Goal: Task Accomplishment & Management: Manage account settings

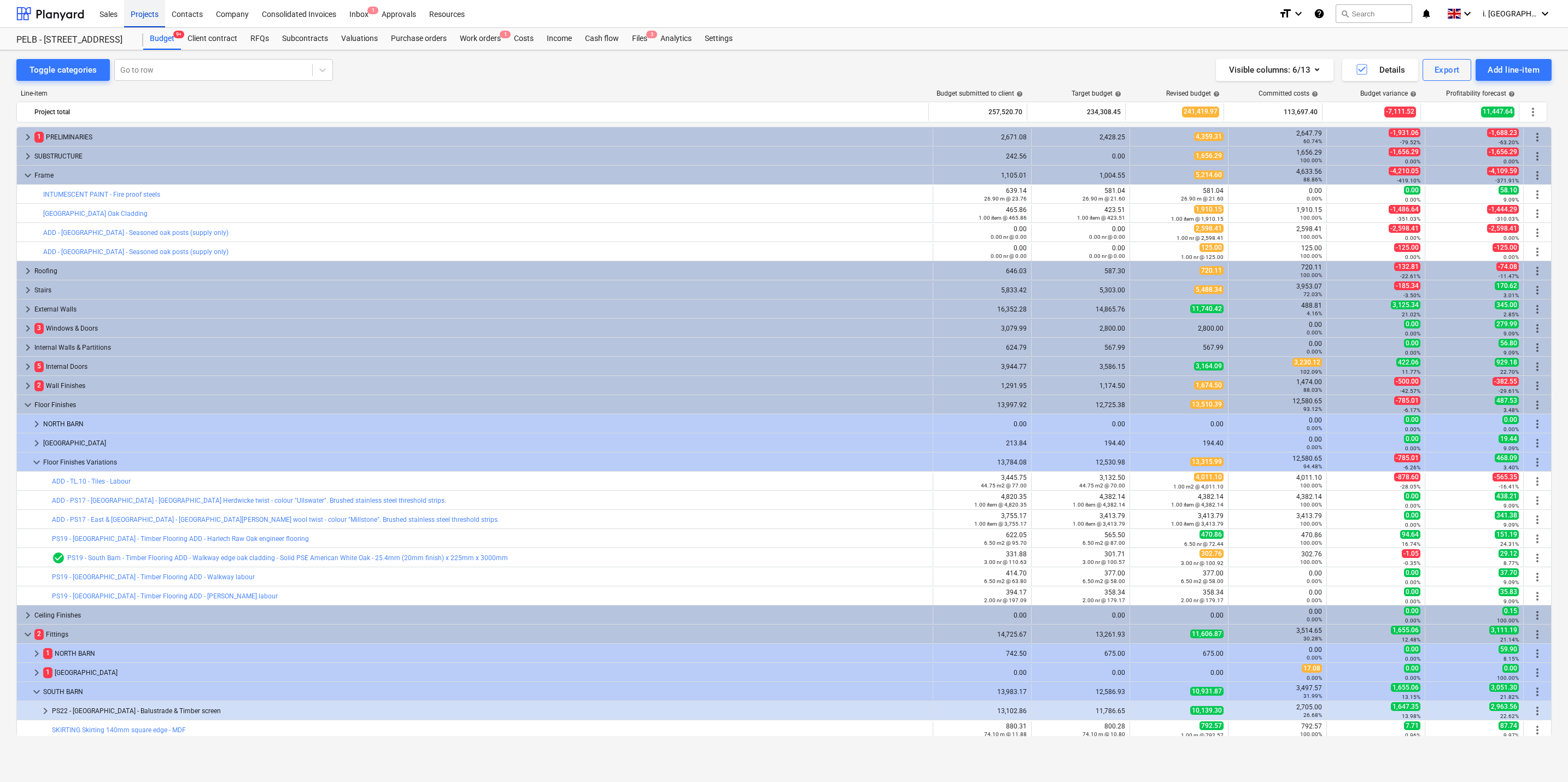
click at [158, 15] on div "Projects" at bounding box center [144, 13] width 41 height 28
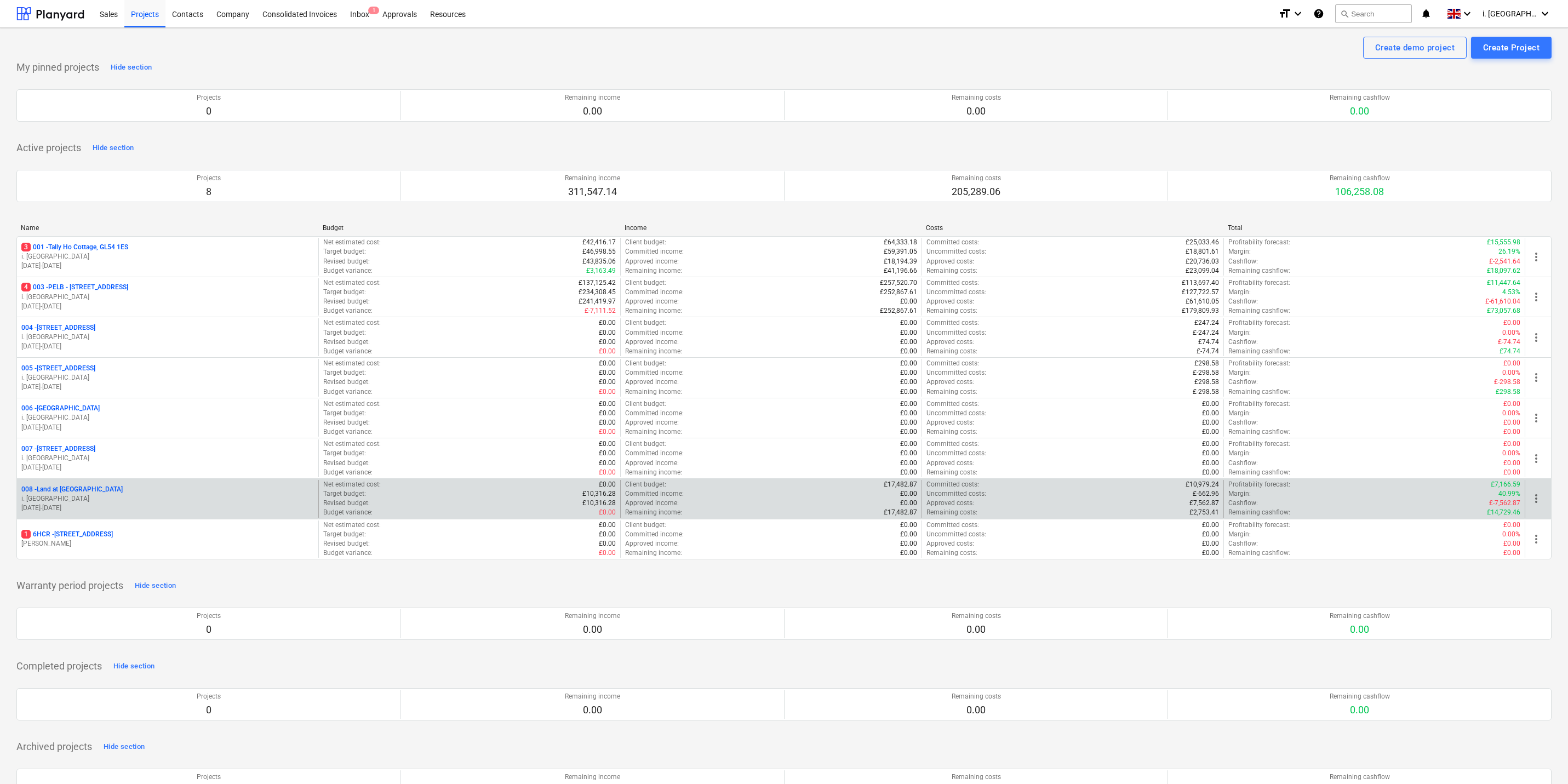
click at [153, 492] on div "008 - Land at Oxenton" at bounding box center [168, 489] width 293 height 9
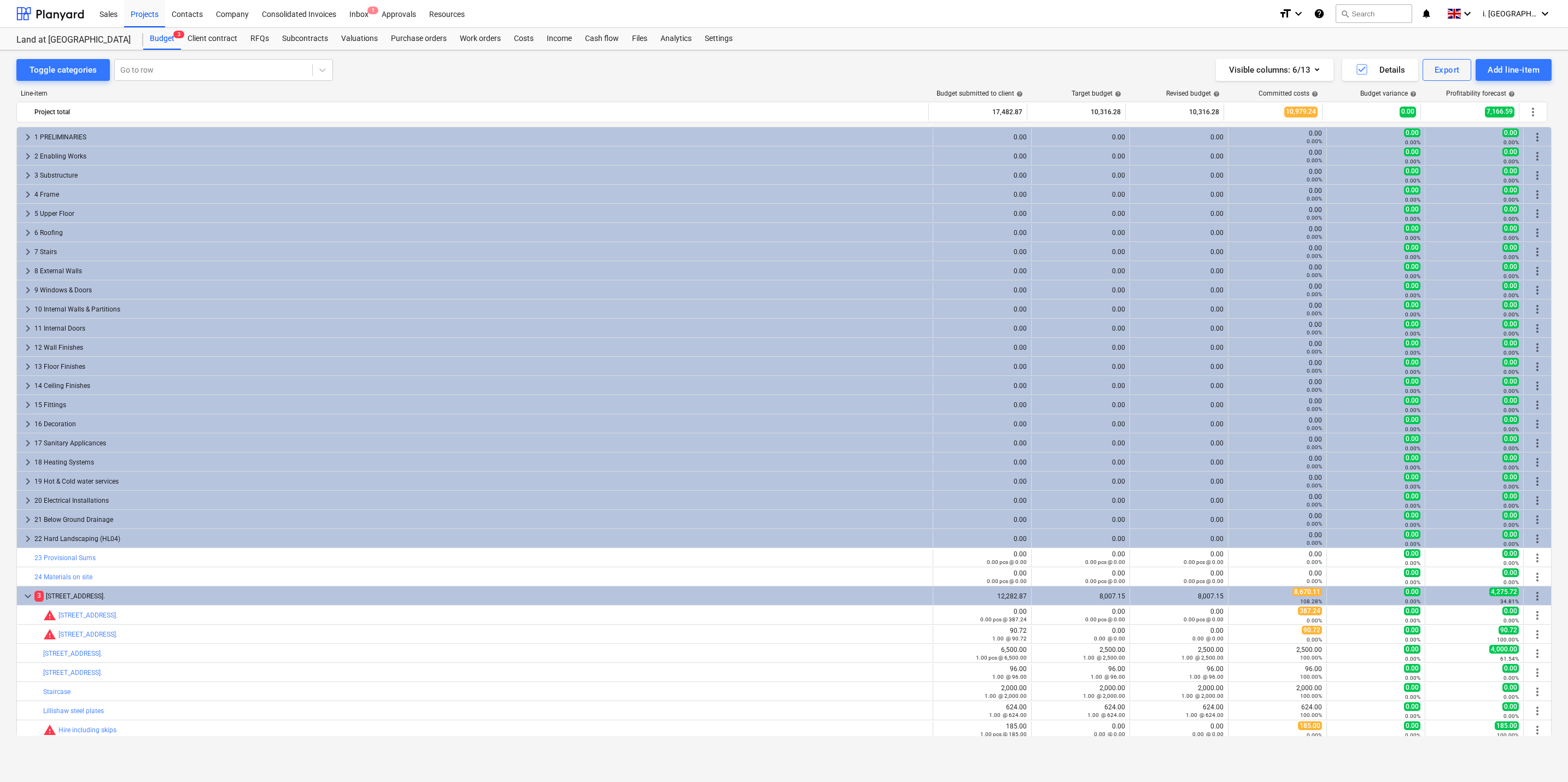
scroll to position [41, 0]
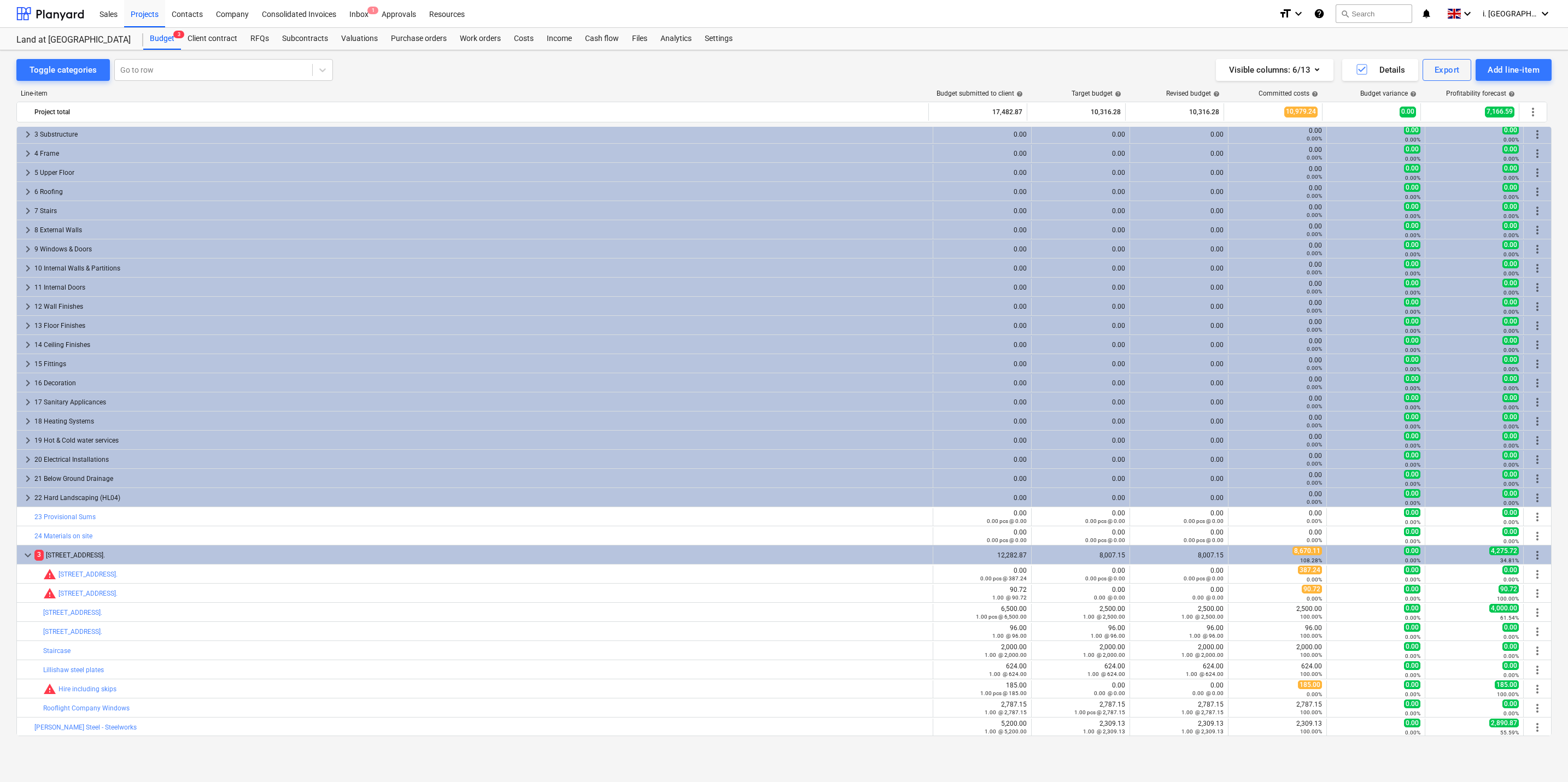
click at [8, 562] on div "Toggle categories Go to row Visible columns : 6/13 Details Export Add line-item…" at bounding box center [784, 404] width 1568 height 708
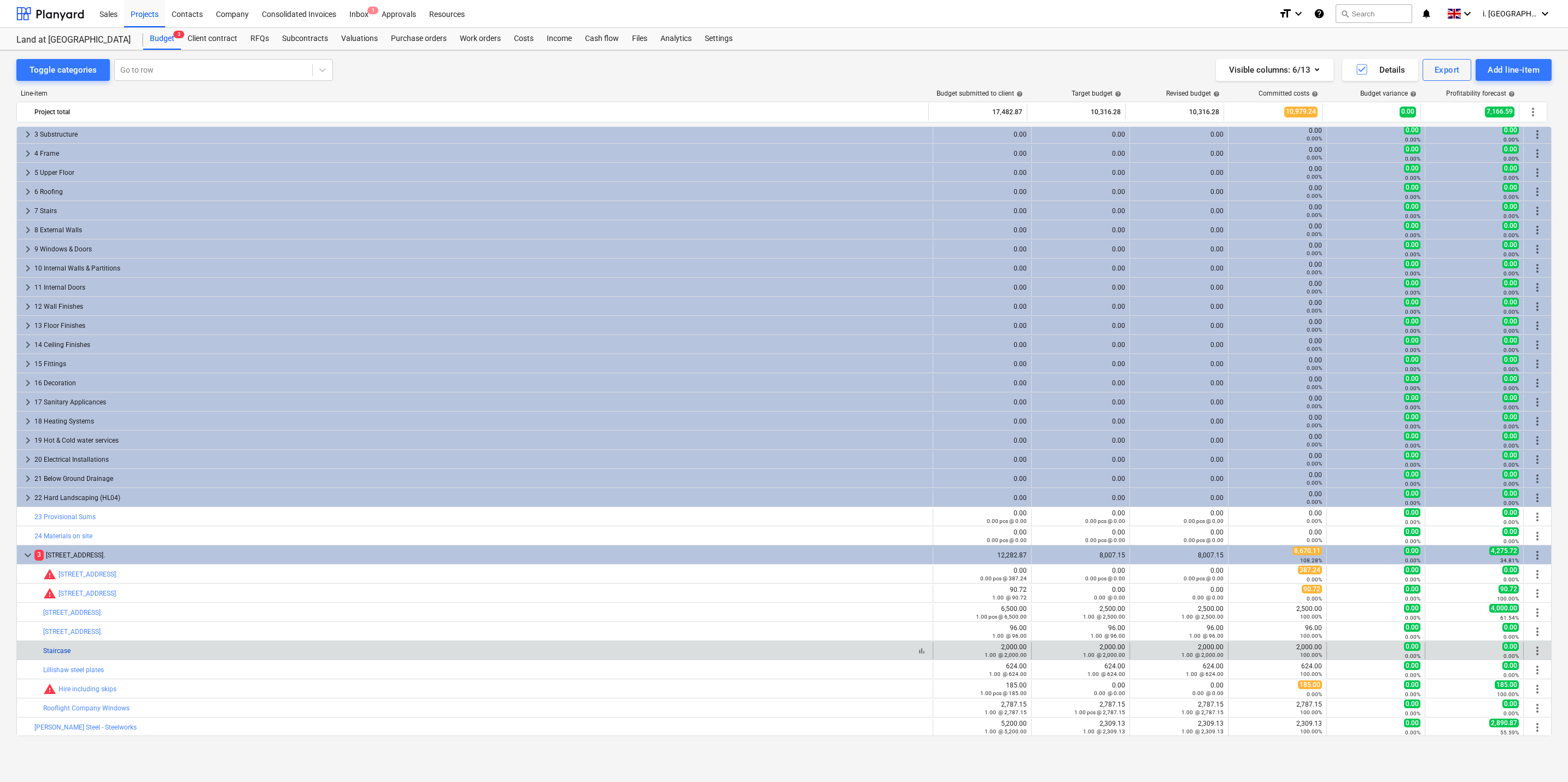
click at [63, 653] on link "Staircase" at bounding box center [57, 651] width 27 height 8
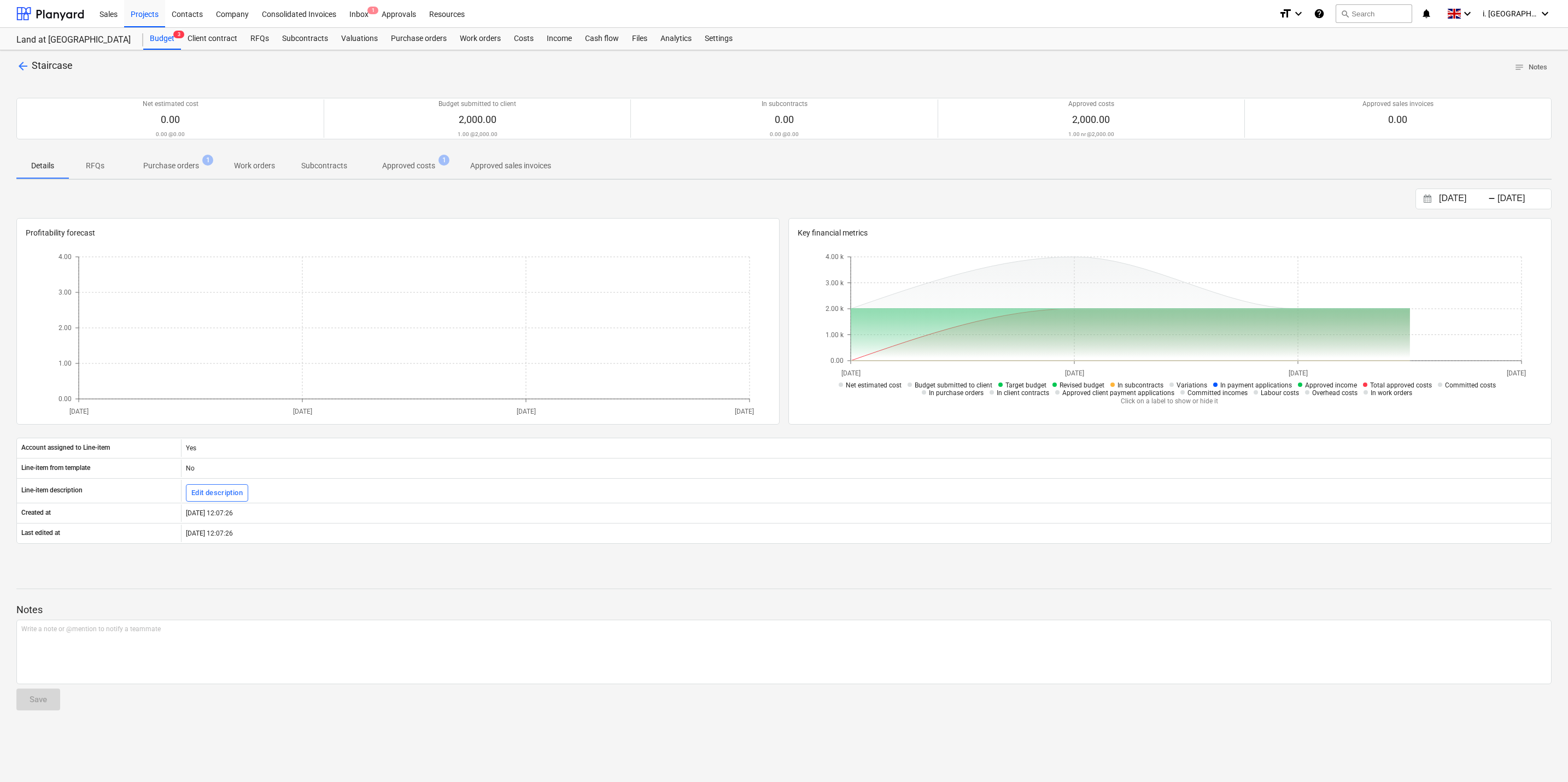
click at [423, 158] on span "Approved costs 1" at bounding box center [408, 166] width 97 height 19
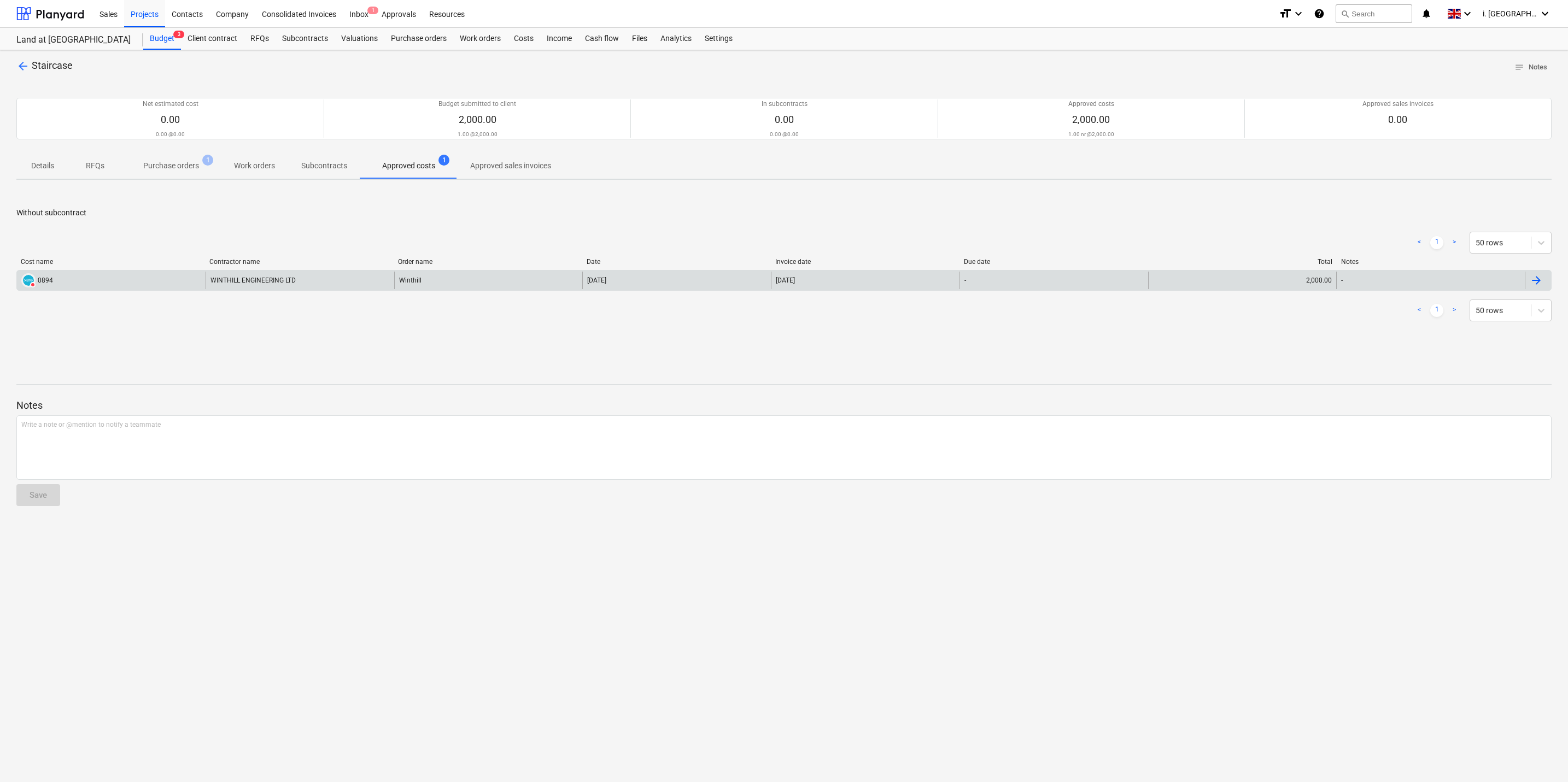
click at [266, 284] on div "WINTHILL ENGINEERING LTD" at bounding box center [300, 280] width 189 height 18
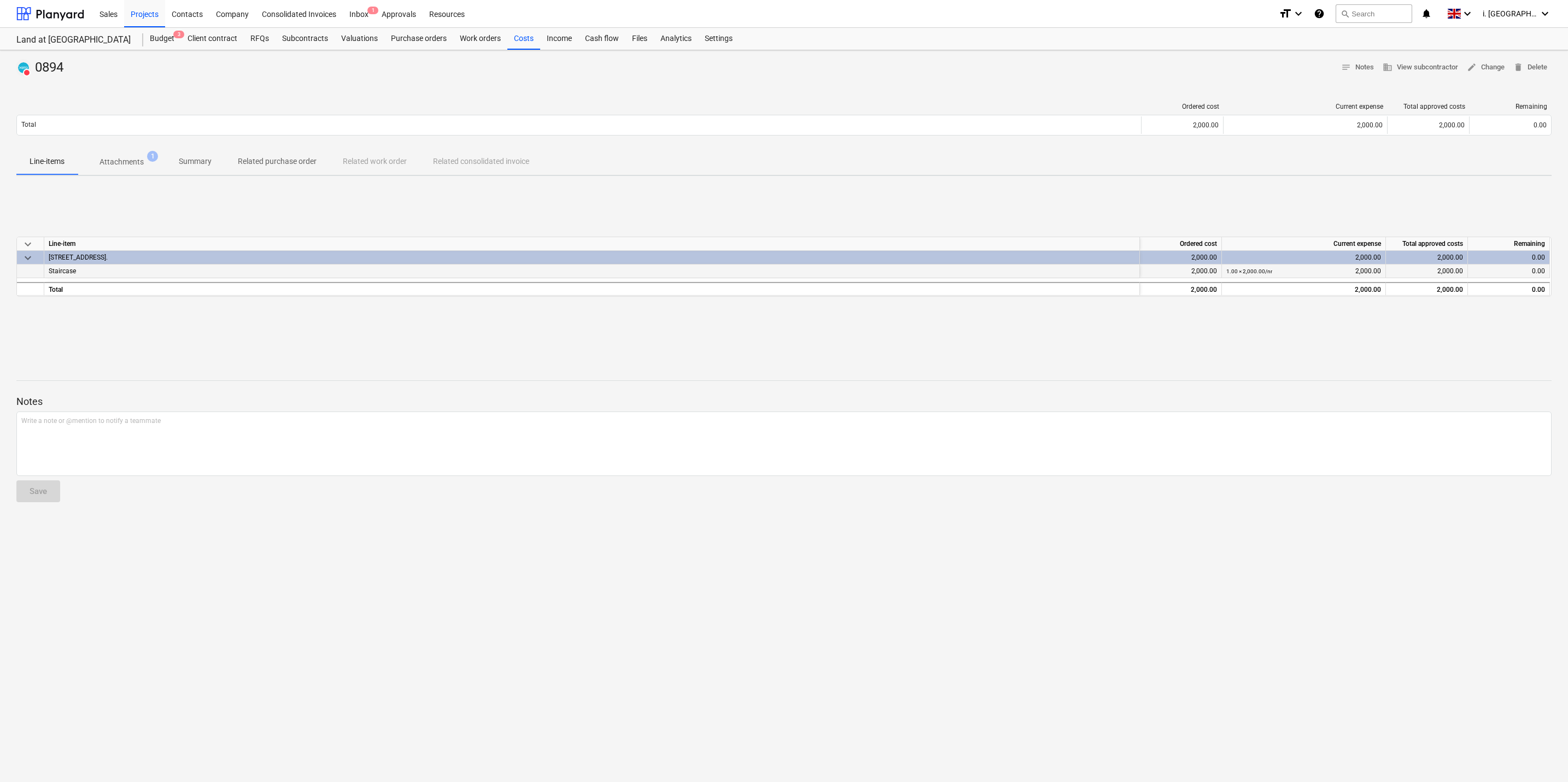
click at [105, 266] on div "Staircase" at bounding box center [592, 271] width 1096 height 13
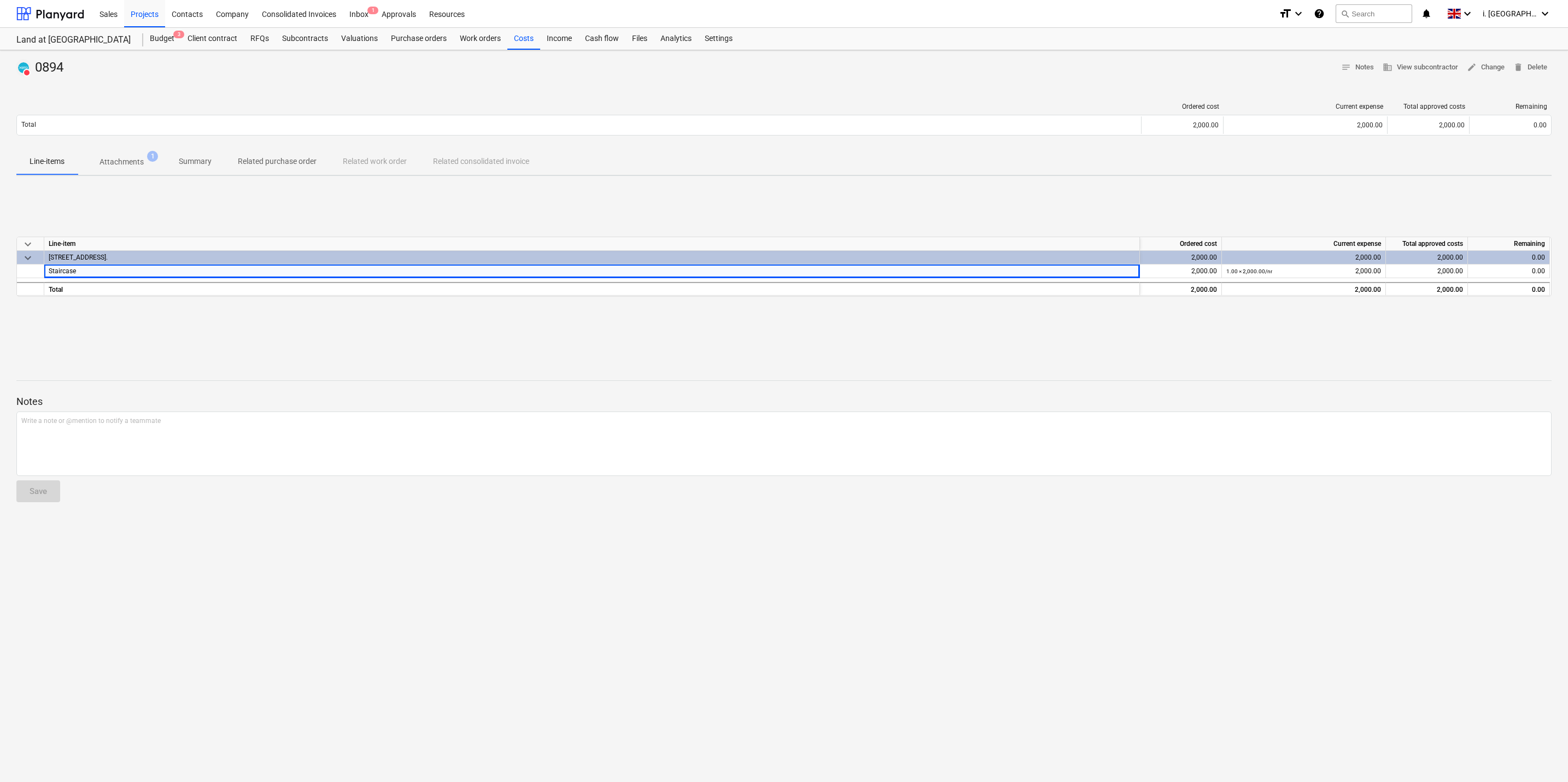
click at [192, 260] on div "[STREET_ADDRESS]." at bounding box center [592, 257] width 1087 height 13
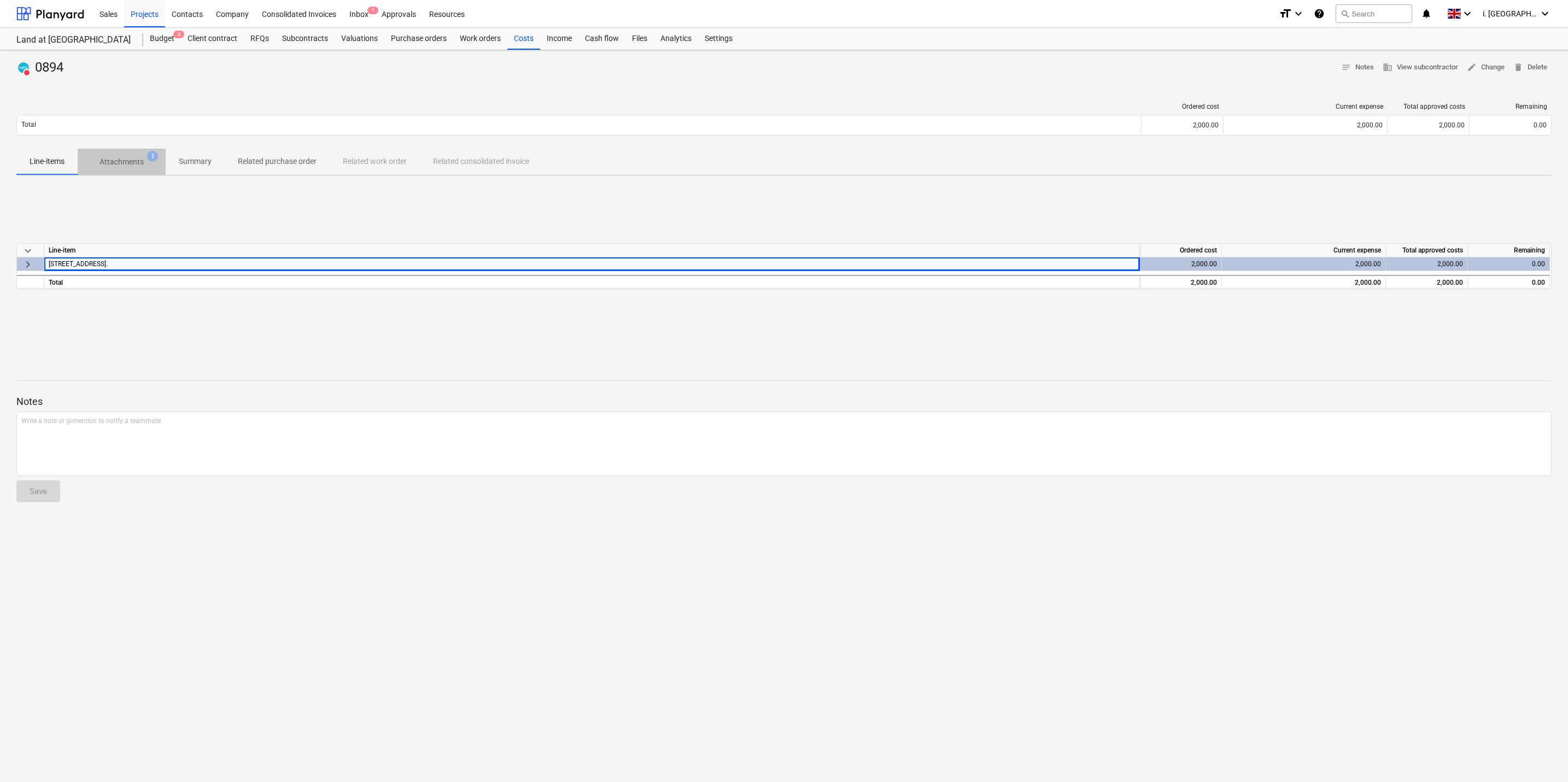
click at [128, 152] on button "Attachments 1" at bounding box center [122, 161] width 88 height 26
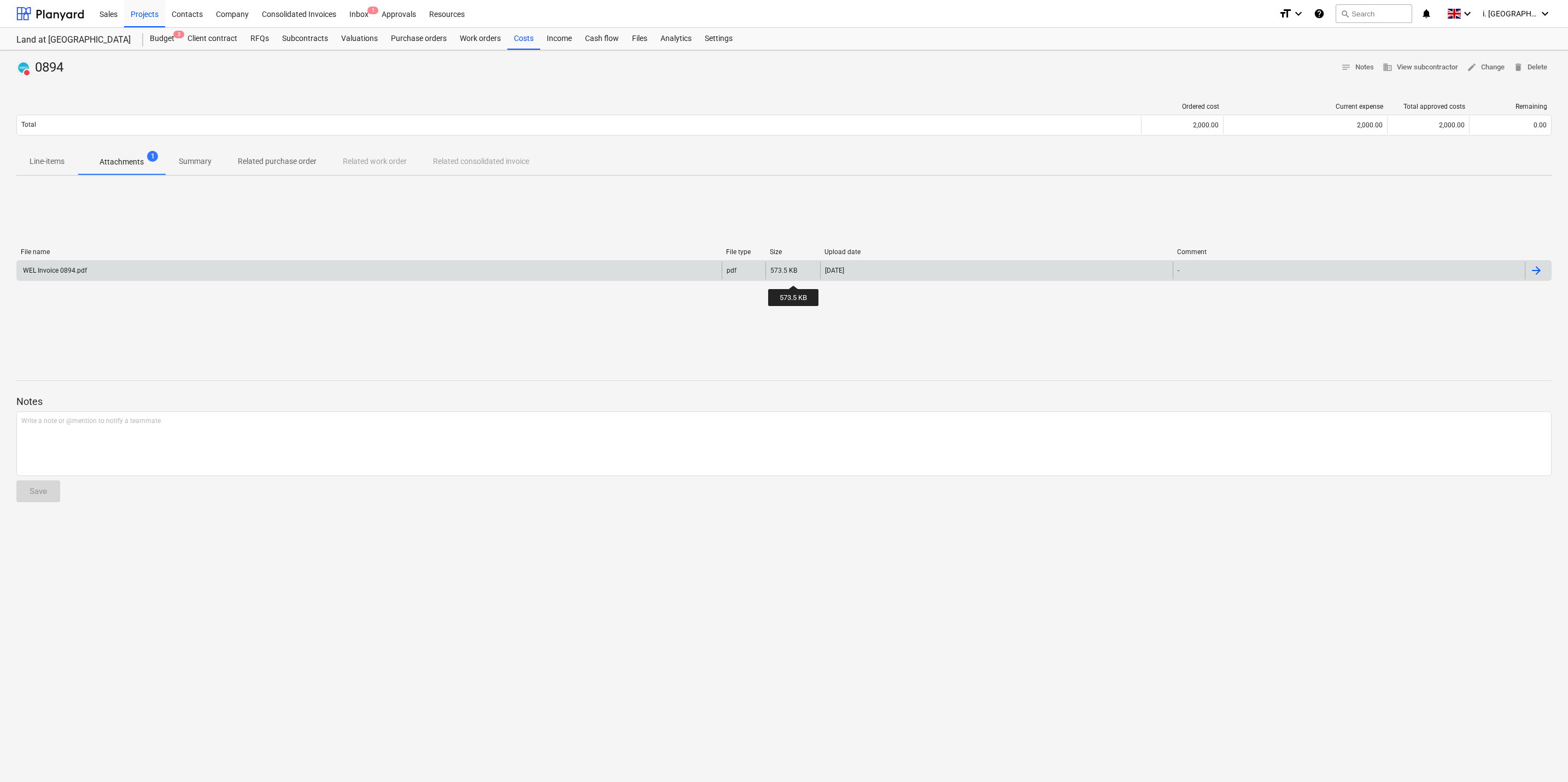
click at [794, 274] on div "573.5 KB" at bounding box center [784, 270] width 27 height 8
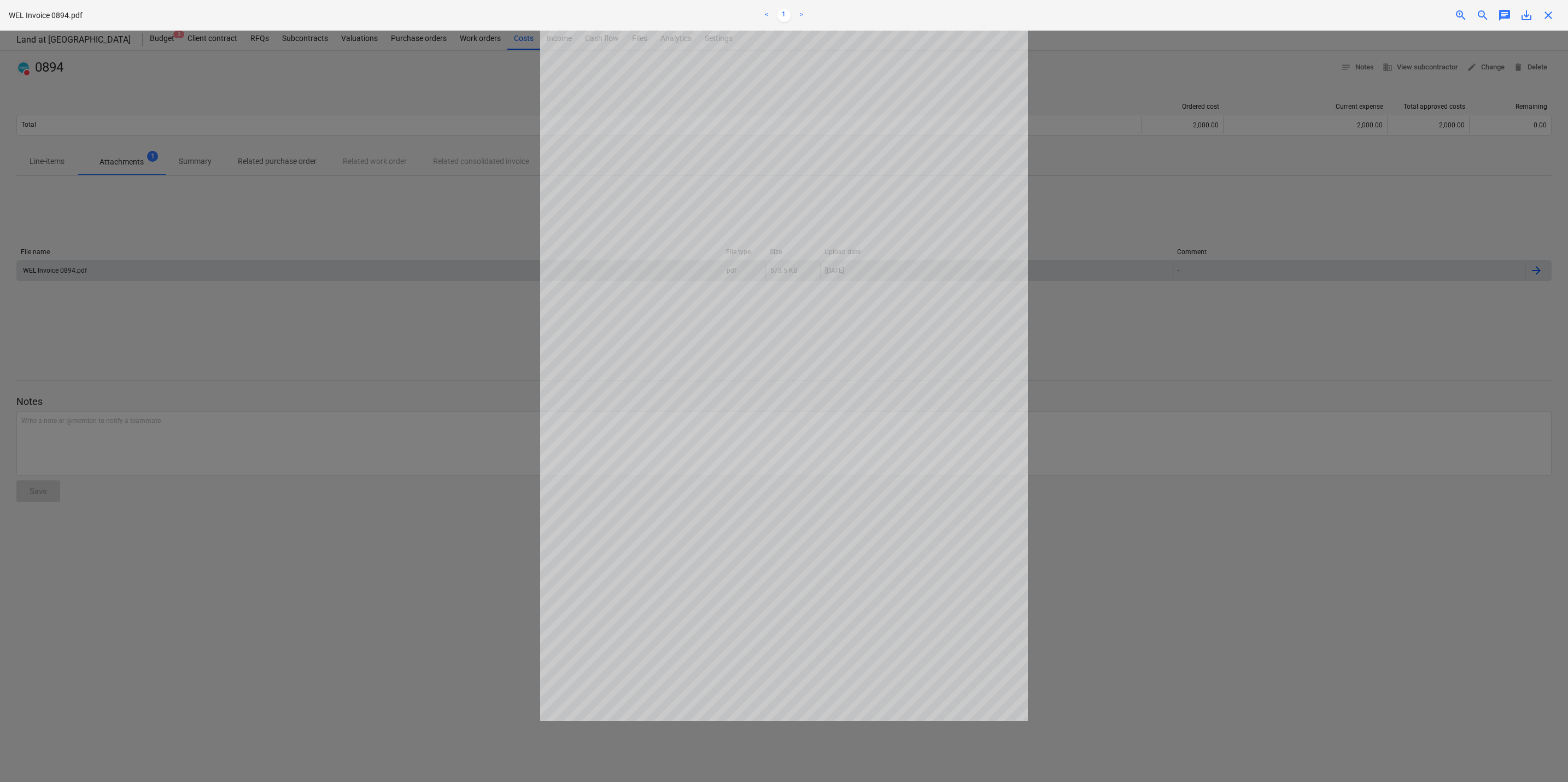
drag, startPoint x: 239, startPoint y: 366, endPoint x: 505, endPoint y: 186, distance: 321.2
click at [240, 366] on div at bounding box center [784, 406] width 1568 height 752
click at [1396, 298] on div at bounding box center [784, 406] width 1568 height 752
click at [1545, 16] on span "close" at bounding box center [1549, 15] width 13 height 13
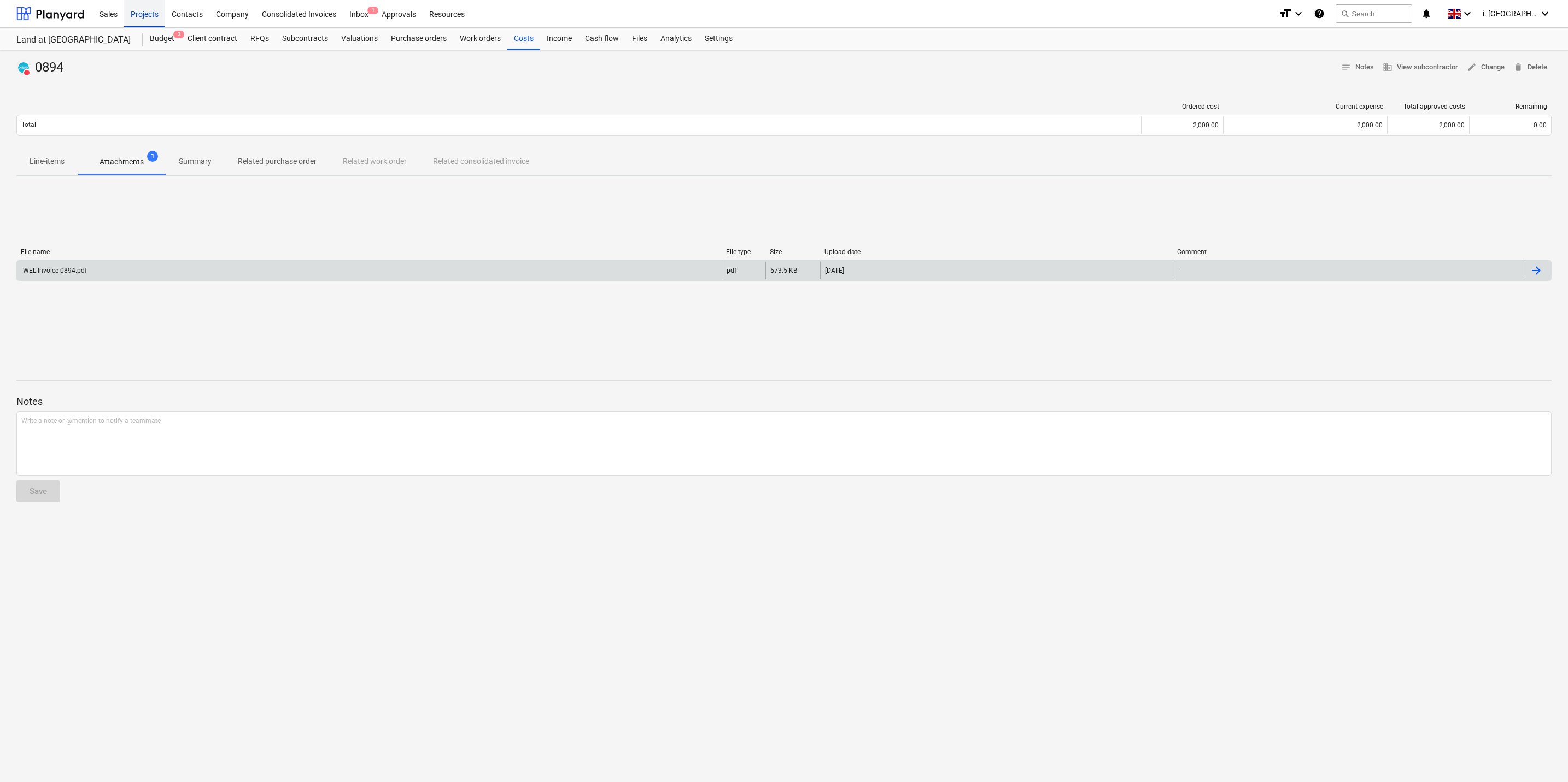
click at [136, 9] on div "Projects" at bounding box center [144, 13] width 41 height 28
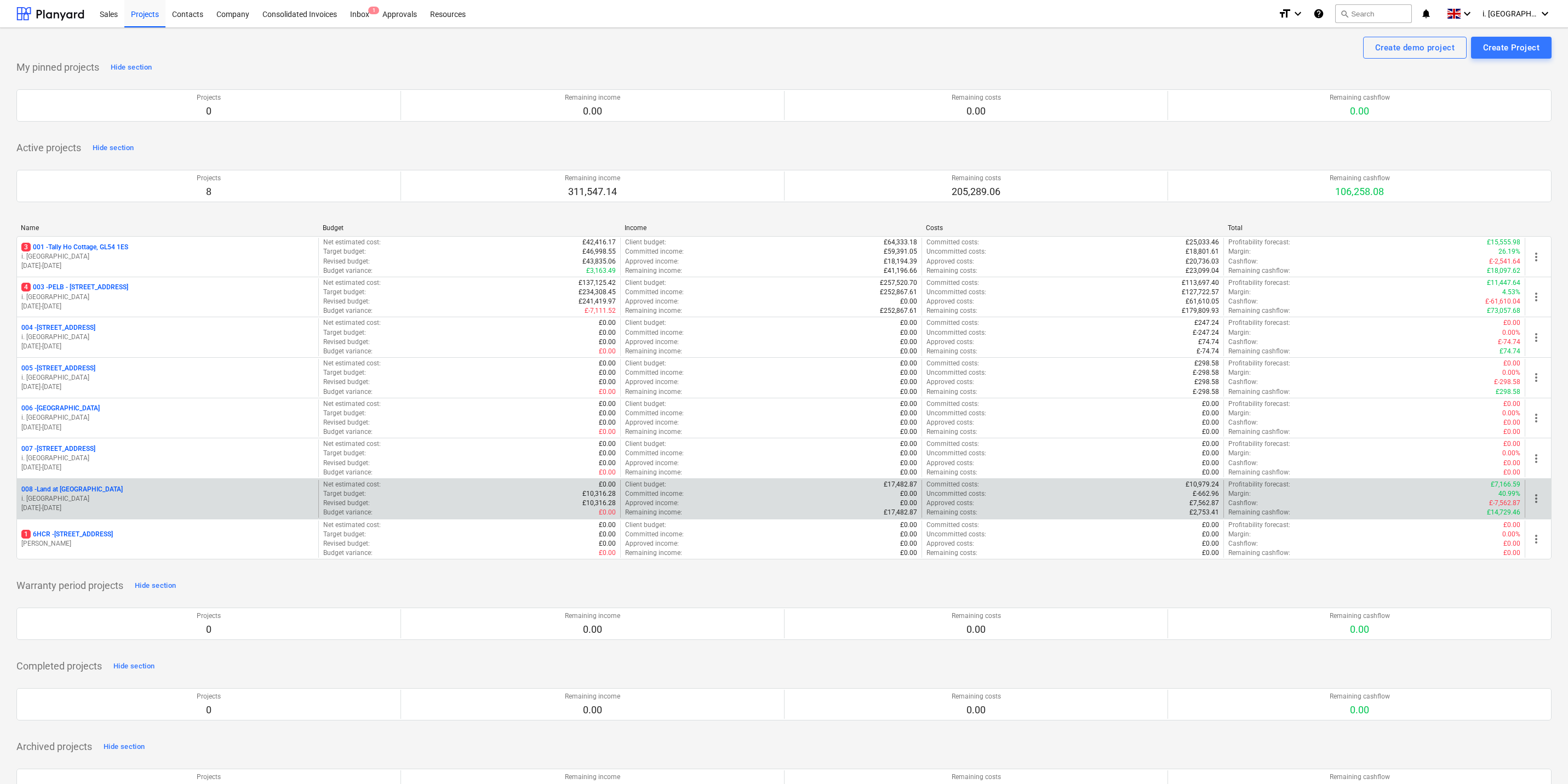
click at [81, 502] on p "i. [GEOGRAPHIC_DATA]" at bounding box center [168, 498] width 293 height 9
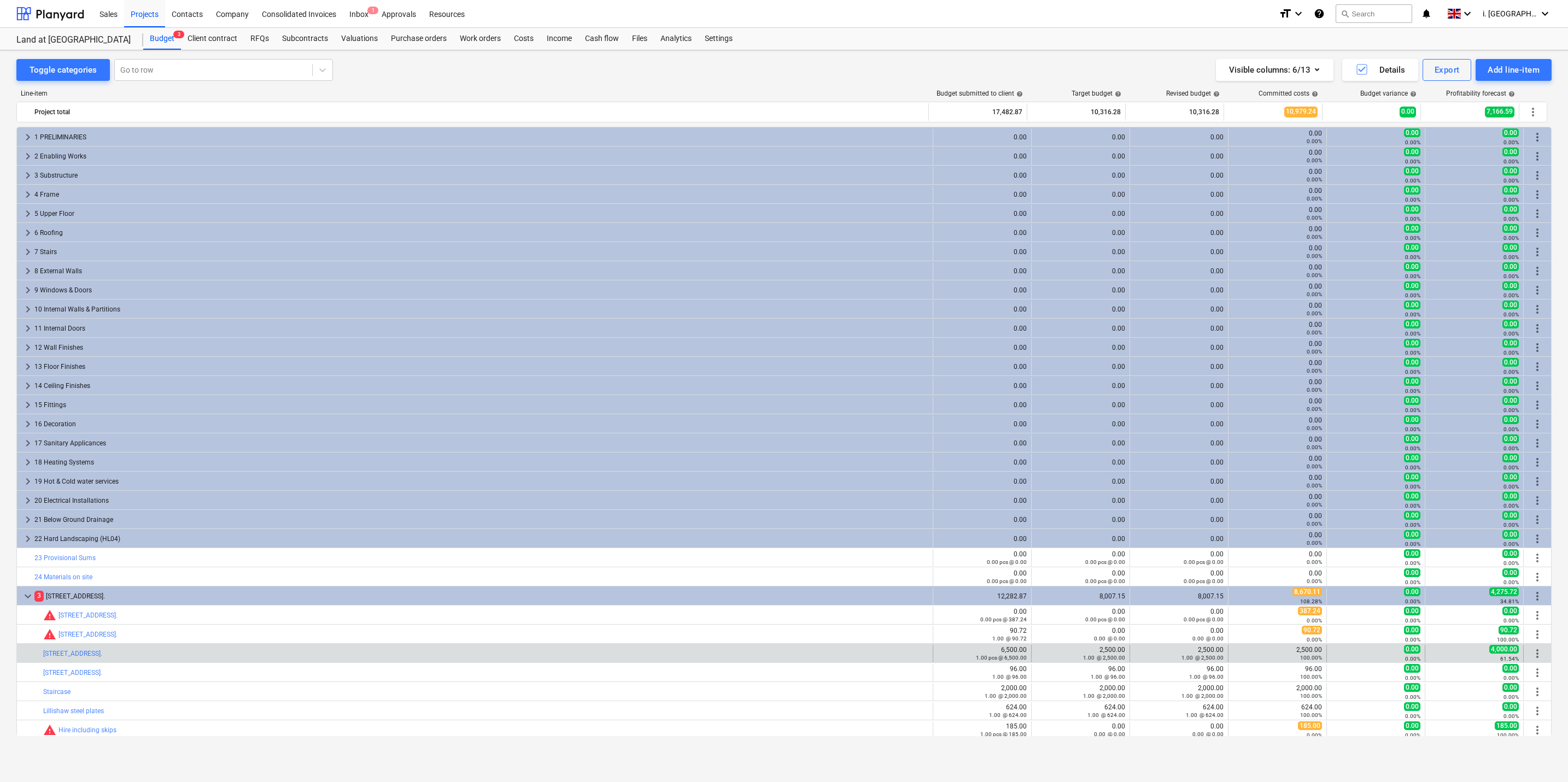
scroll to position [41, 0]
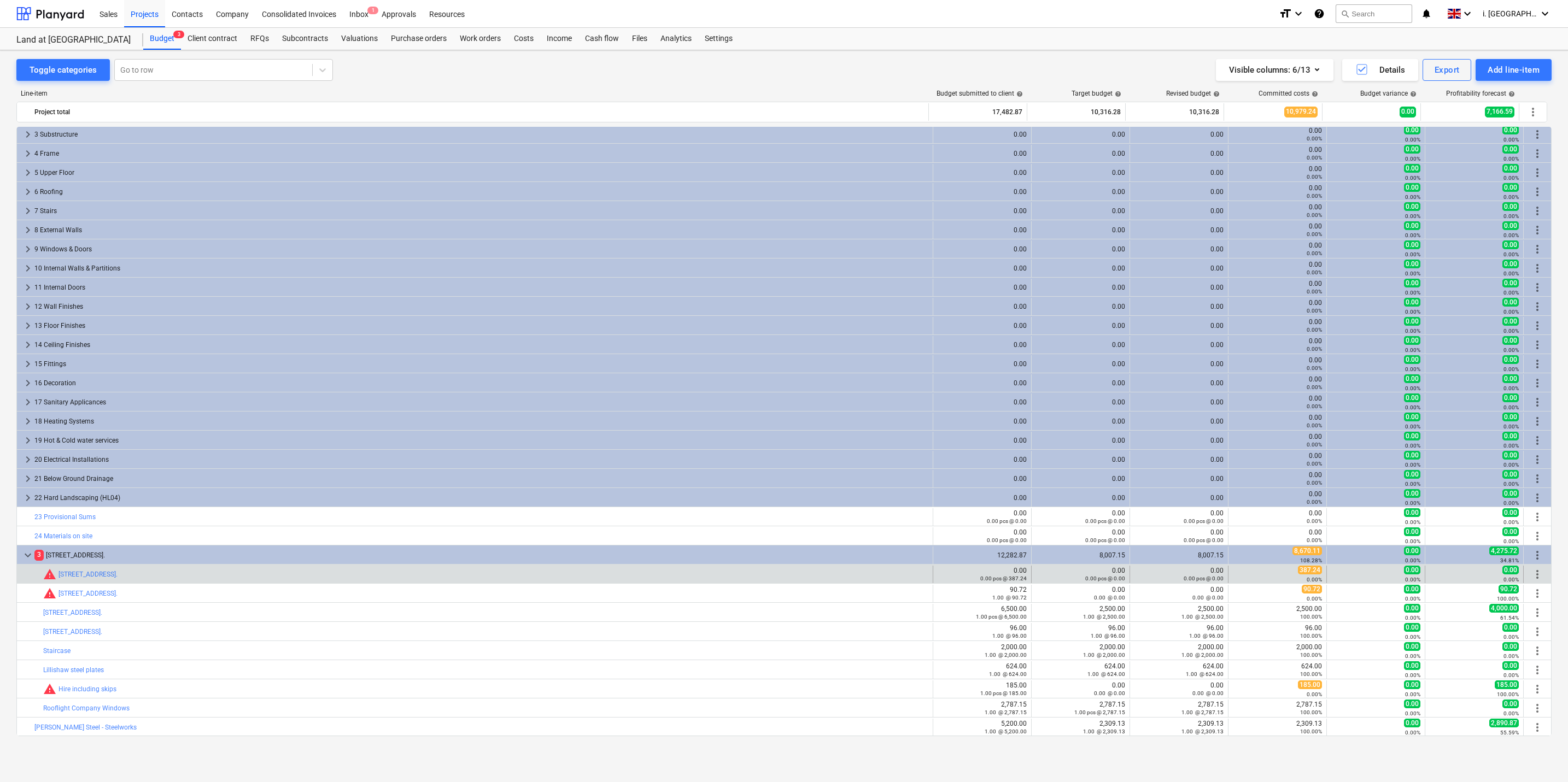
click at [1301, 574] on span "387.24" at bounding box center [1310, 570] width 24 height 9
drag, startPoint x: 1292, startPoint y: 576, endPoint x: 1317, endPoint y: 574, distance: 25.1
click at [1317, 574] on div "387.24 0.00%" at bounding box center [1277, 574] width 89 height 17
click at [1250, 573] on div "387.24 0.00%" at bounding box center [1277, 574] width 89 height 17
click at [1140, 576] on span "edit" at bounding box center [1141, 574] width 9 height 9
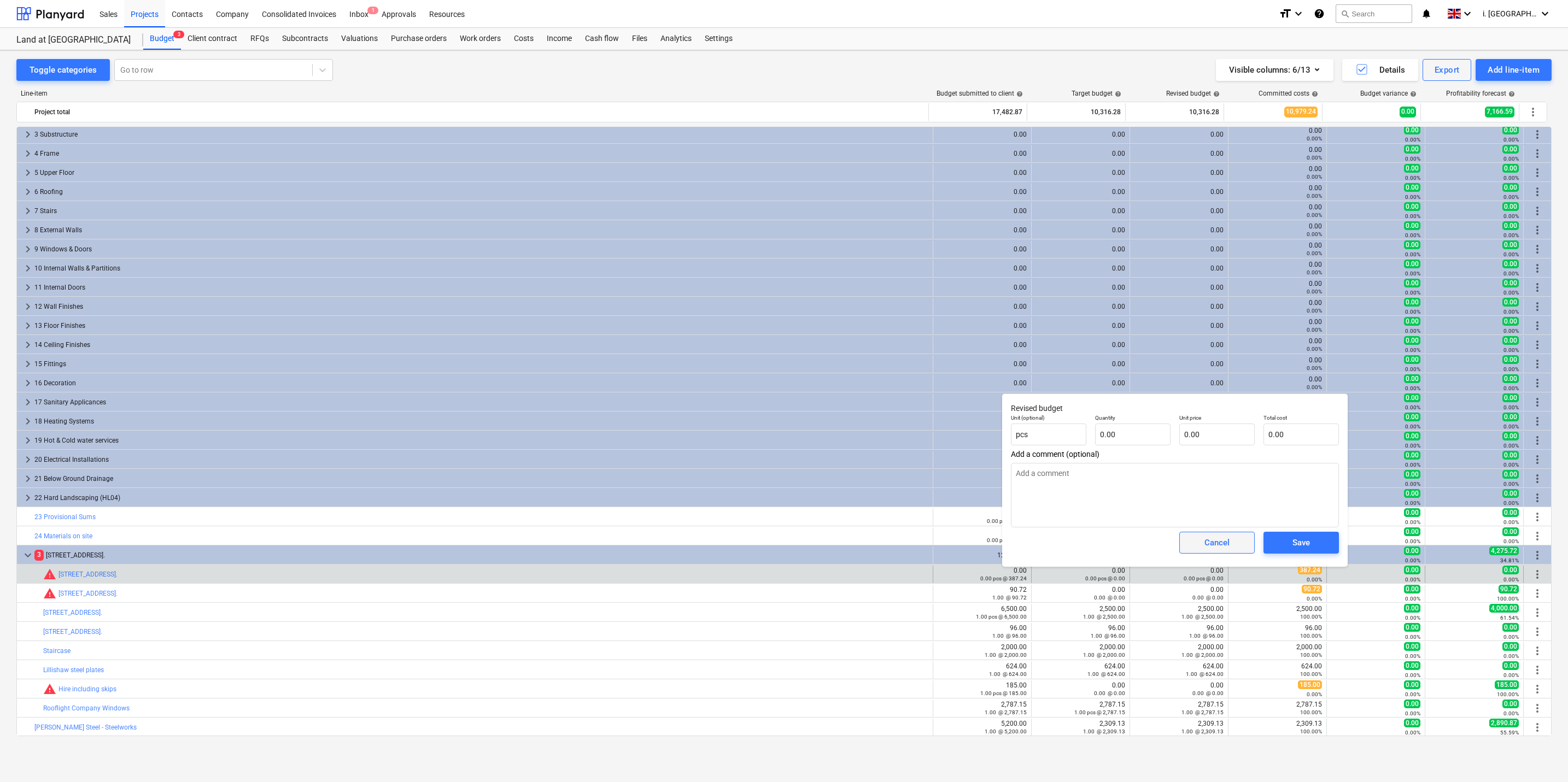
click at [1217, 546] on div "Cancel" at bounding box center [1217, 542] width 25 height 14
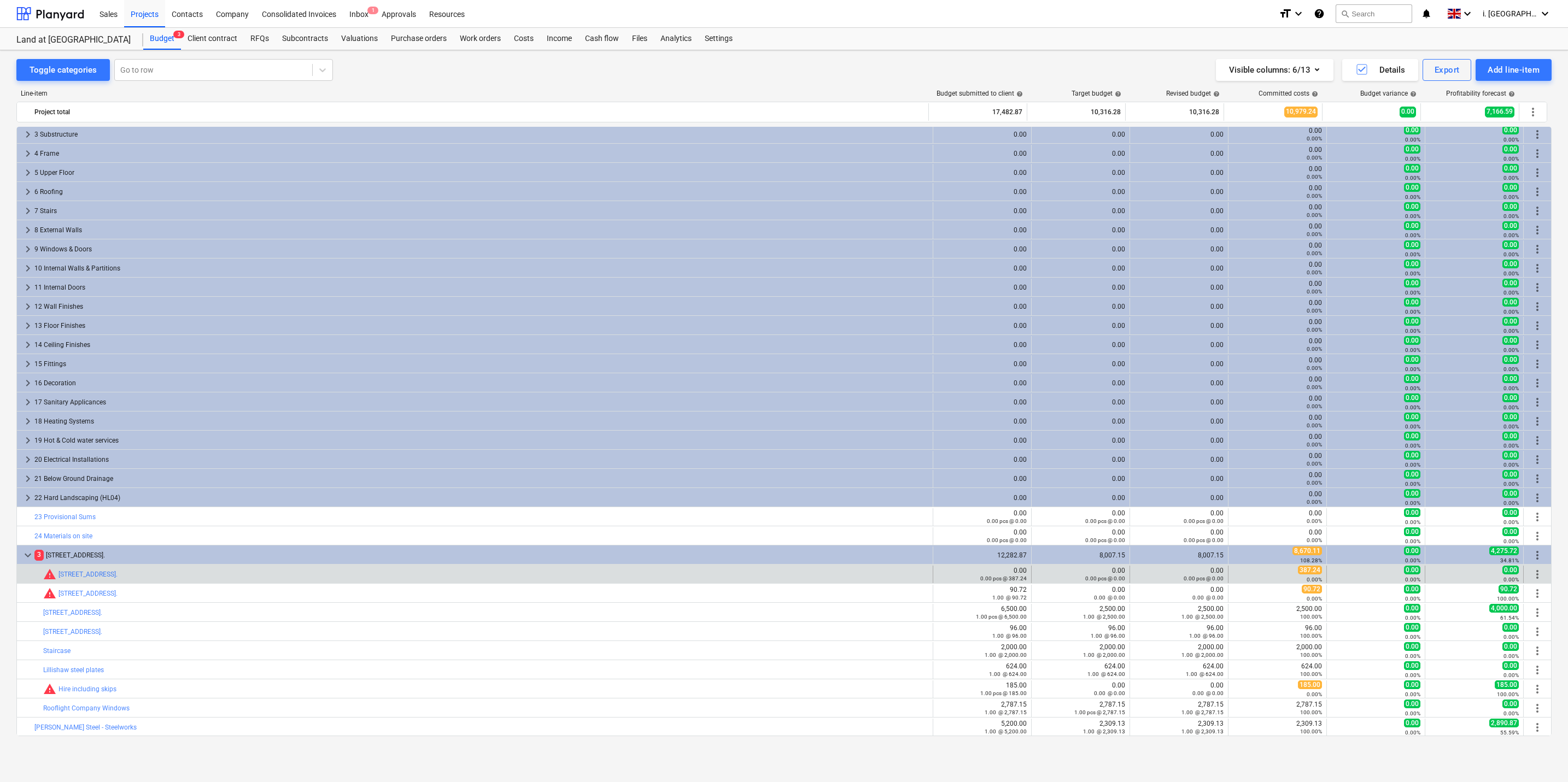
click at [1284, 574] on div "387.24 0.00%" at bounding box center [1277, 574] width 89 height 17
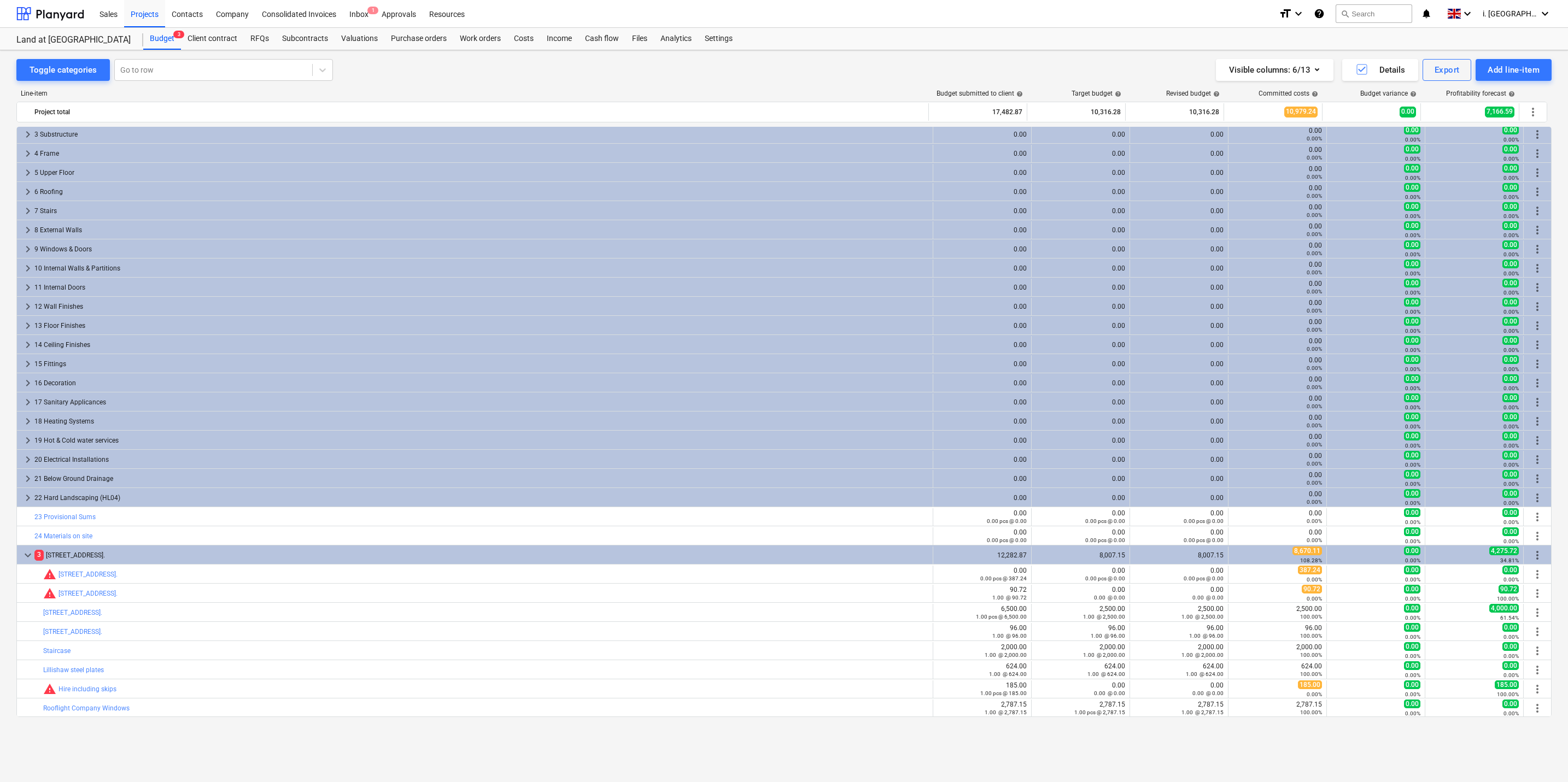
scroll to position [0, 0]
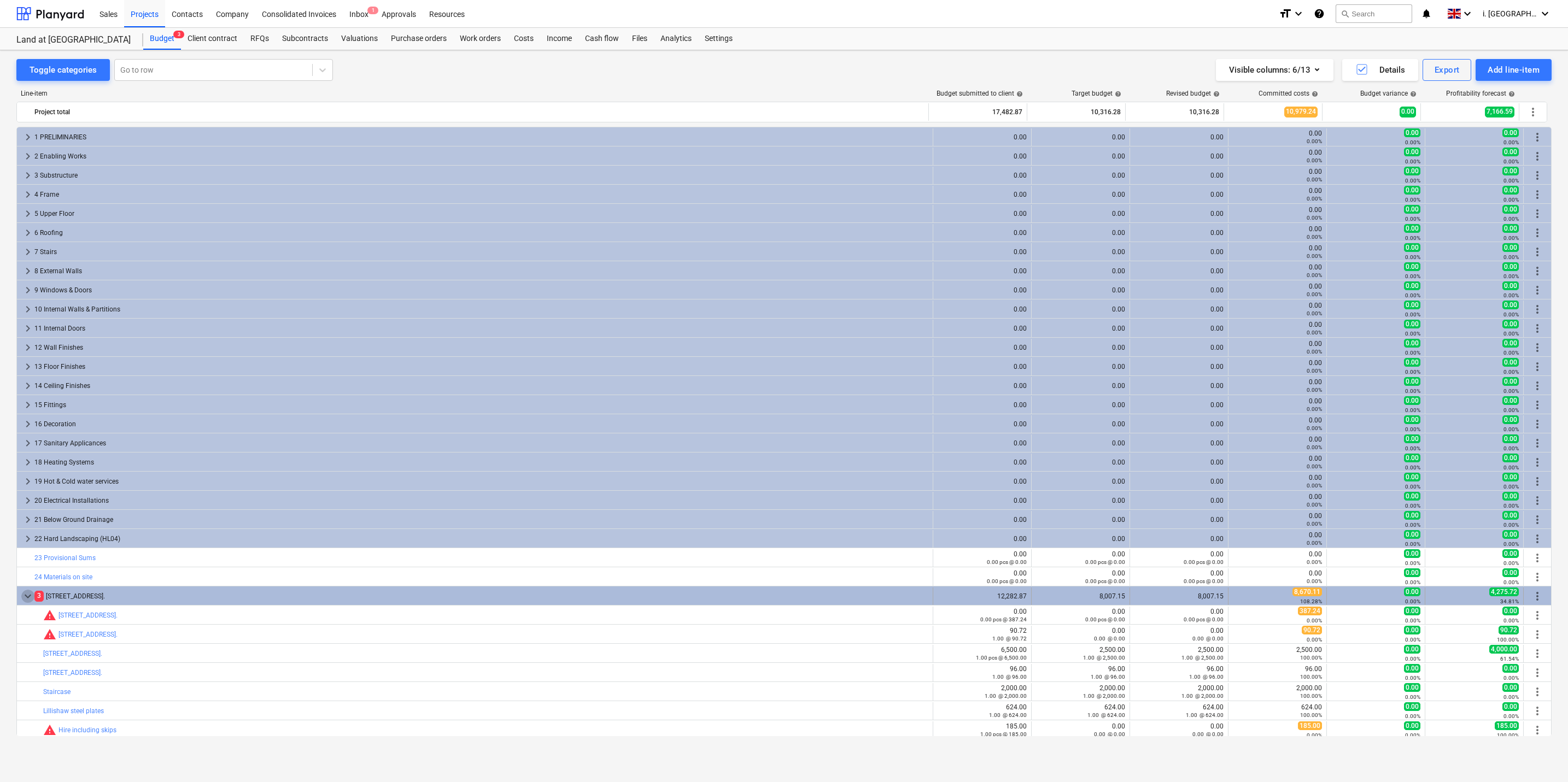
click at [25, 598] on span "keyboard_arrow_down" at bounding box center [28, 596] width 13 height 13
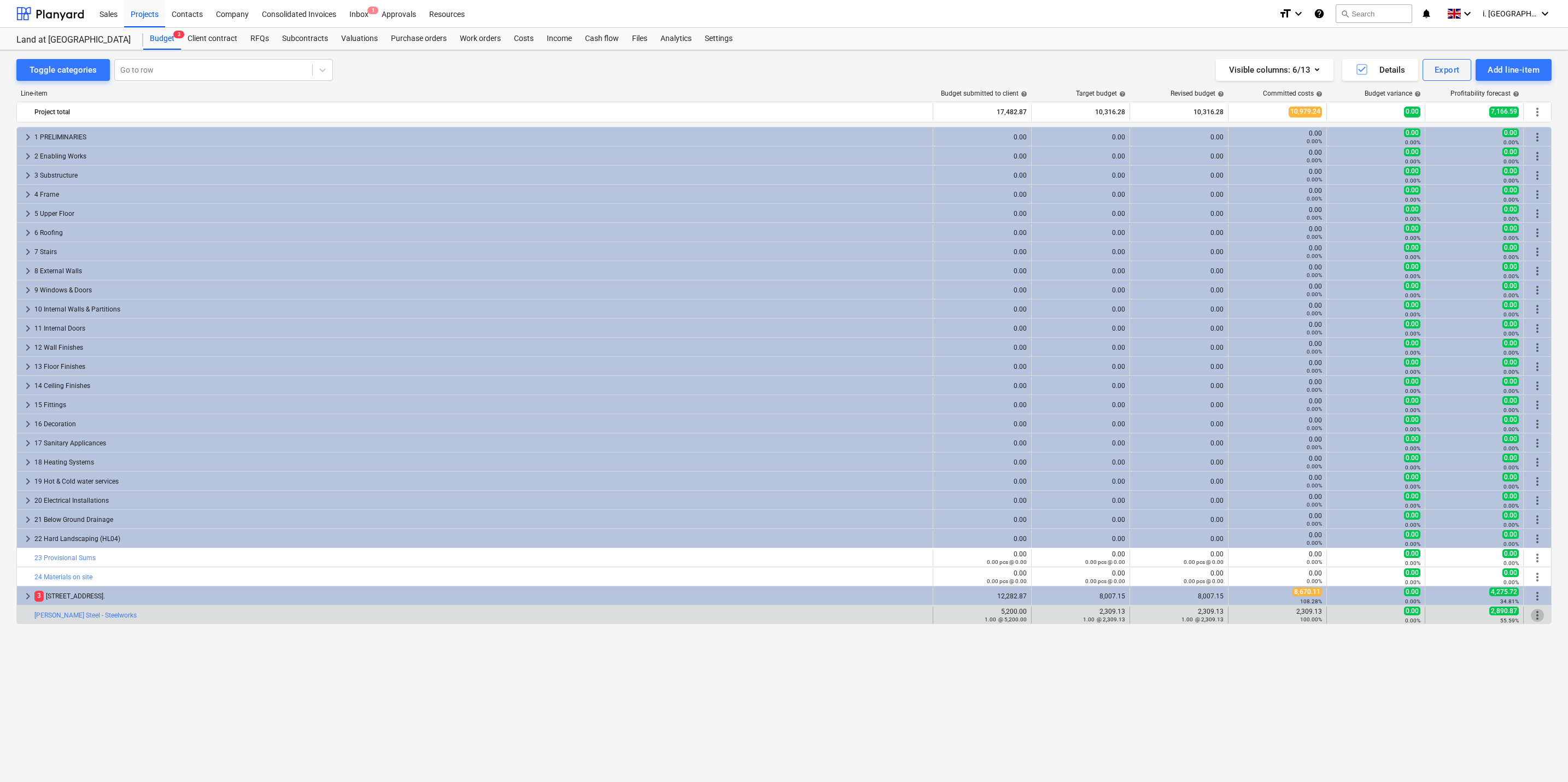
click at [1539, 618] on span "more_vert" at bounding box center [1538, 616] width 13 height 13
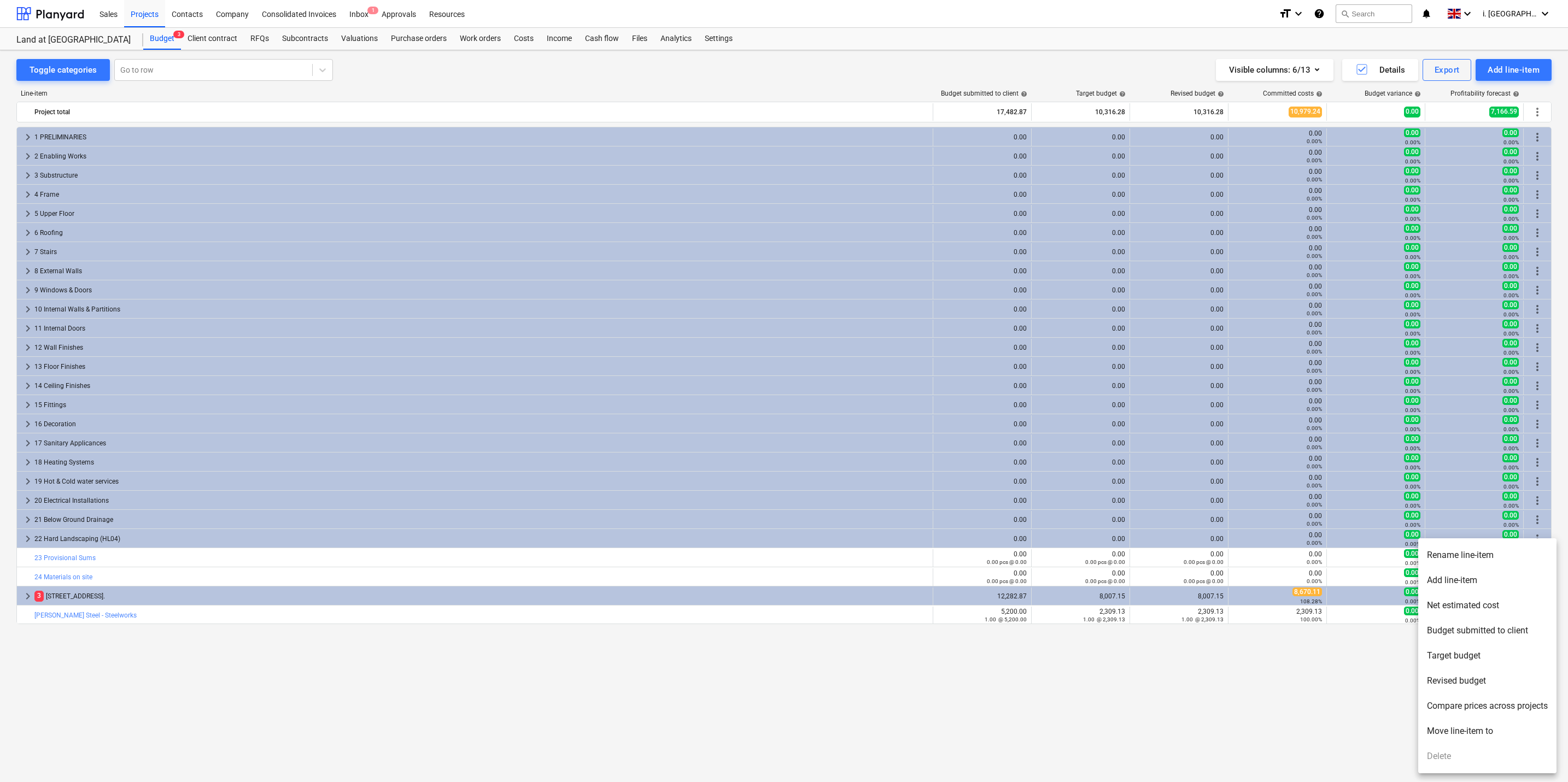
drag, startPoint x: 1359, startPoint y: 679, endPoint x: 1122, endPoint y: 640, distance: 240.2
click at [1358, 679] on div at bounding box center [784, 391] width 1568 height 782
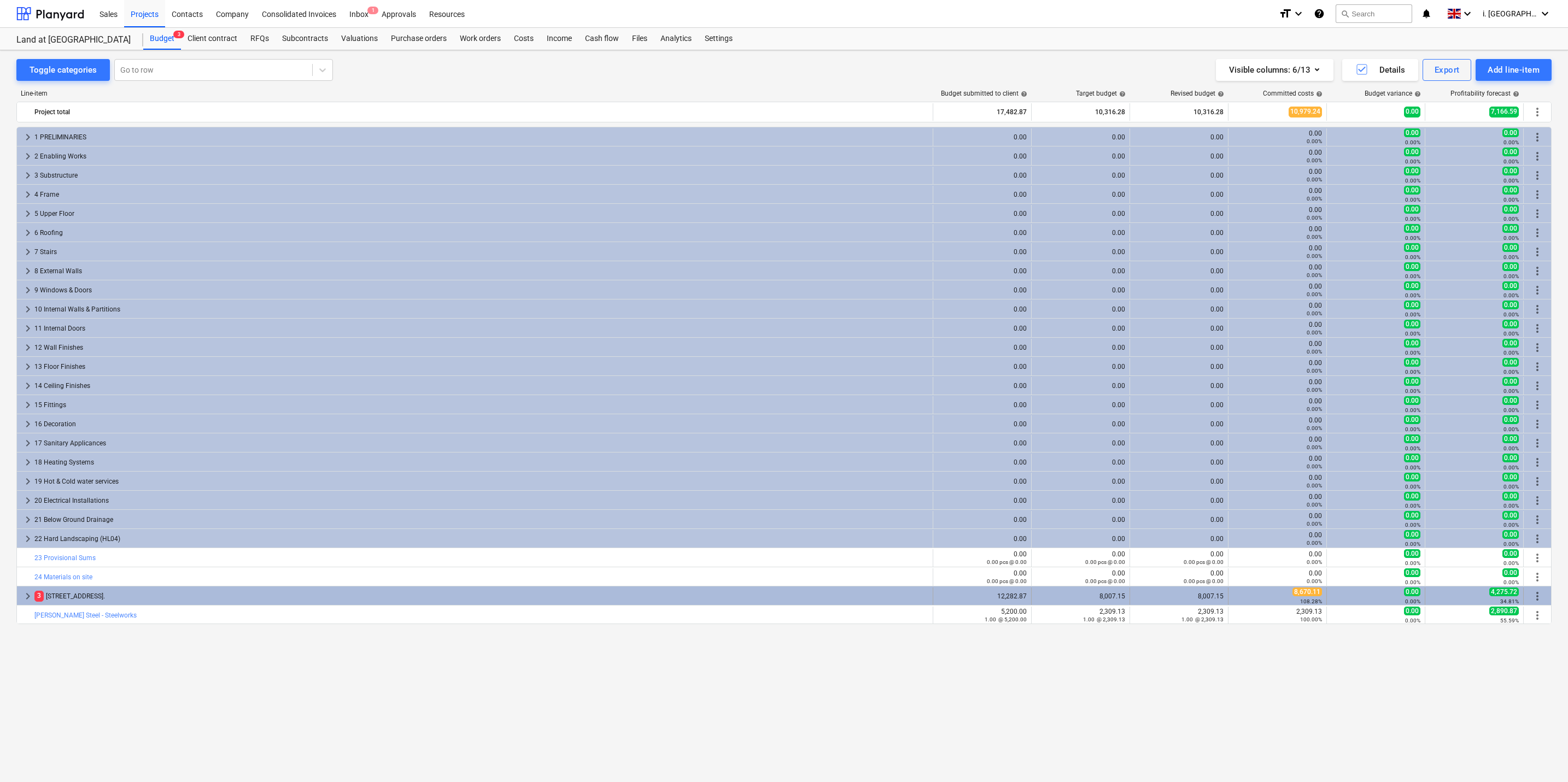
click at [1115, 594] on div "8,007.15" at bounding box center [1080, 596] width 89 height 8
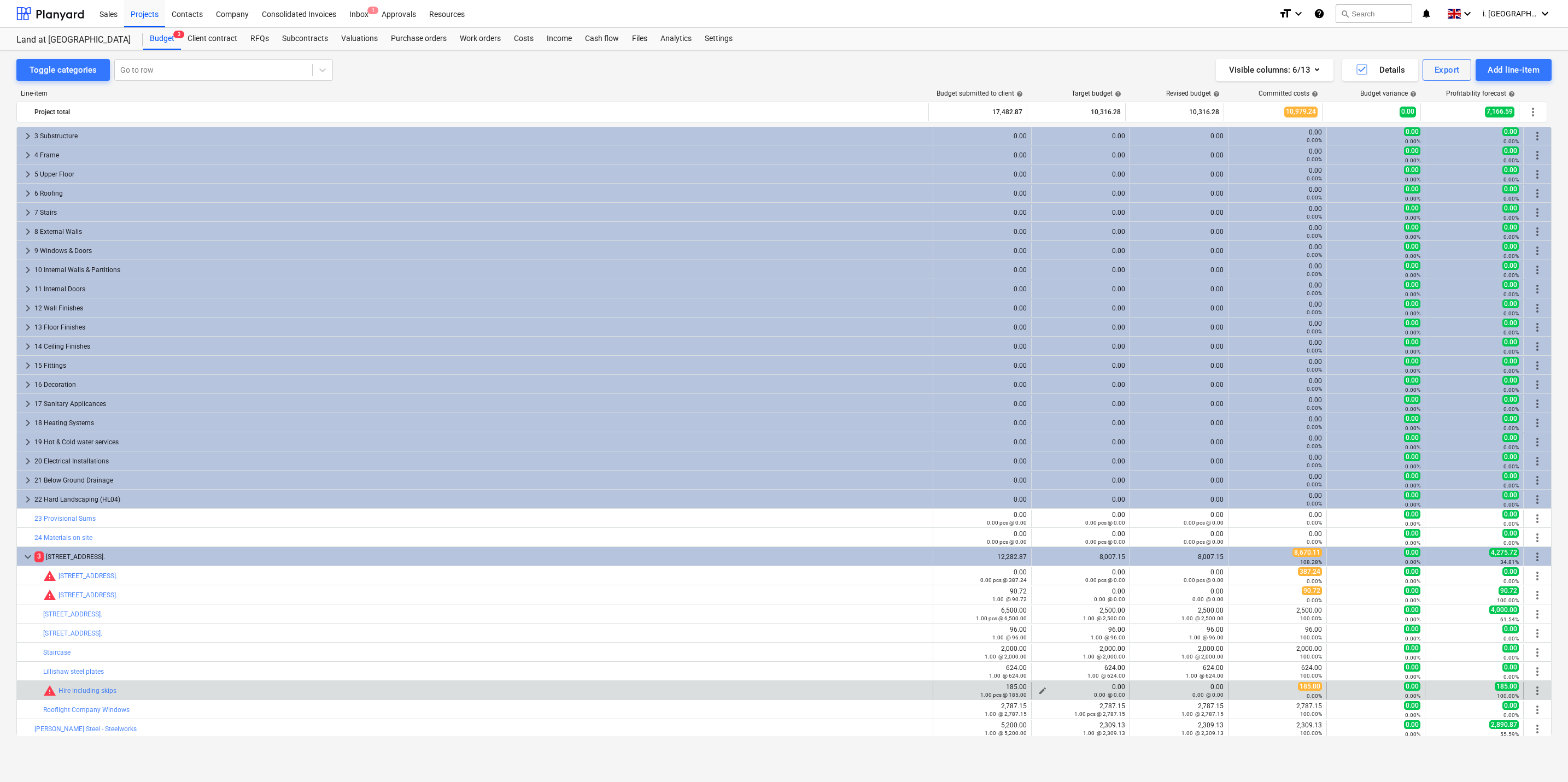
scroll to position [41, 0]
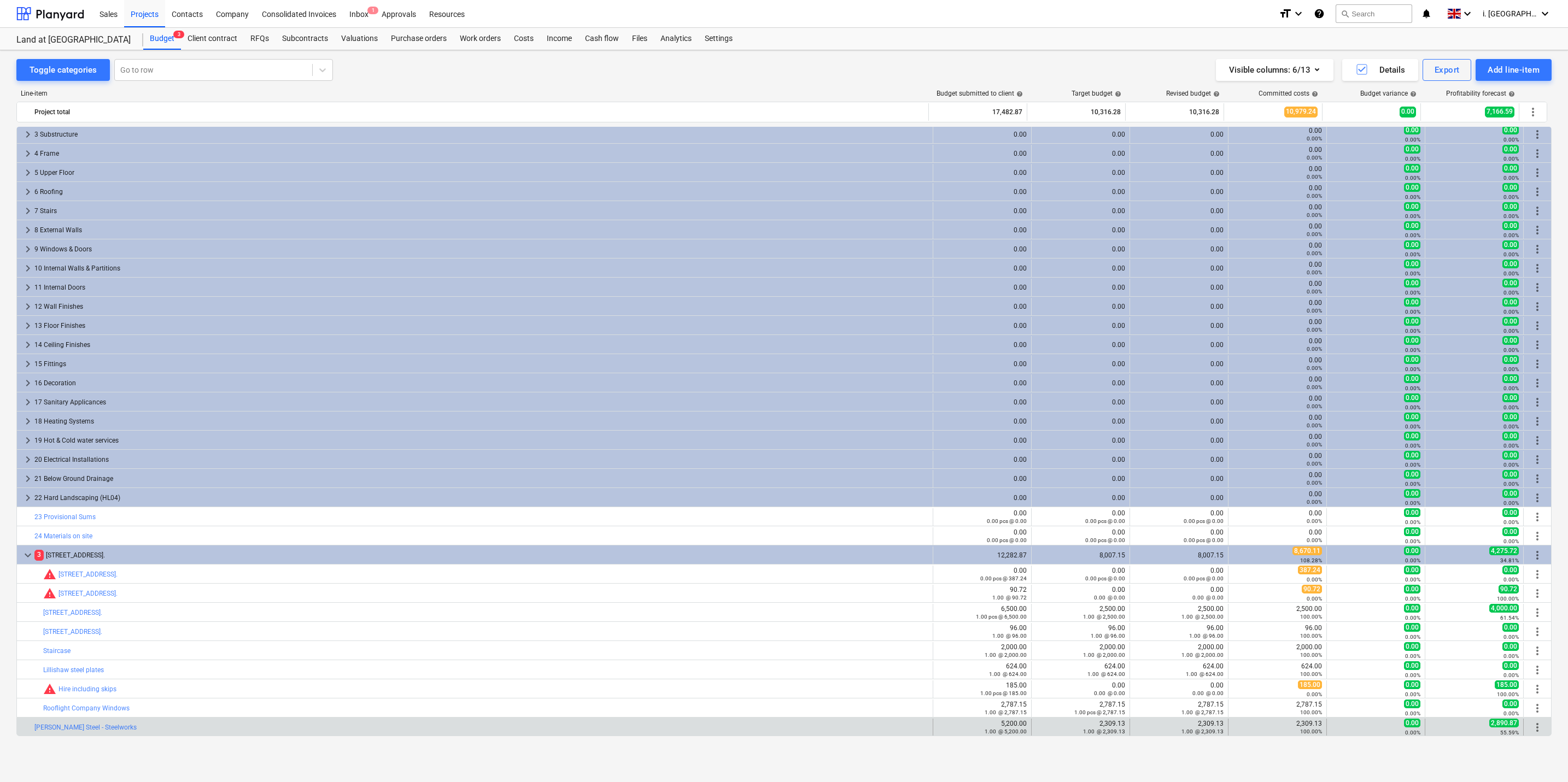
click at [1535, 727] on span "more_vert" at bounding box center [1538, 728] width 13 height 13
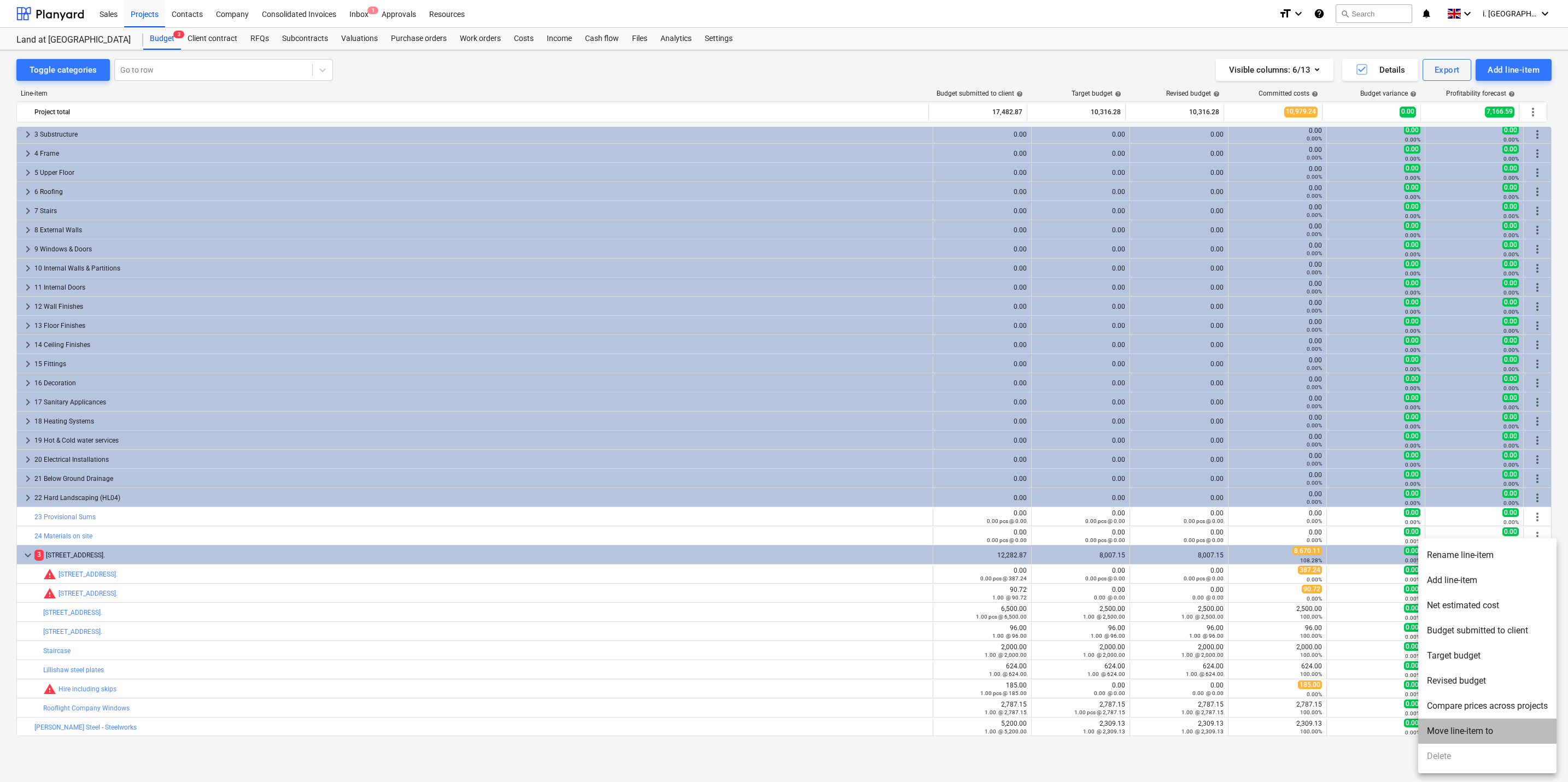
click at [1472, 730] on li "Move line-item to" at bounding box center [1487, 731] width 138 height 25
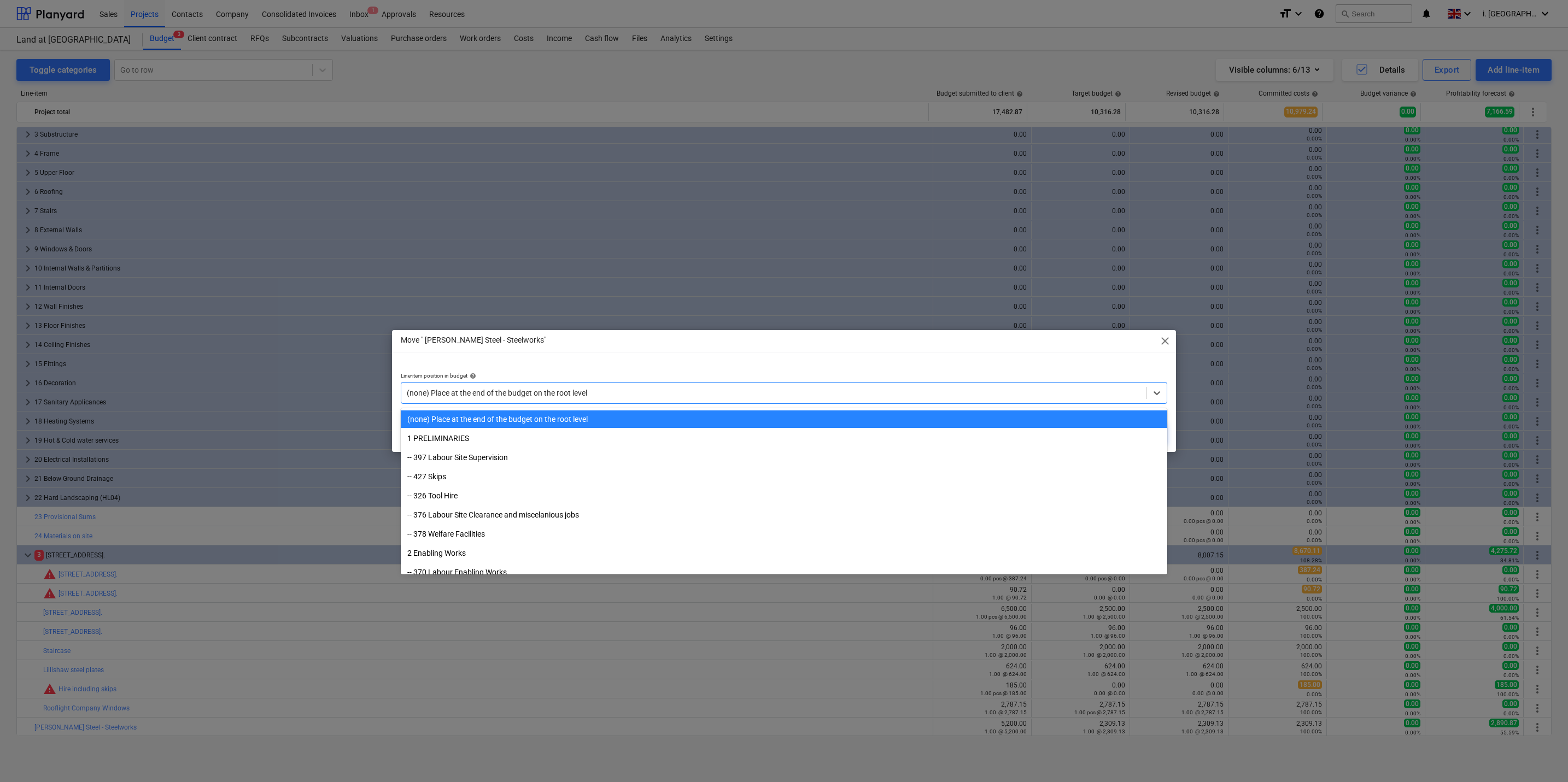
click at [607, 391] on div at bounding box center [774, 393] width 734 height 11
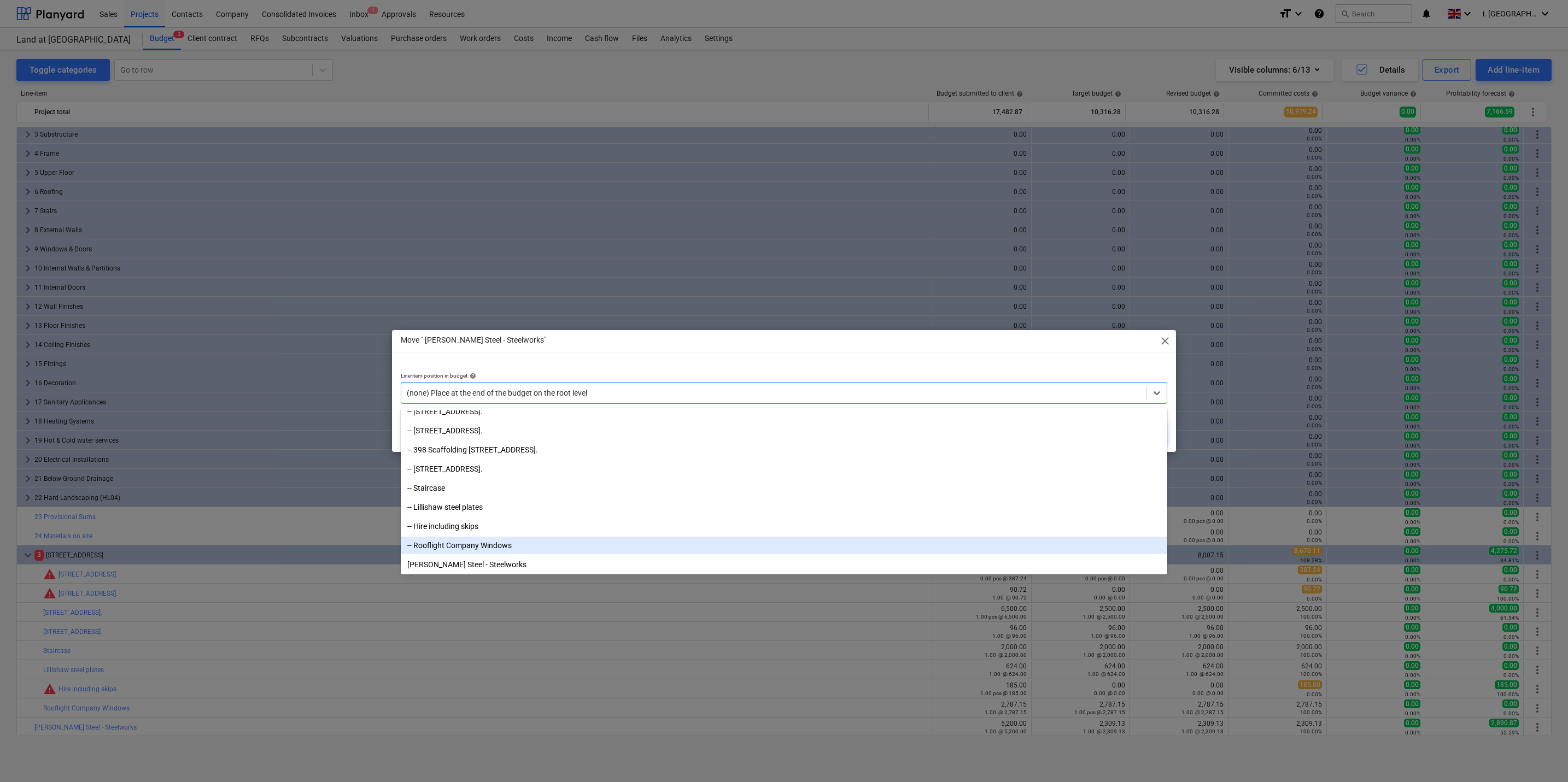
scroll to position [1261, 0]
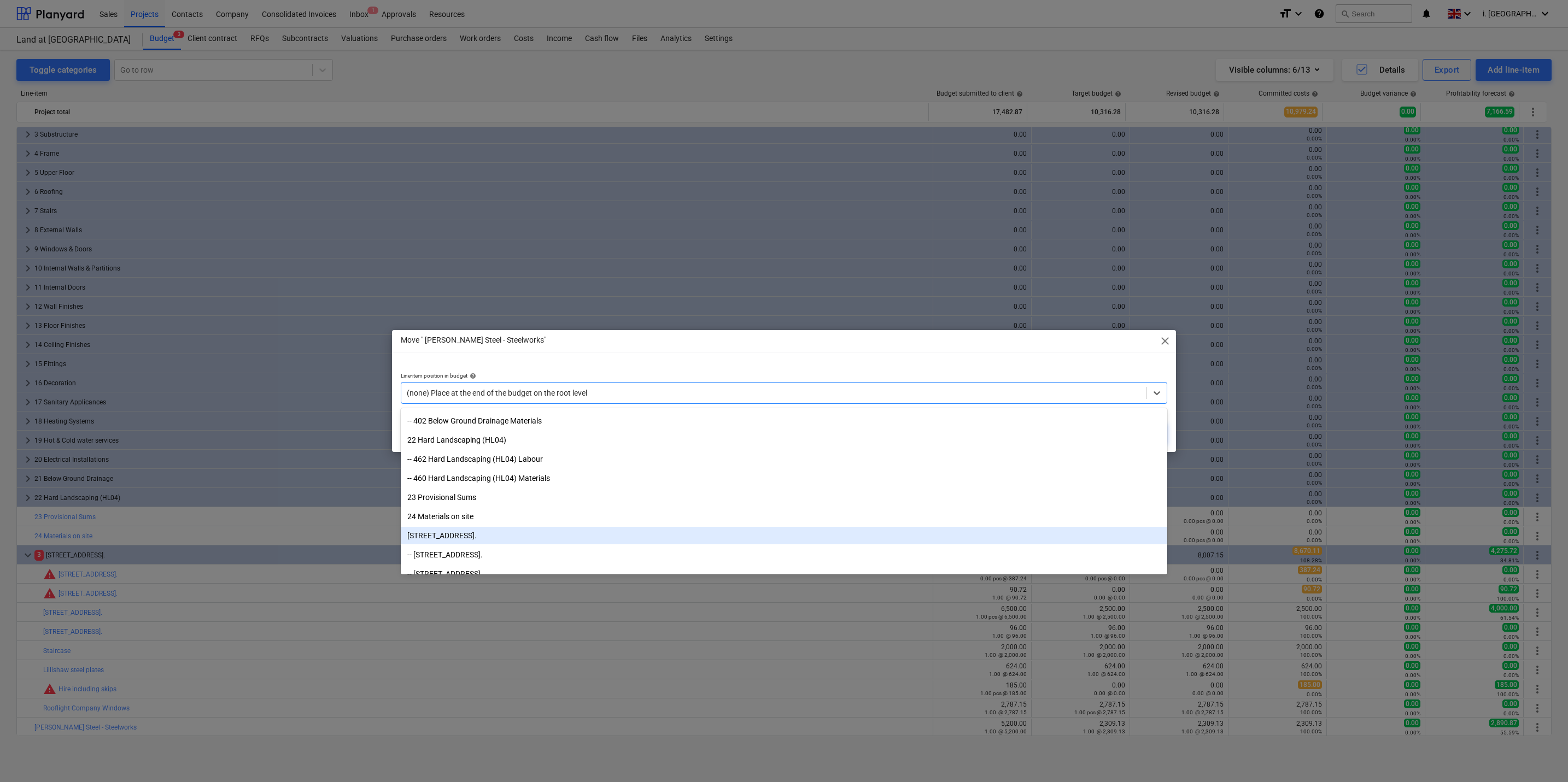
click at [497, 531] on div "[STREET_ADDRESS]." at bounding box center [783, 536] width 766 height 18
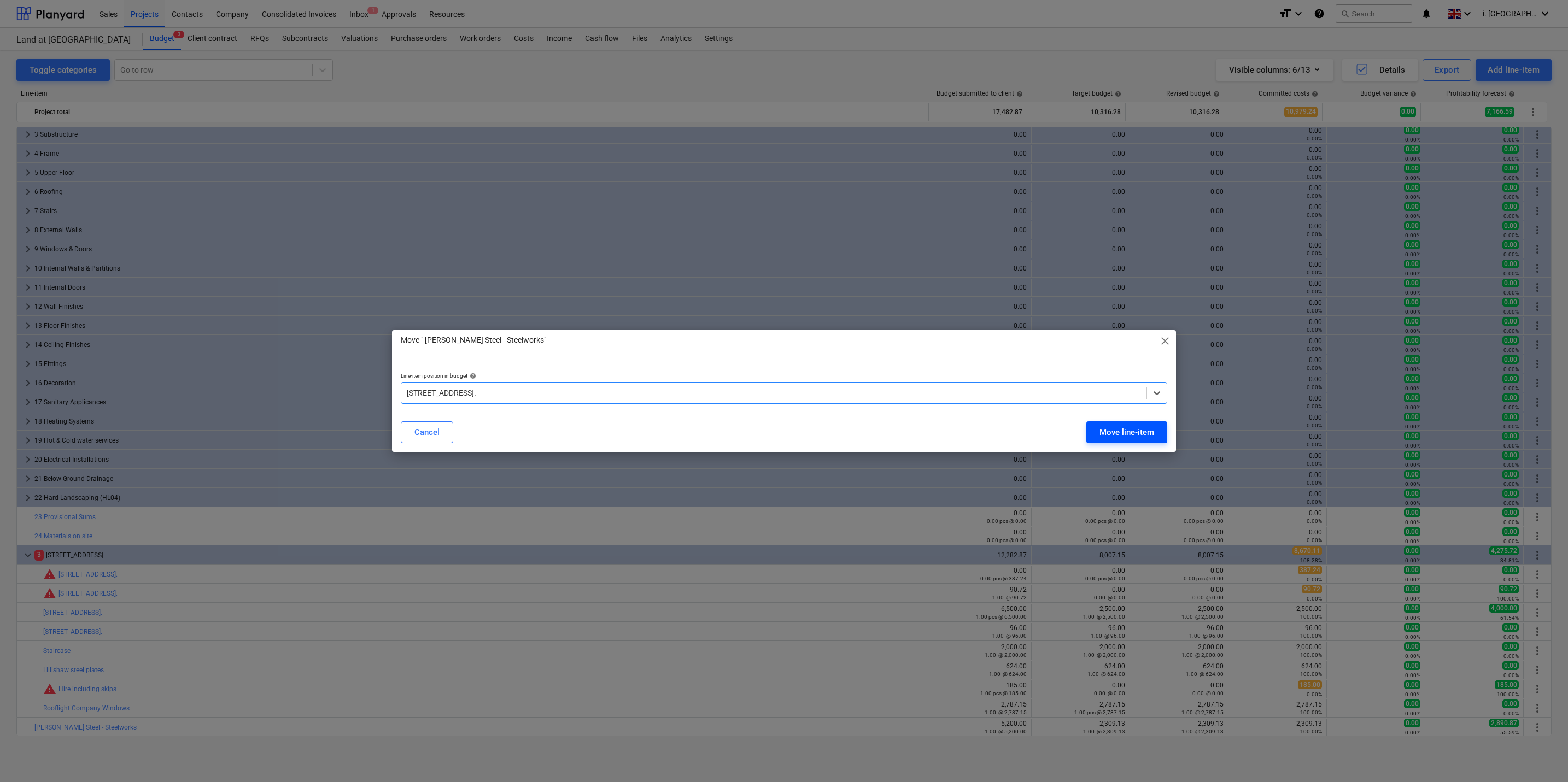
click at [1129, 427] on div "Move line-item" at bounding box center [1127, 432] width 55 height 14
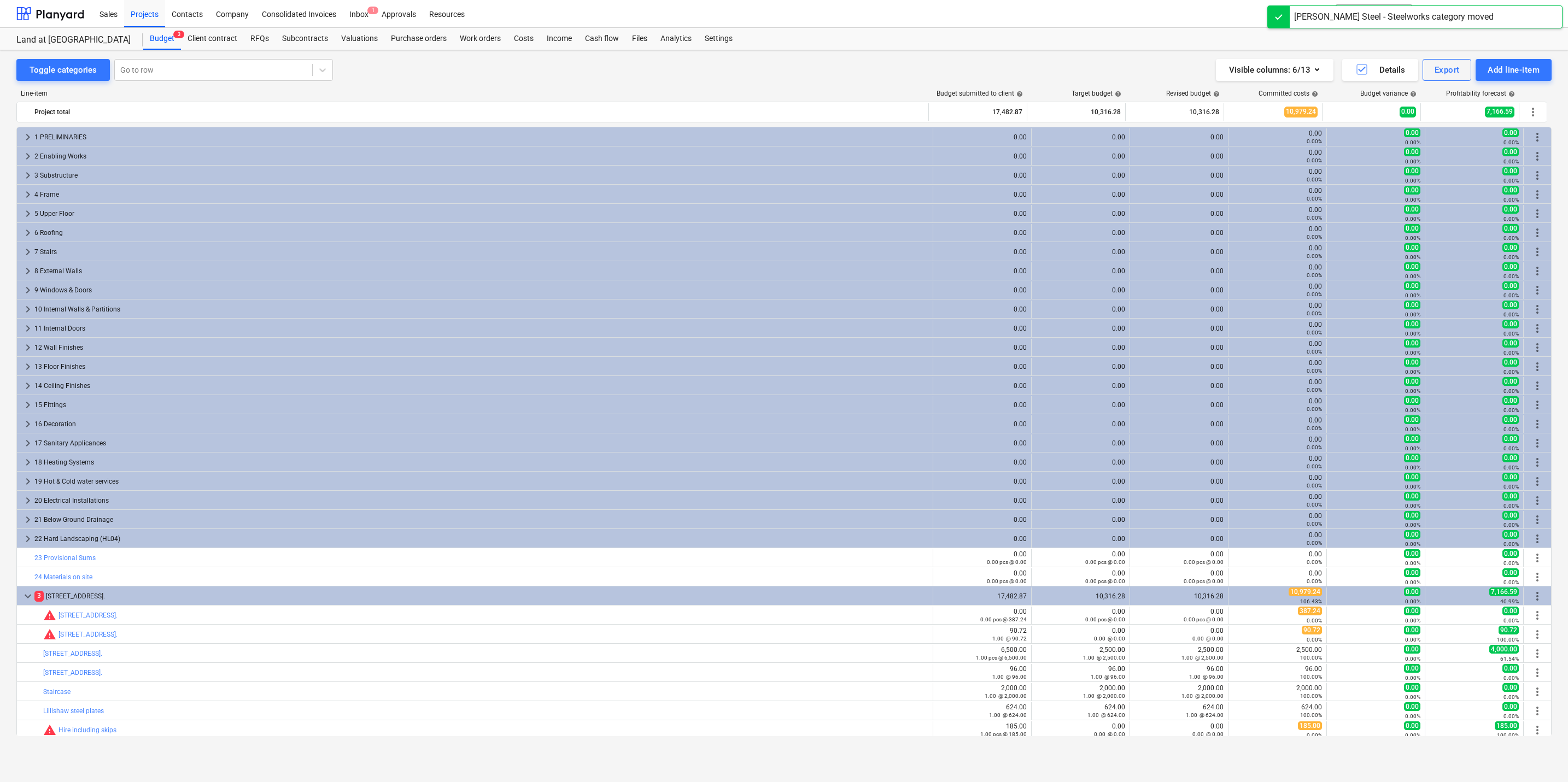
scroll to position [41, 0]
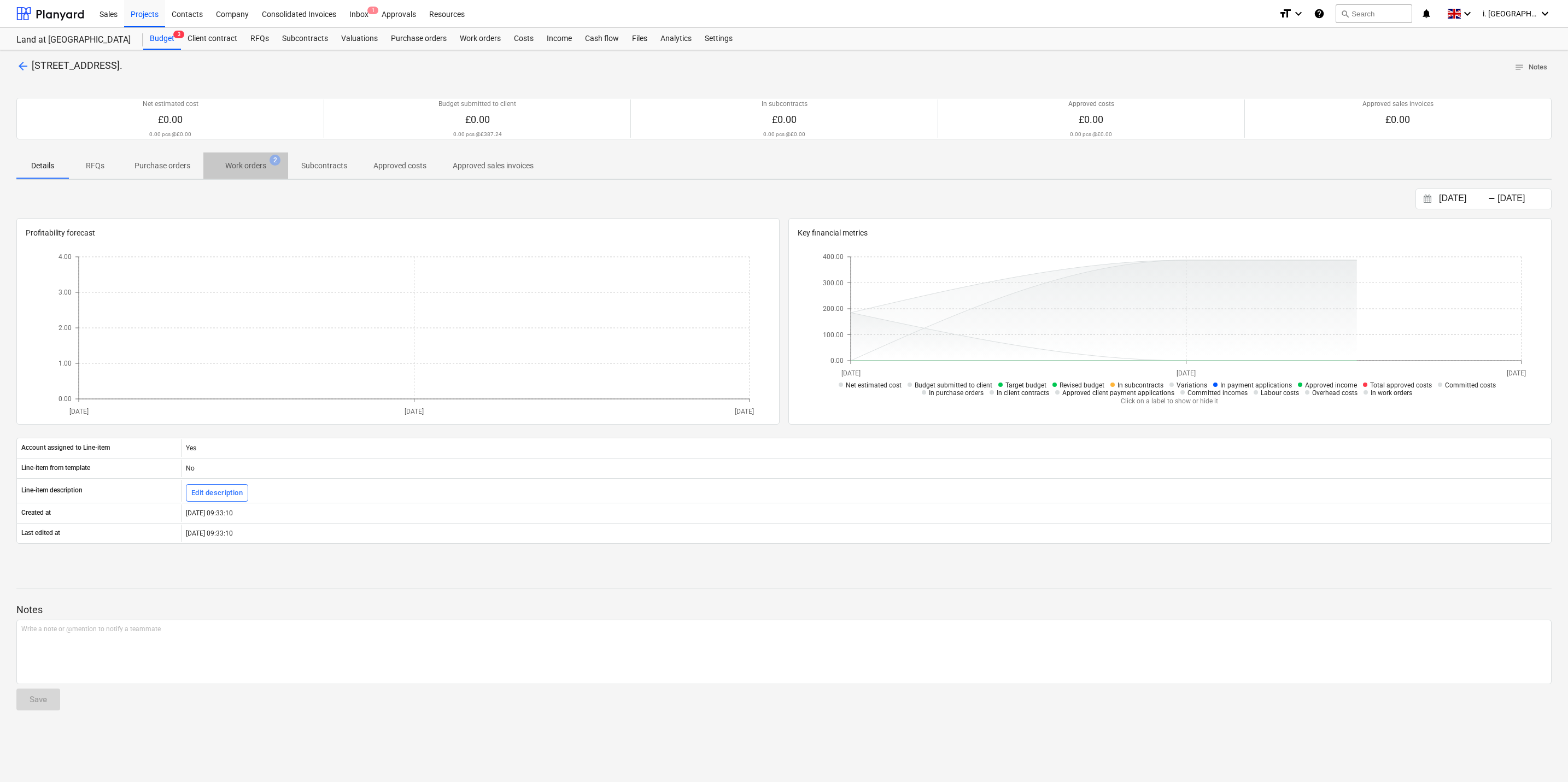
click at [241, 169] on p "Work orders" at bounding box center [245, 166] width 41 height 12
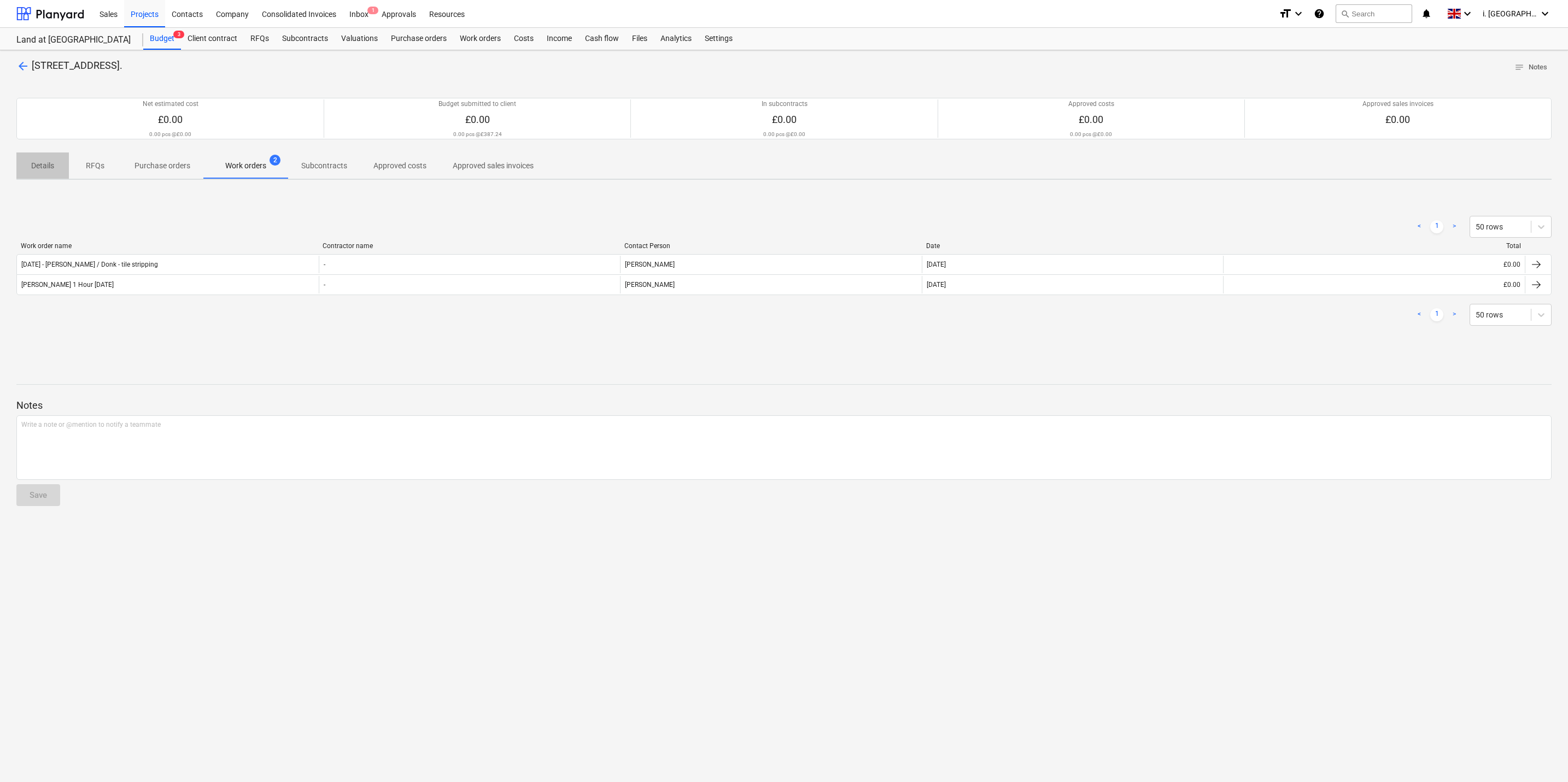
click at [36, 166] on p "Details" at bounding box center [43, 166] width 26 height 12
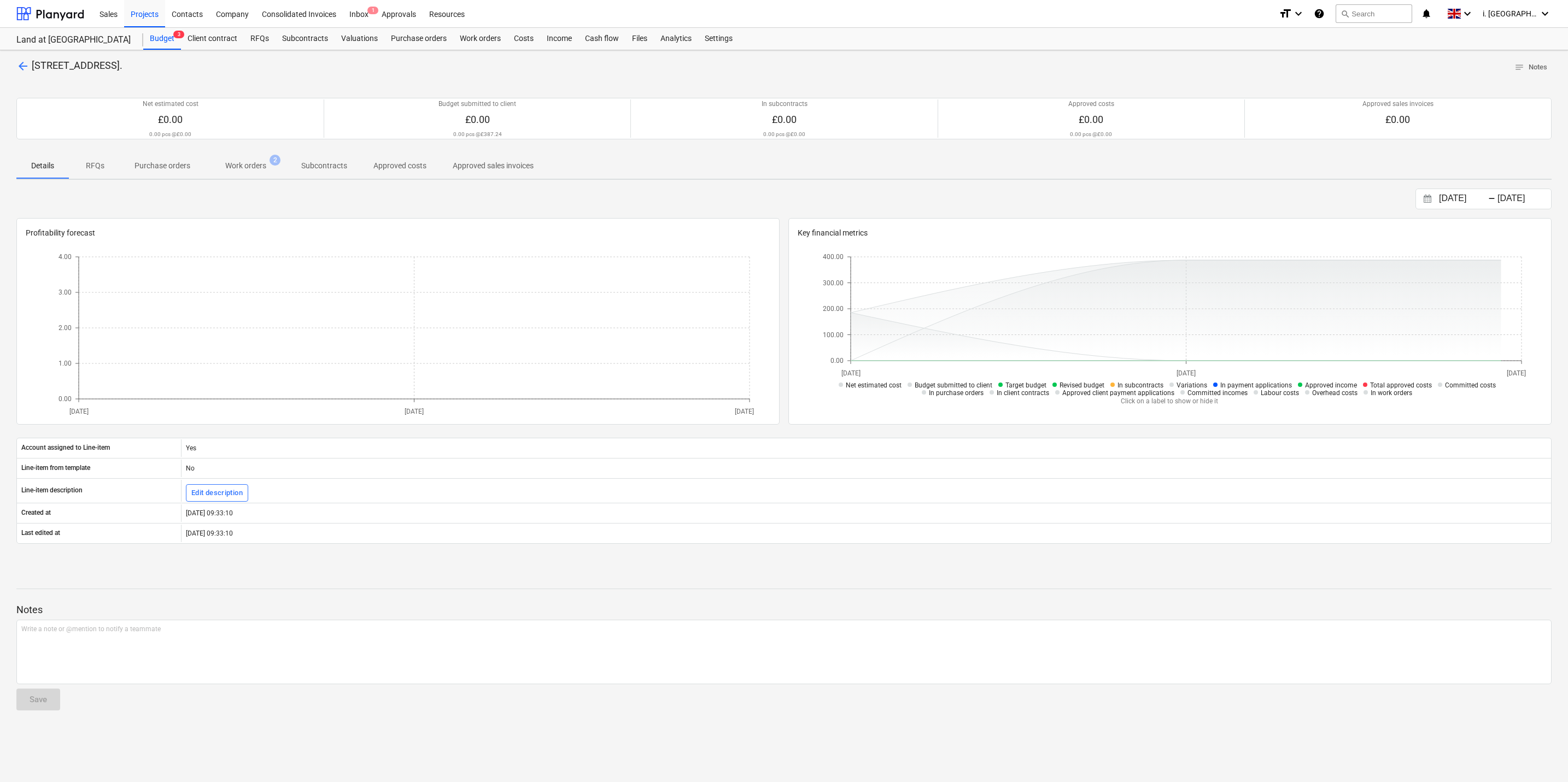
click at [19, 60] on span "arrow_back" at bounding box center [23, 66] width 13 height 13
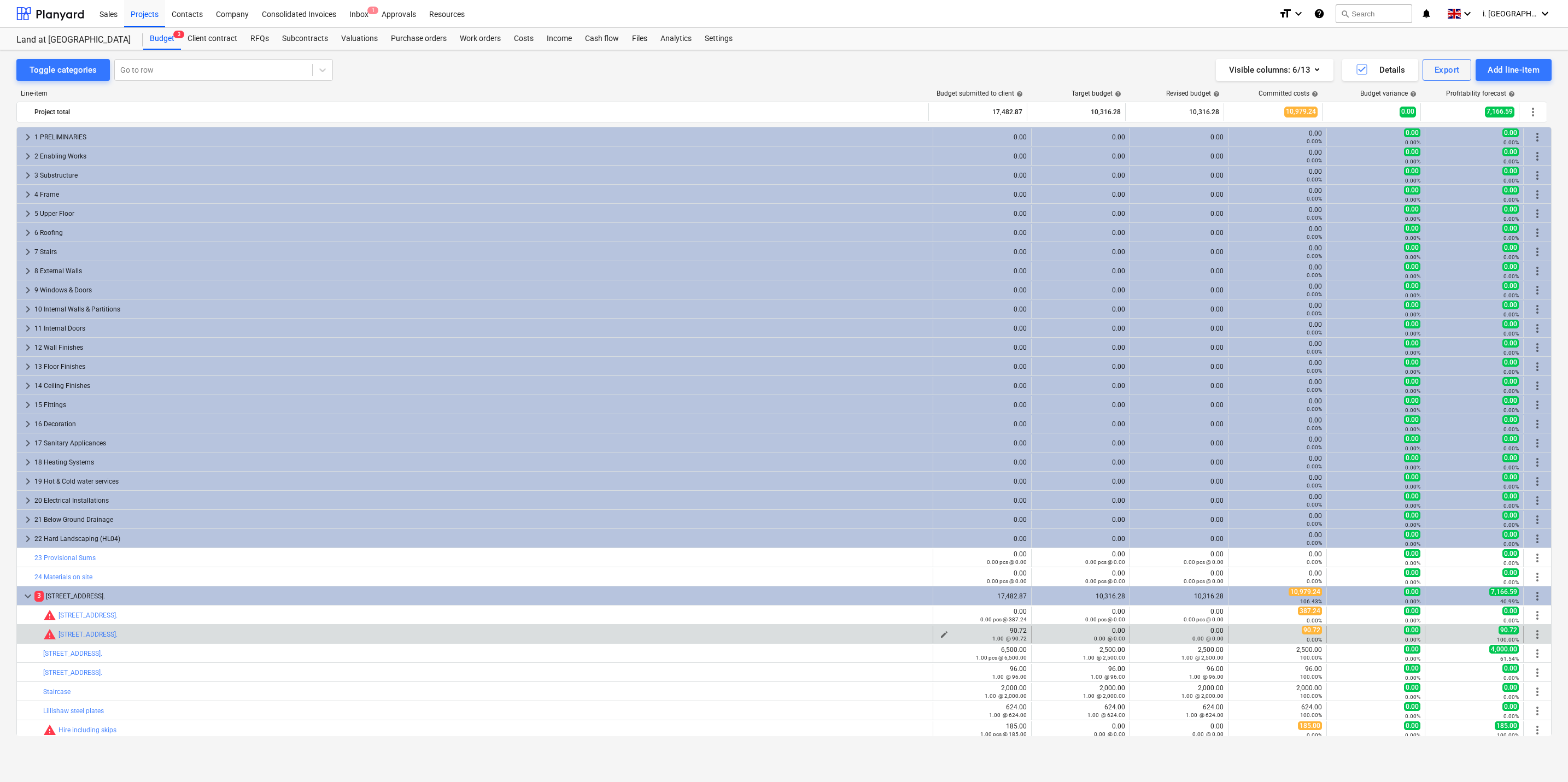
scroll to position [41, 0]
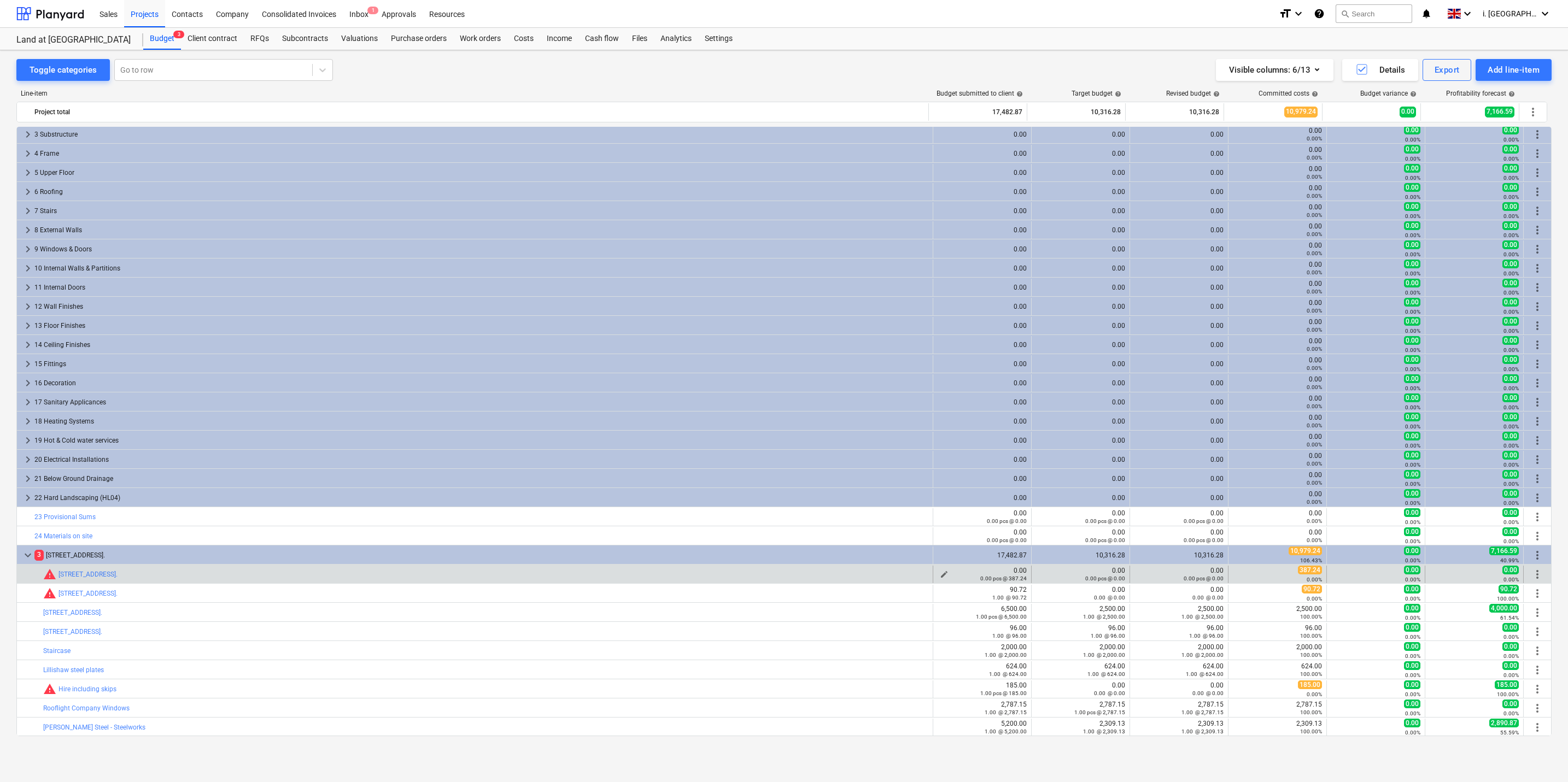
click at [940, 574] on span "edit" at bounding box center [944, 574] width 9 height 9
click at [935, 630] on input "text" at bounding box center [936, 626] width 75 height 22
type input "1"
type input "387.24"
type input "1.00"
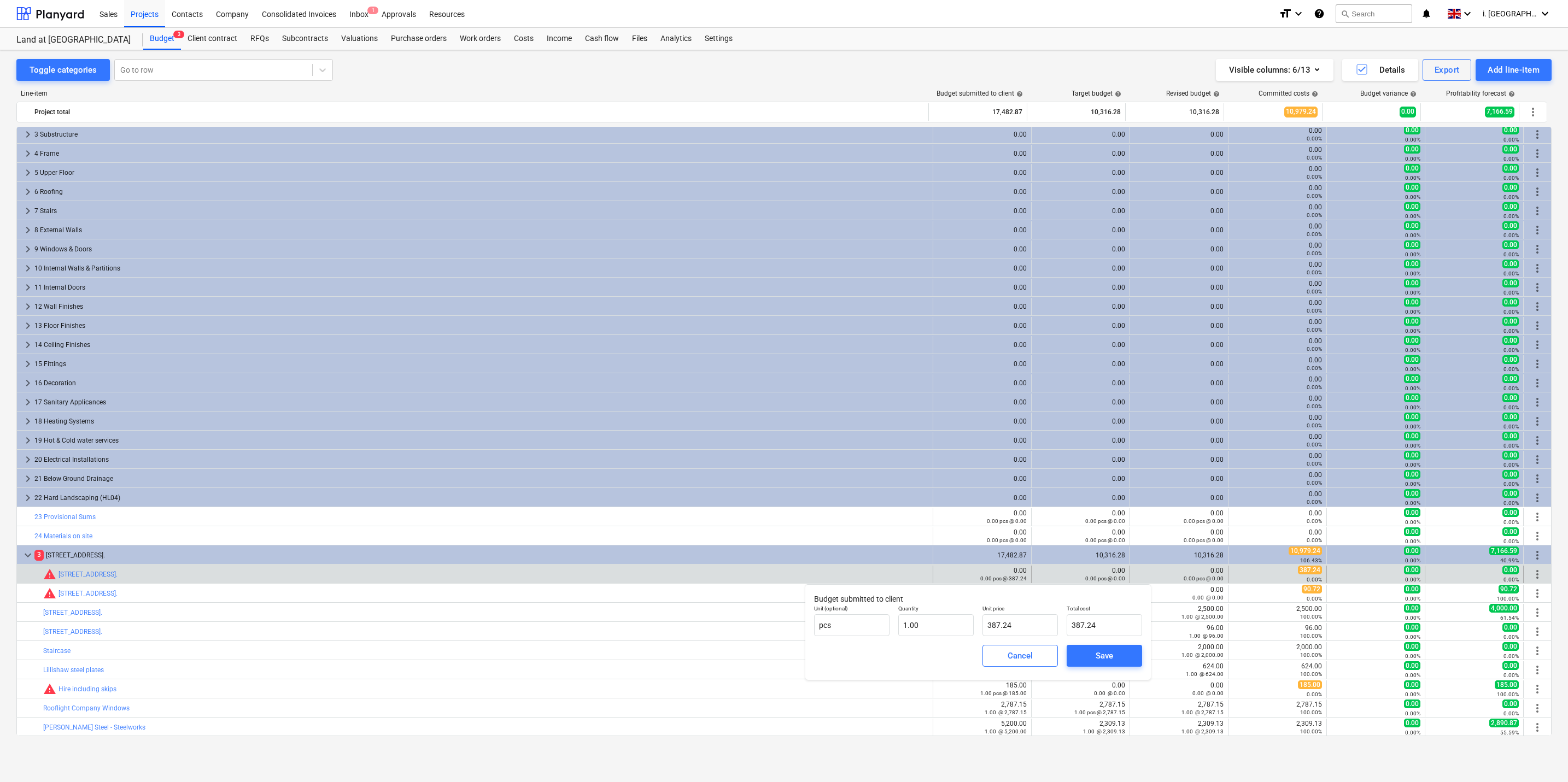
click at [951, 656] on div "Cancel Save" at bounding box center [978, 655] width 337 height 40
click at [1122, 658] on span "Save" at bounding box center [1104, 655] width 49 height 14
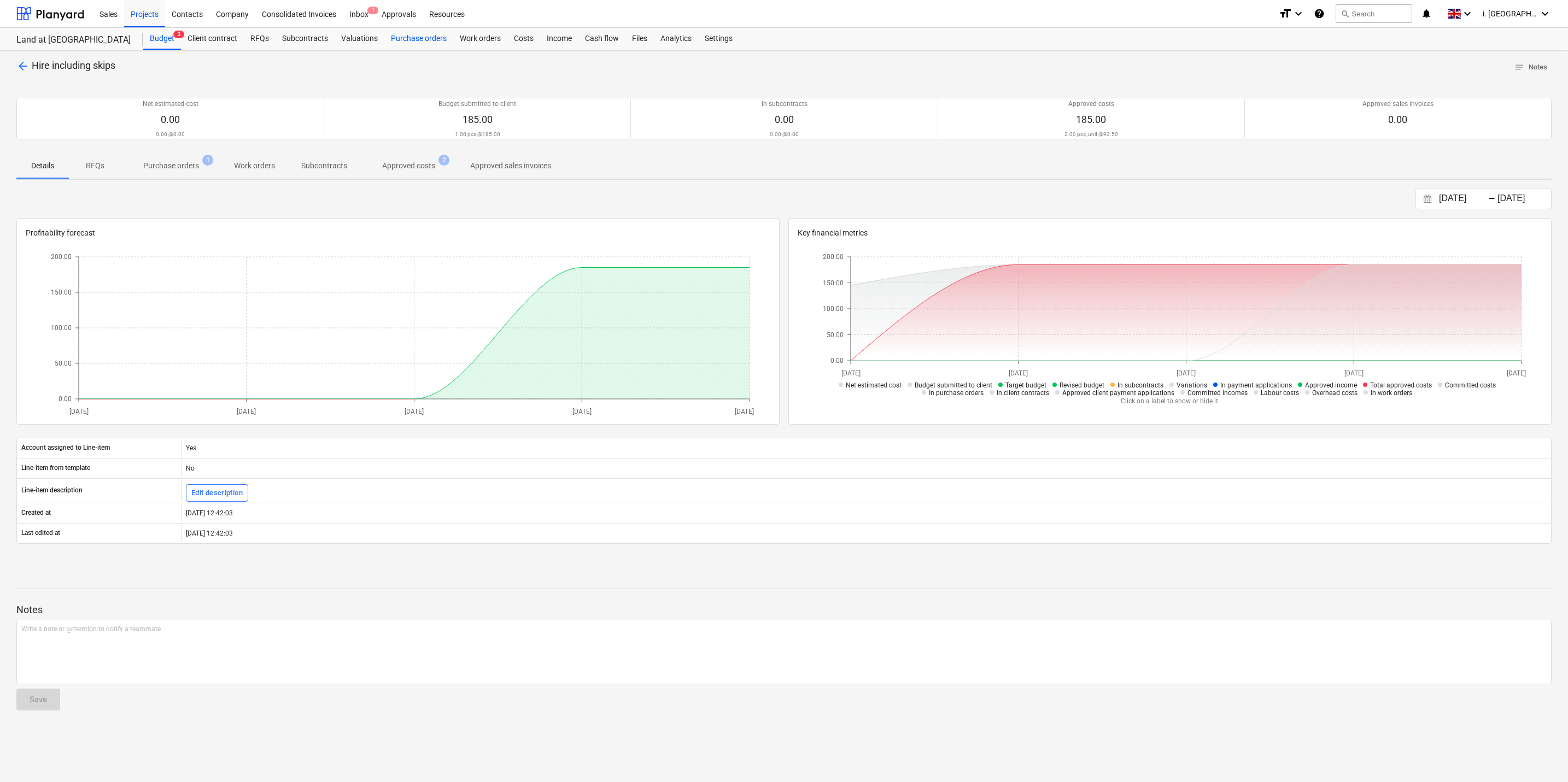
click at [420, 38] on div "Purchase orders" at bounding box center [418, 39] width 69 height 22
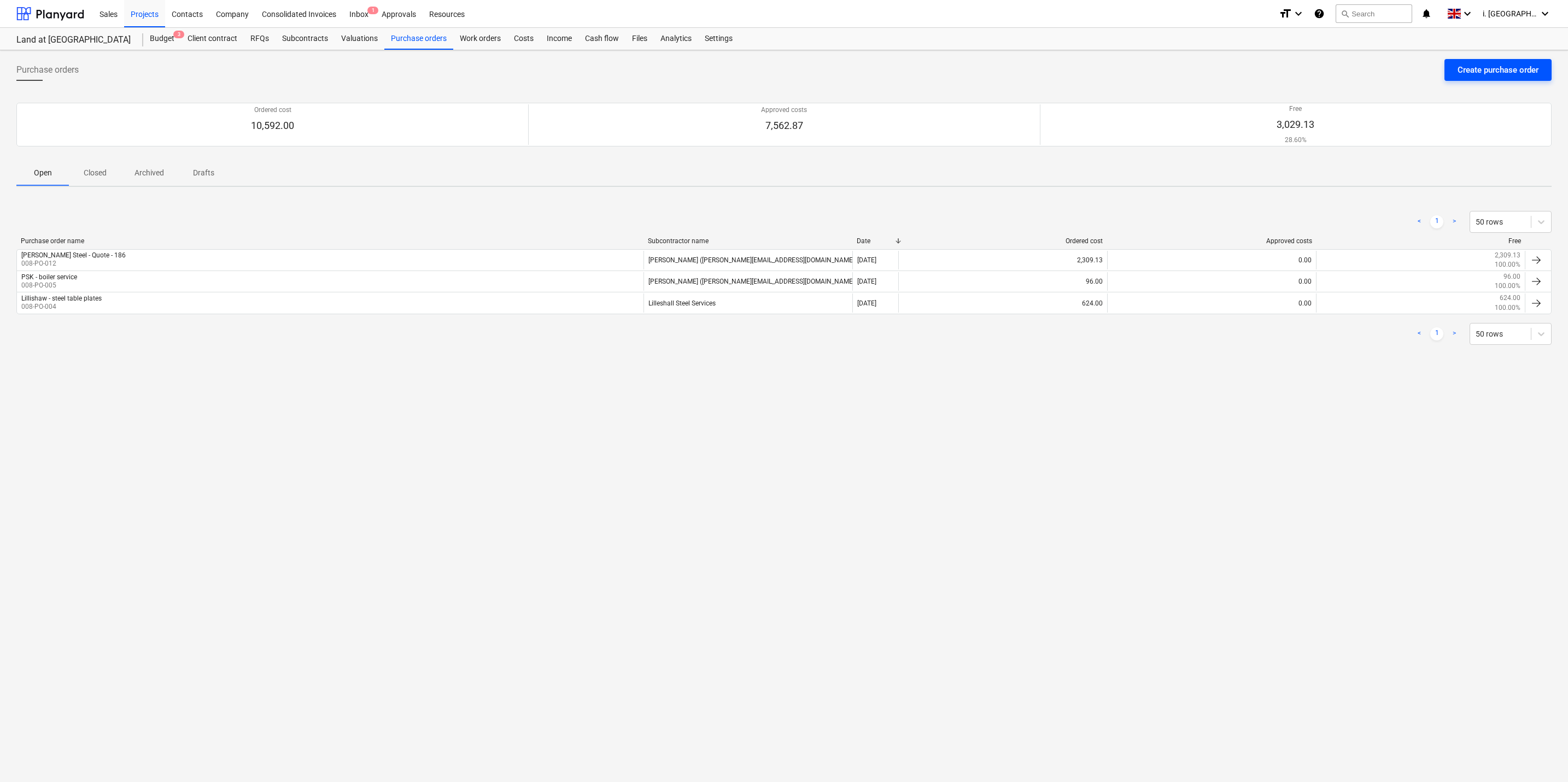
click at [1469, 63] on div "Create purchase order" at bounding box center [1498, 69] width 81 height 14
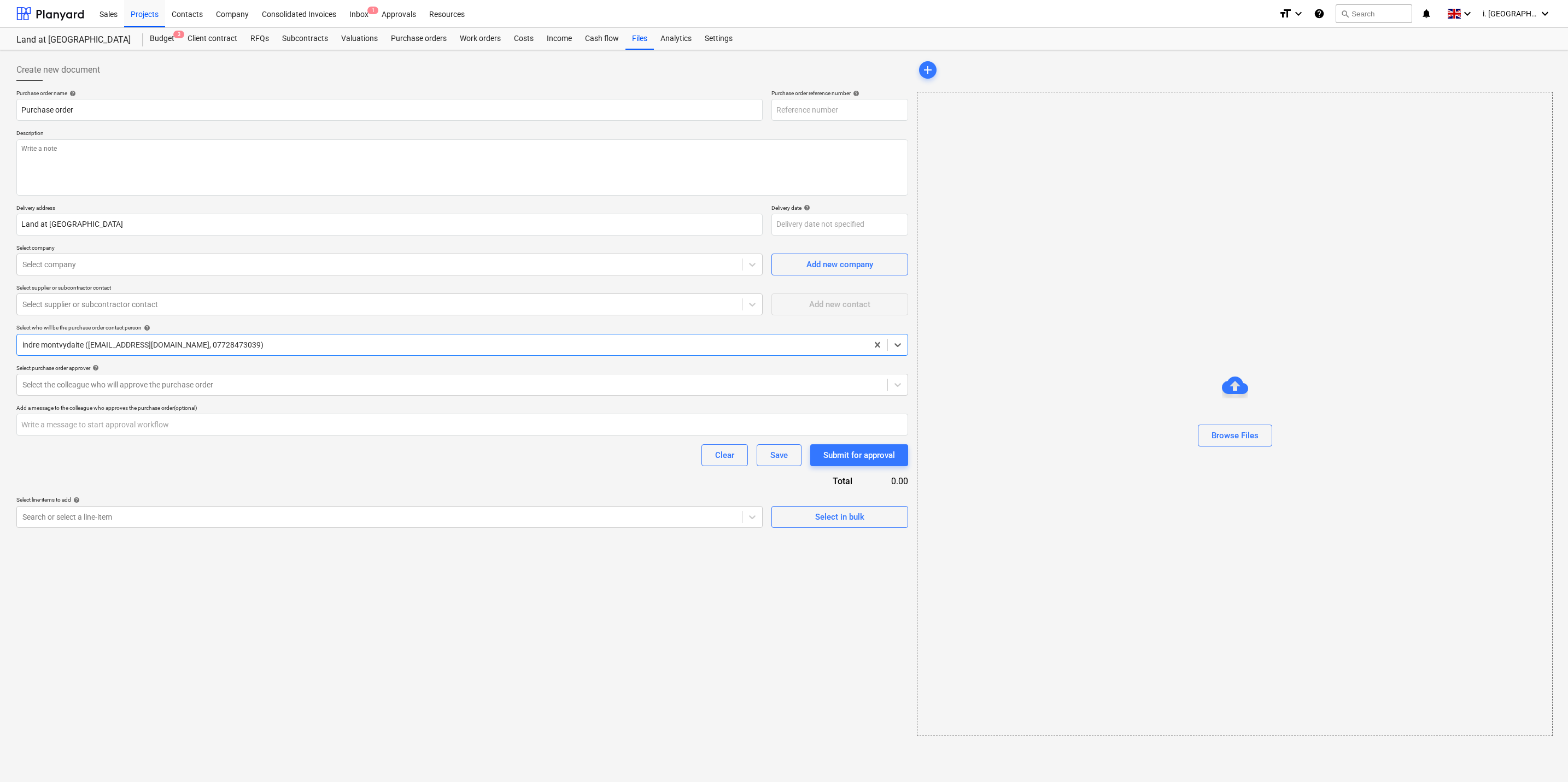
type textarea "x"
type input "008-PO-015"
click at [279, 507] on div "Search or select a line-item" at bounding box center [390, 517] width 746 height 22
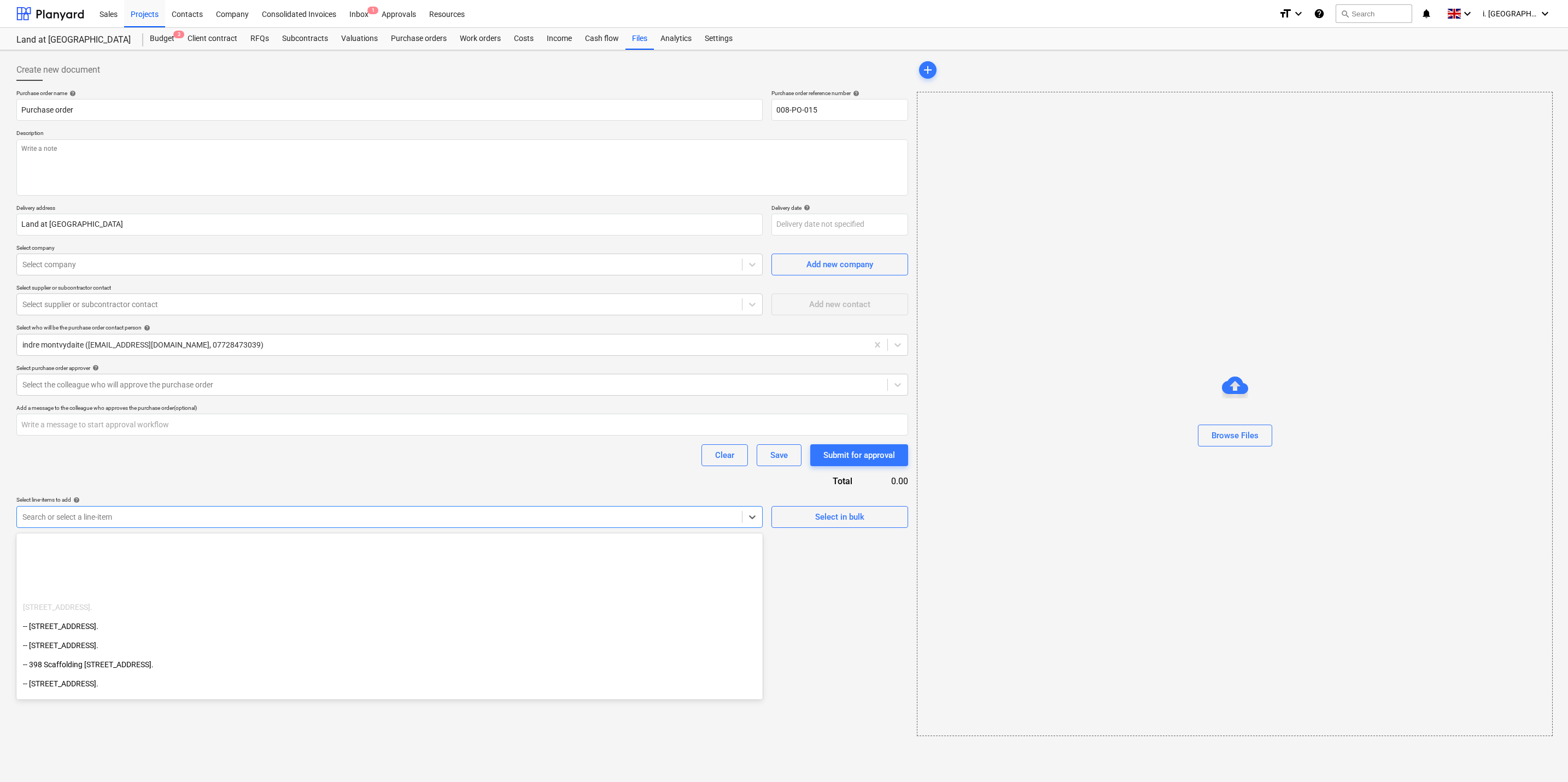
scroll to position [1443, 0]
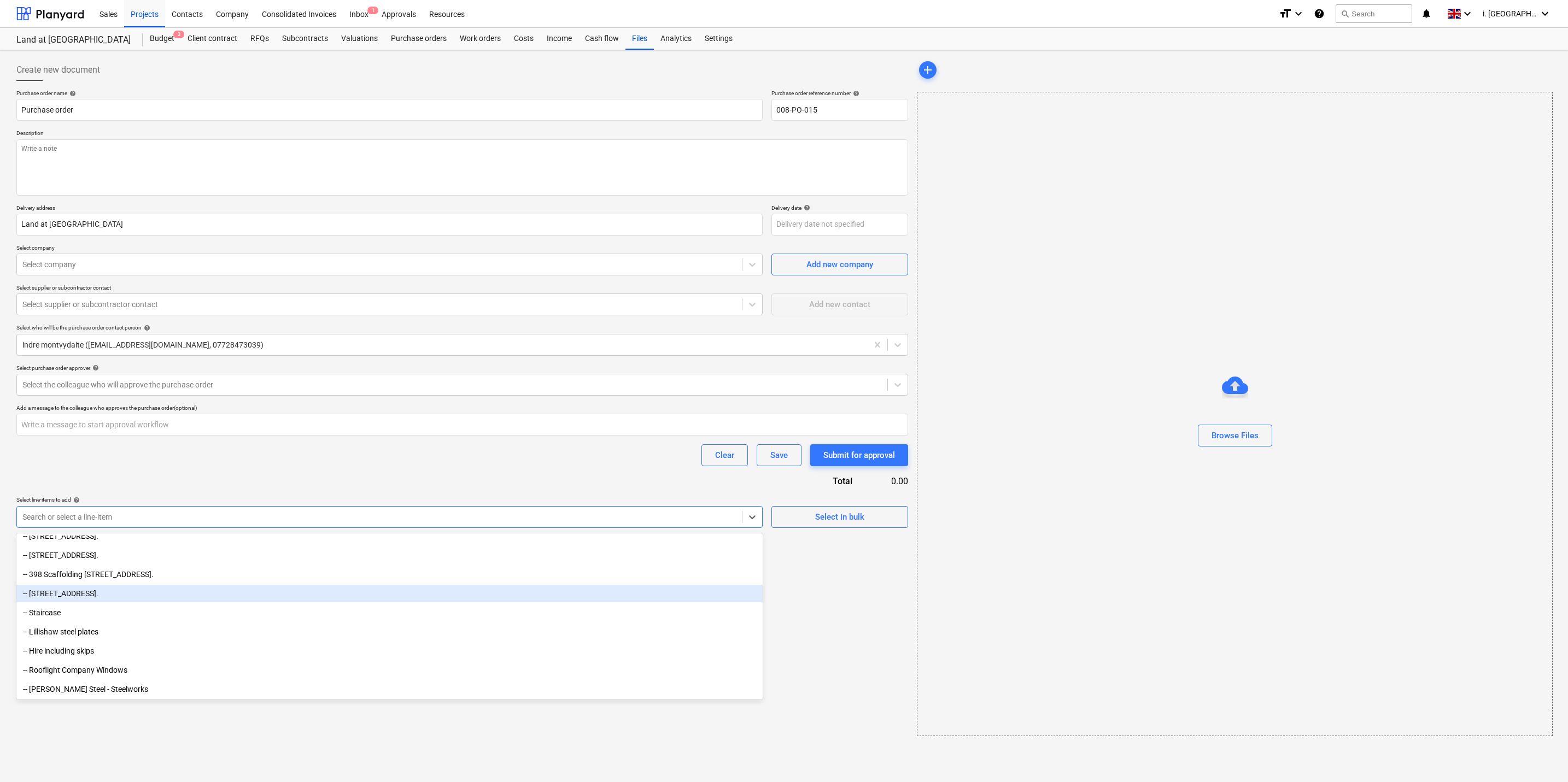
click at [399, 593] on div "-- 398 Ad Hoc purchases Mabels farmhouse, back street, Ilmington, cv36 4lj." at bounding box center [390, 593] width 746 height 18
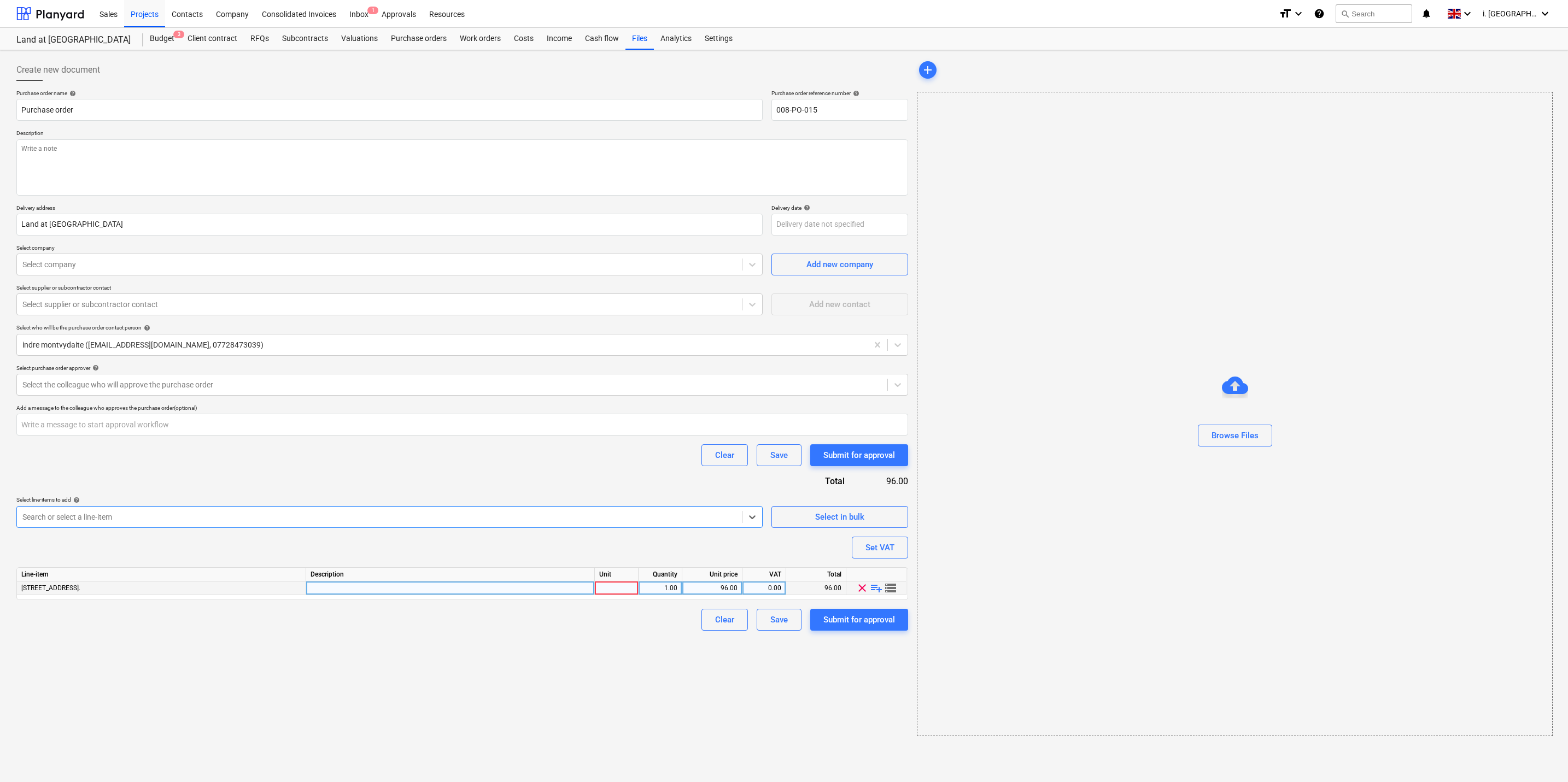
click at [281, 592] on div "[STREET_ADDRESS]." at bounding box center [161, 588] width 289 height 13
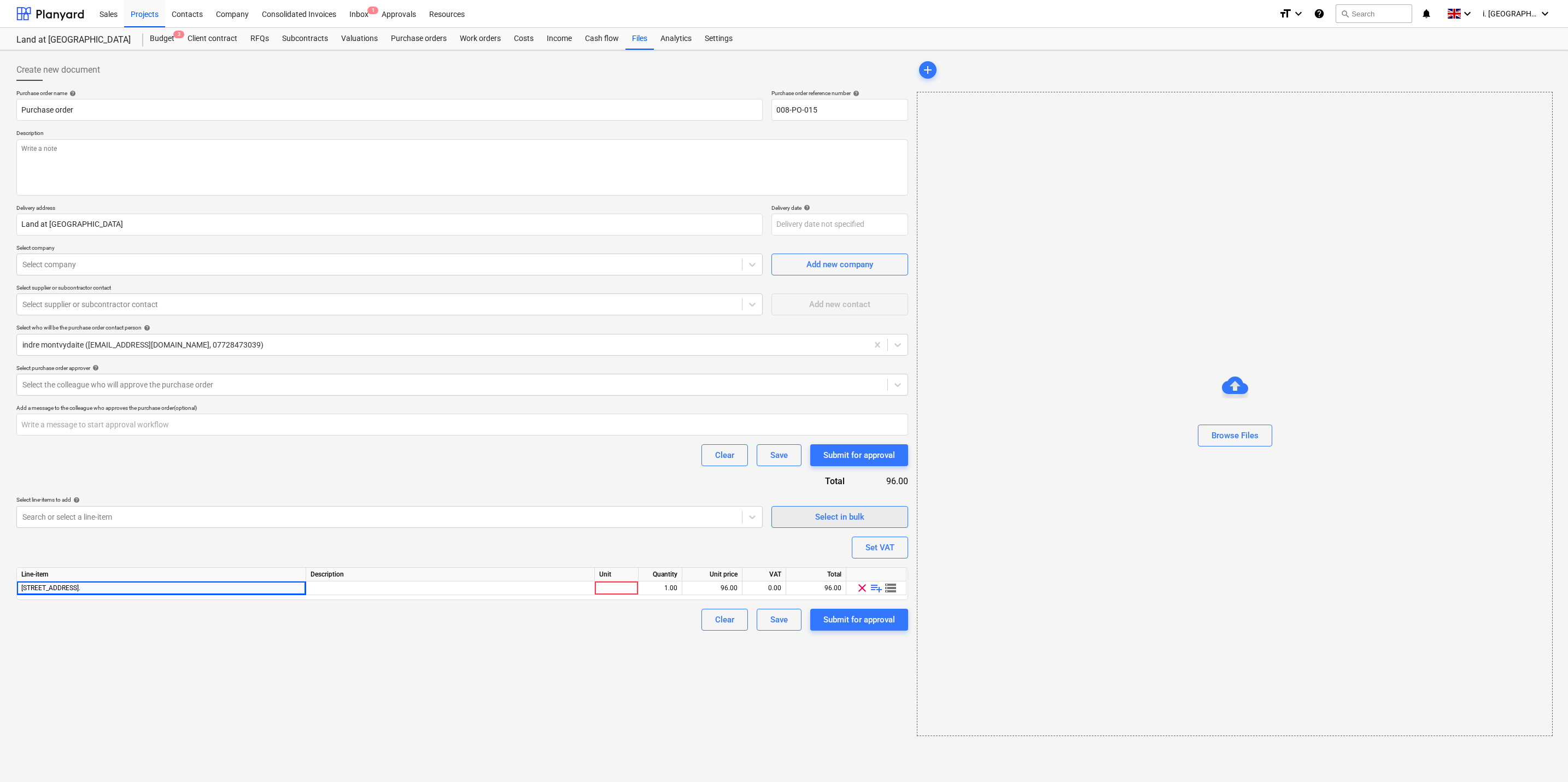
click at [828, 520] on div "Select in bulk" at bounding box center [839, 517] width 49 height 14
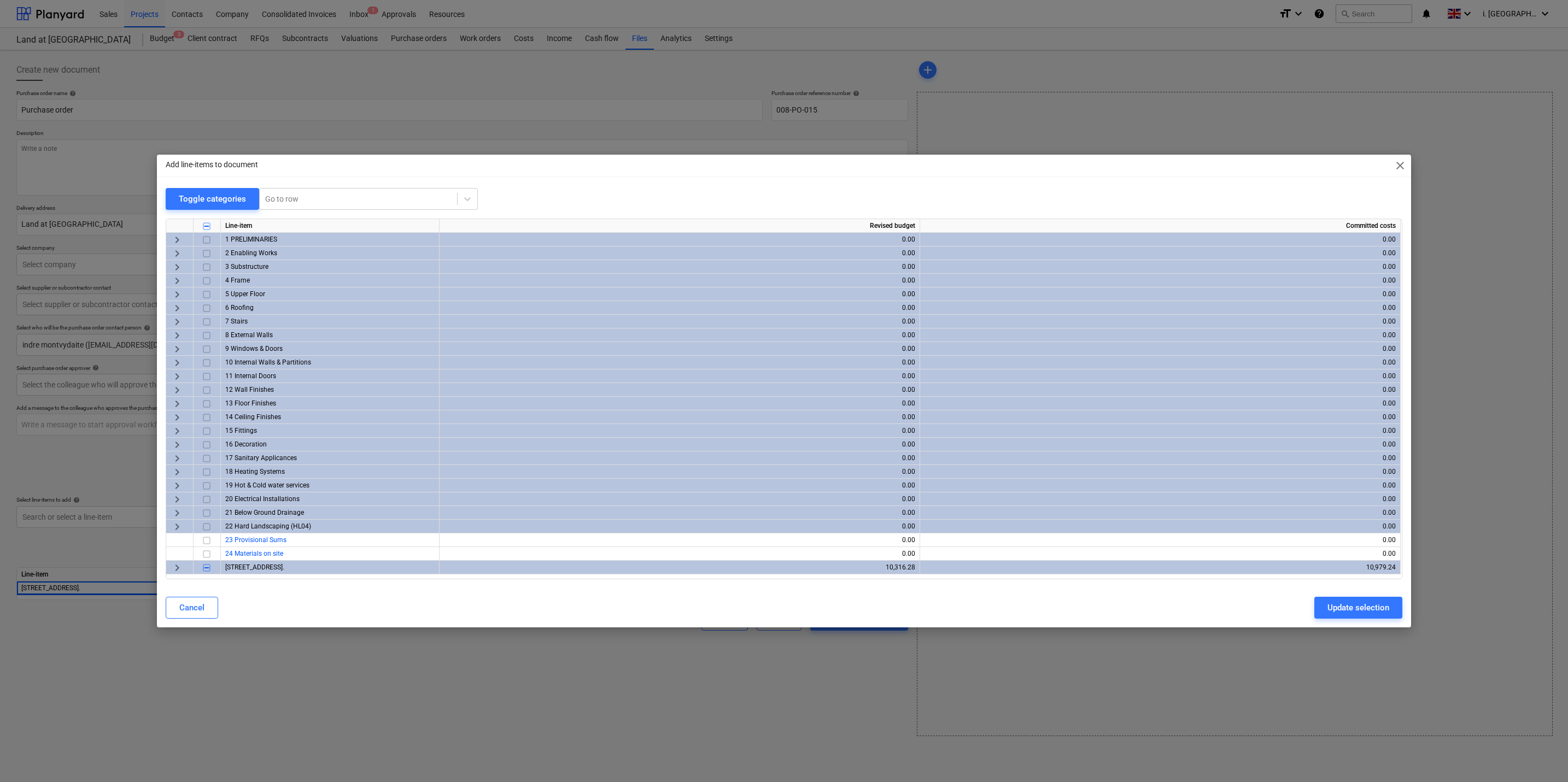
click at [178, 567] on span "keyboard_arrow_right" at bounding box center [177, 568] width 13 height 13
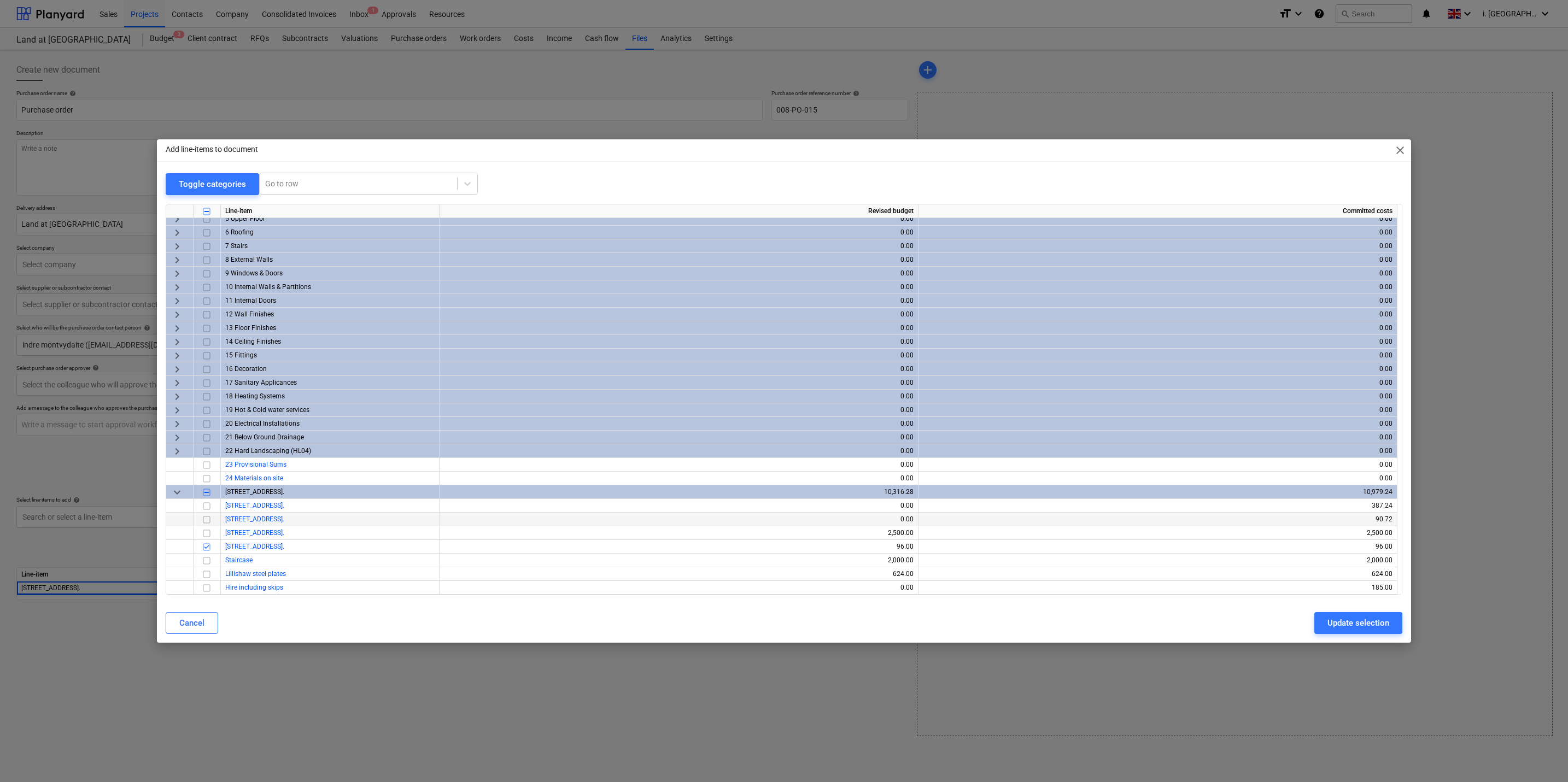
scroll to position [89, 0]
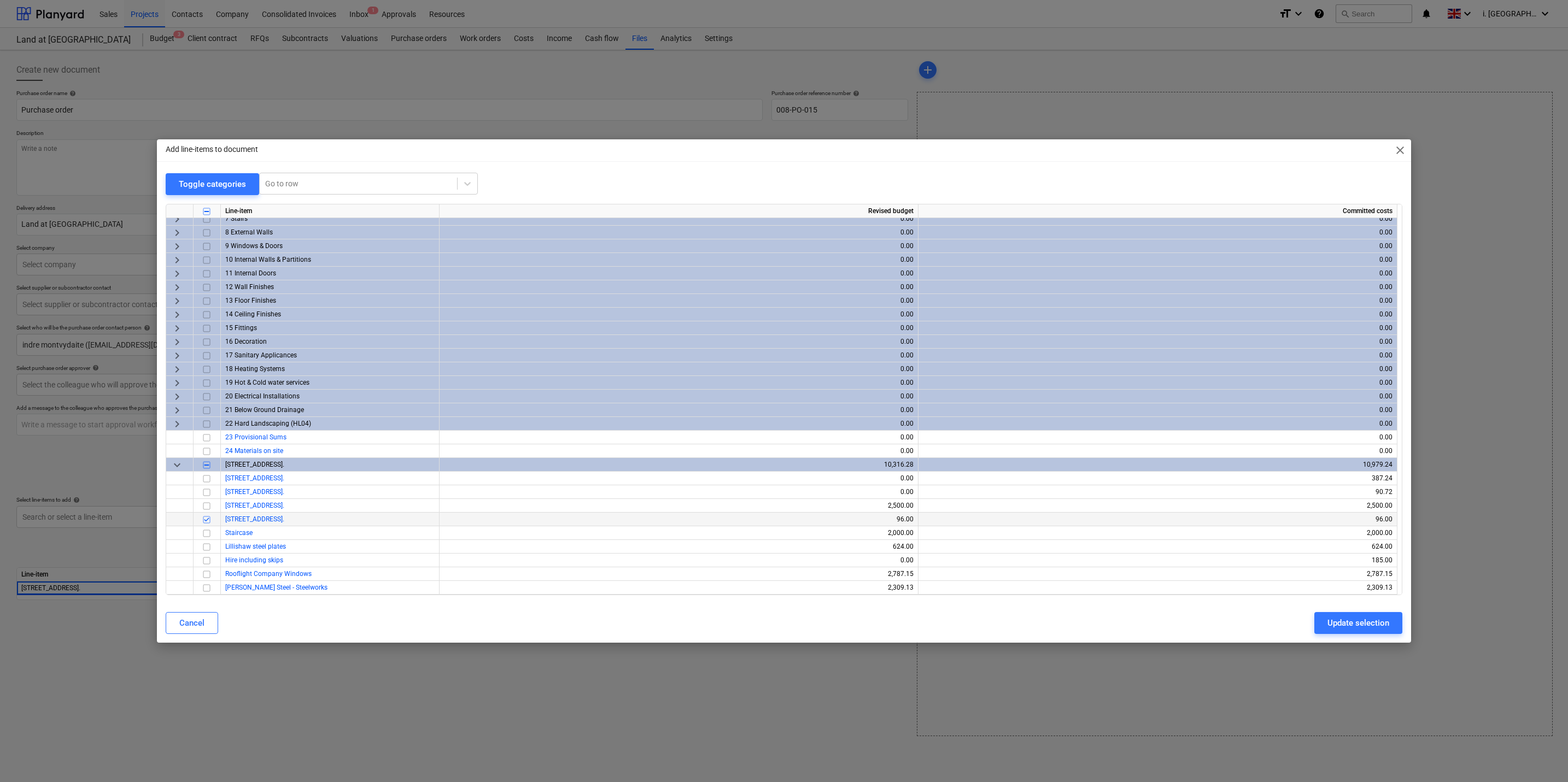
click at [205, 520] on input "checkbox" at bounding box center [207, 519] width 13 height 13
click at [207, 563] on input "checkbox" at bounding box center [207, 560] width 13 height 13
click at [1342, 627] on div "Update selection" at bounding box center [1358, 623] width 61 height 14
type textarea "x"
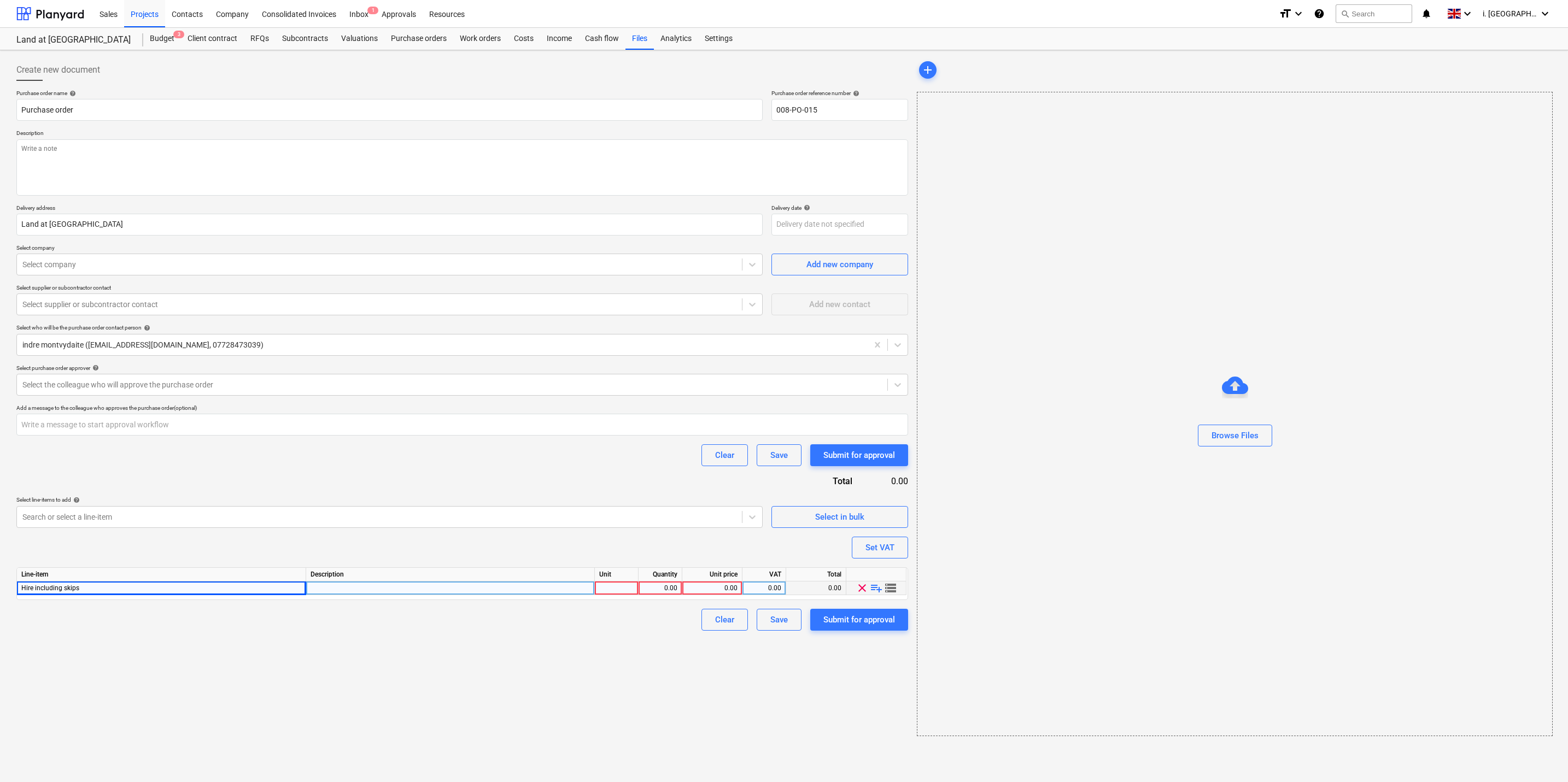
click at [429, 589] on div at bounding box center [450, 588] width 289 height 13
click at [631, 591] on div at bounding box center [617, 588] width 44 height 13
type input "1"
type textarea "x"
type input "328.33"
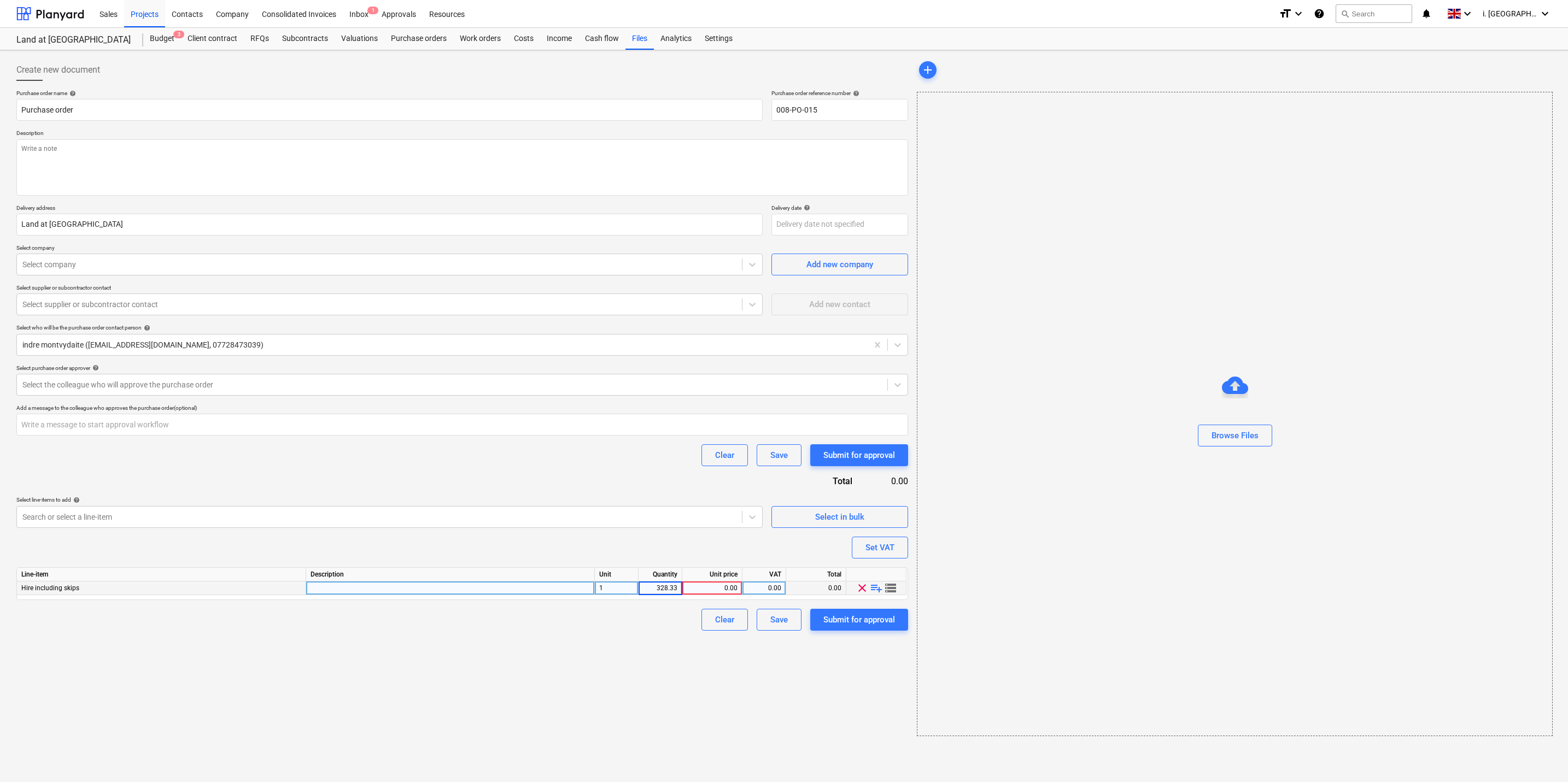
type textarea "x"
click at [673, 590] on div "328.33" at bounding box center [660, 588] width 35 height 13
type input "1"
type textarea "x"
click at [492, 590] on div at bounding box center [450, 588] width 289 height 13
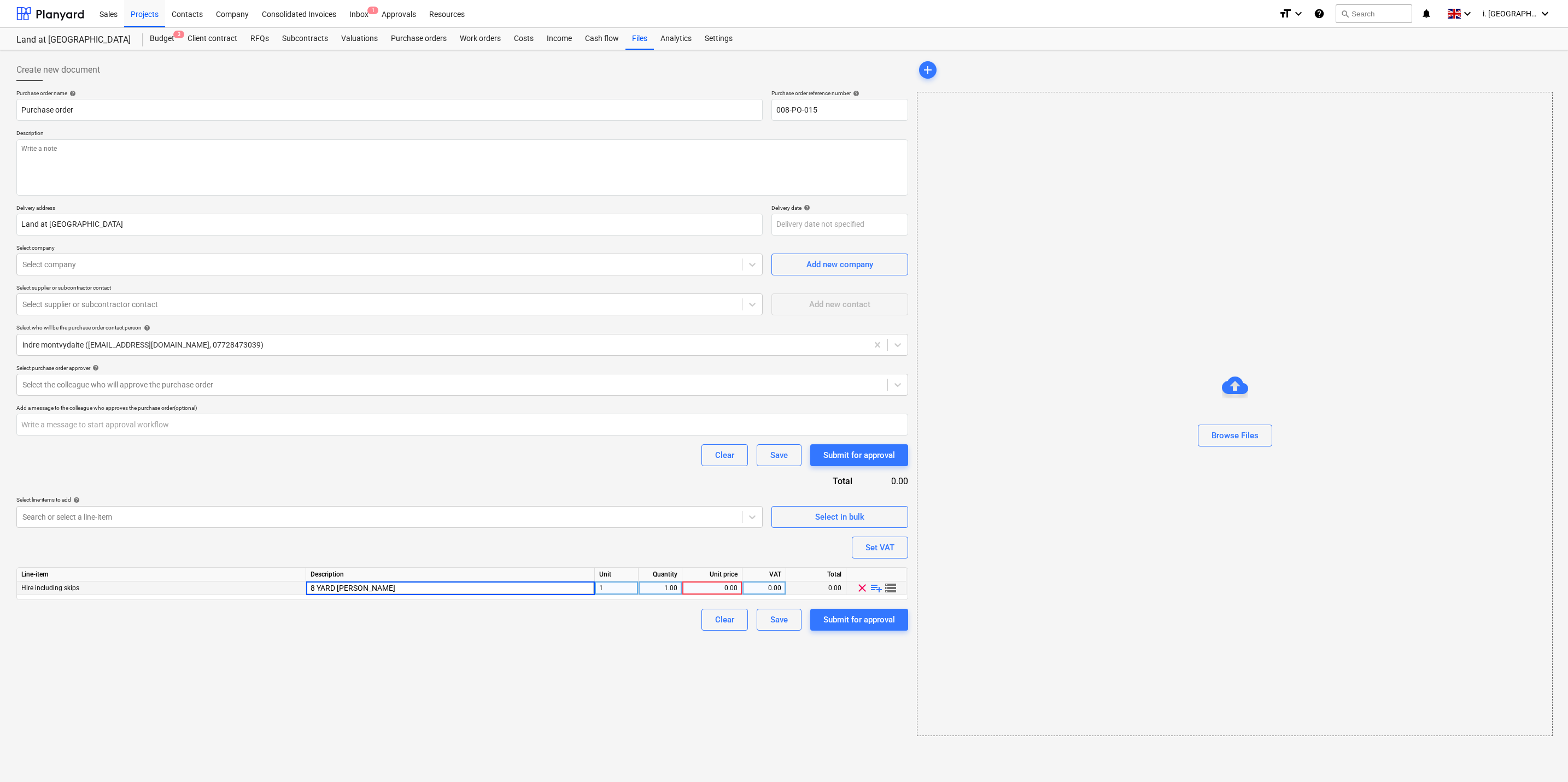
type input "8 YARD SKIP HIRE"
type textarea "x"
type input "328.33"
type textarea "x"
click at [671, 456] on div "Clear Save Submit for approval" at bounding box center [462, 455] width 892 height 22
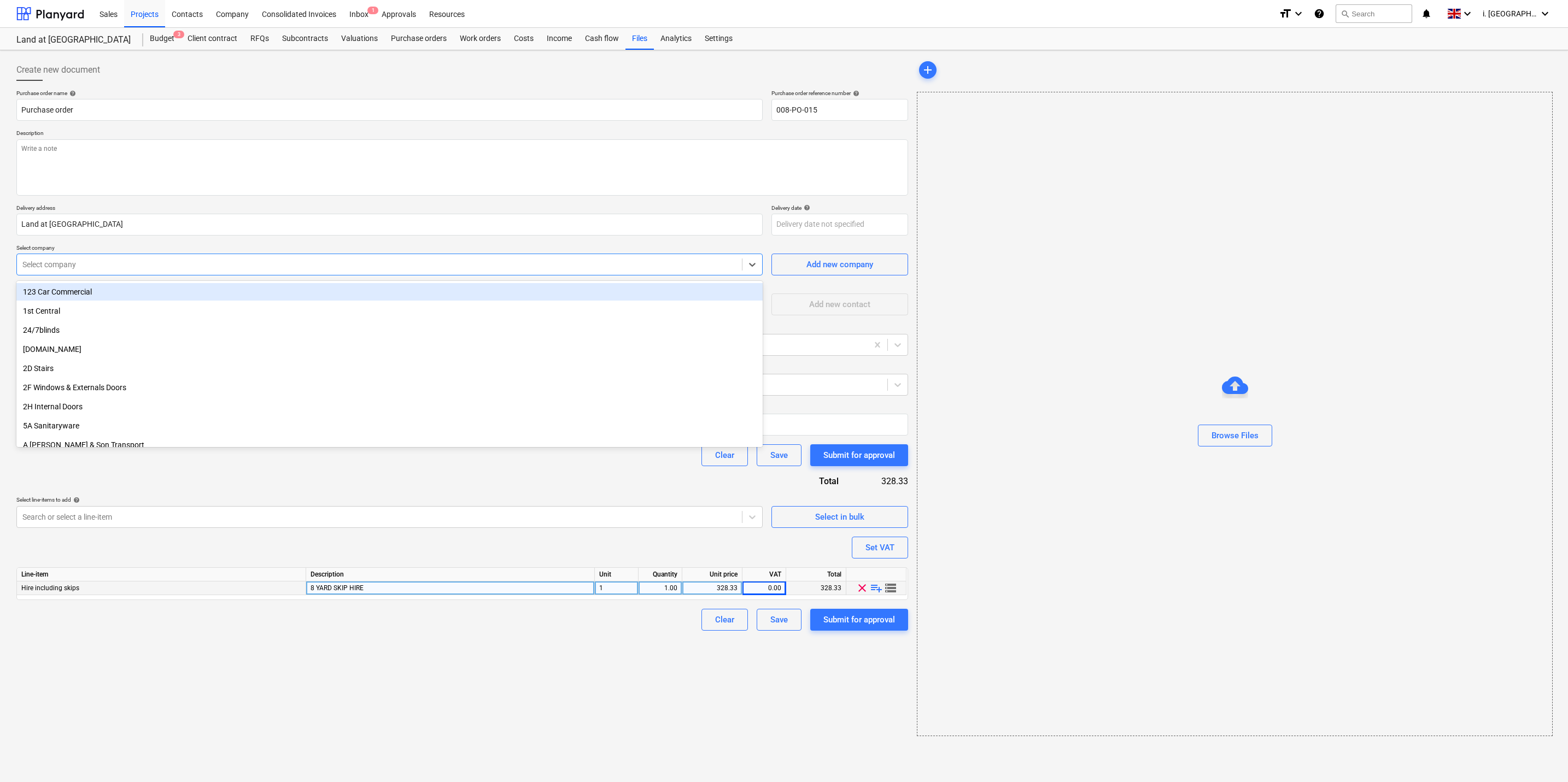
click at [383, 271] on div "Select company" at bounding box center [379, 264] width 725 height 15
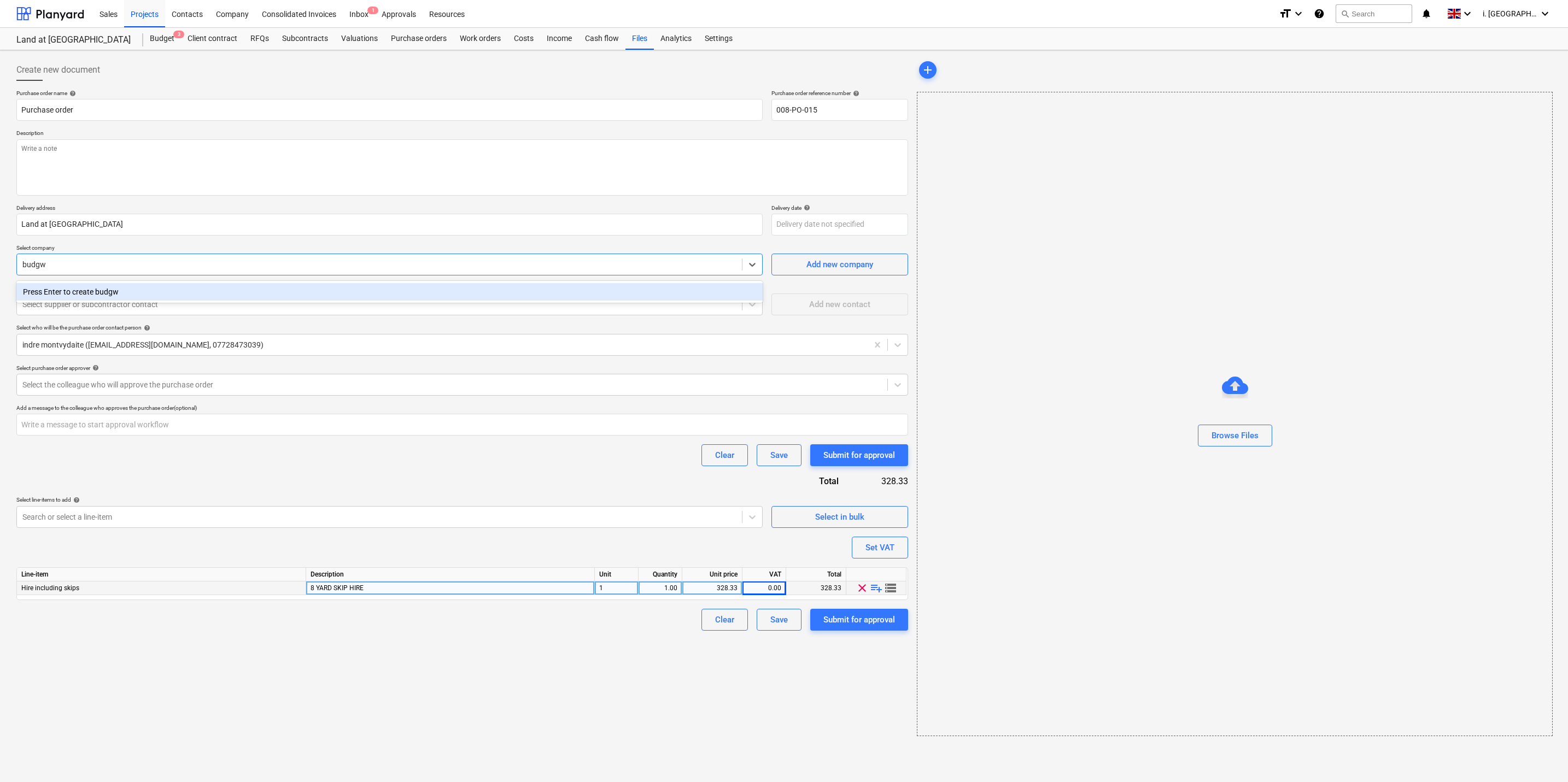
type input "budg"
click at [360, 298] on div "Budget Waste Management" at bounding box center [390, 292] width 746 height 18
type textarea "x"
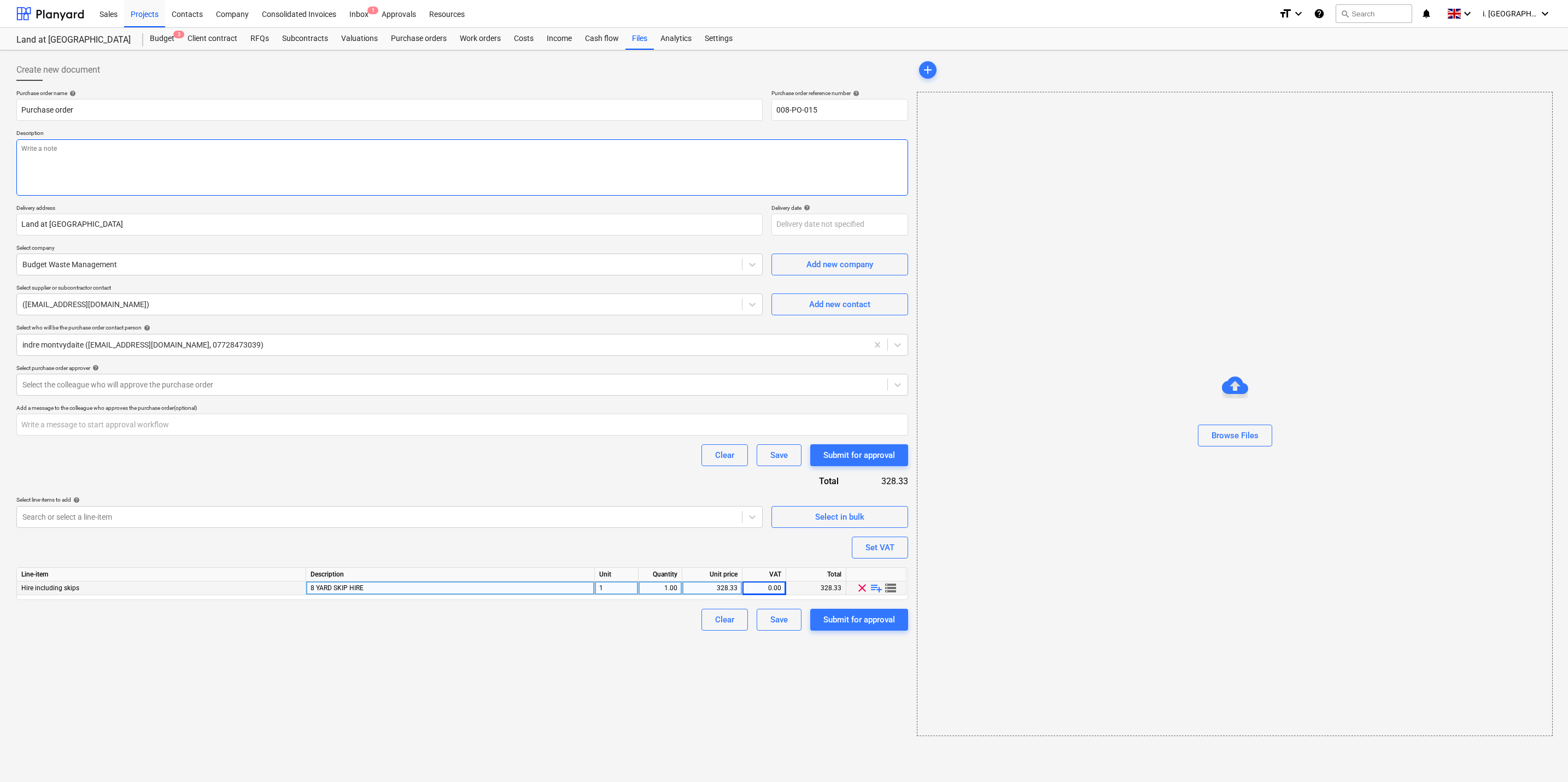
click at [180, 179] on textarea at bounding box center [462, 167] width 892 height 57
paste textarea "Mabels farmhouse, back street, Ilmington, CV36 4LJ"
type textarea "x"
type textarea "Mabels farmhouse, back street, Ilmington, CV36 4LJ"
click at [179, 385] on div at bounding box center [452, 385] width 859 height 11
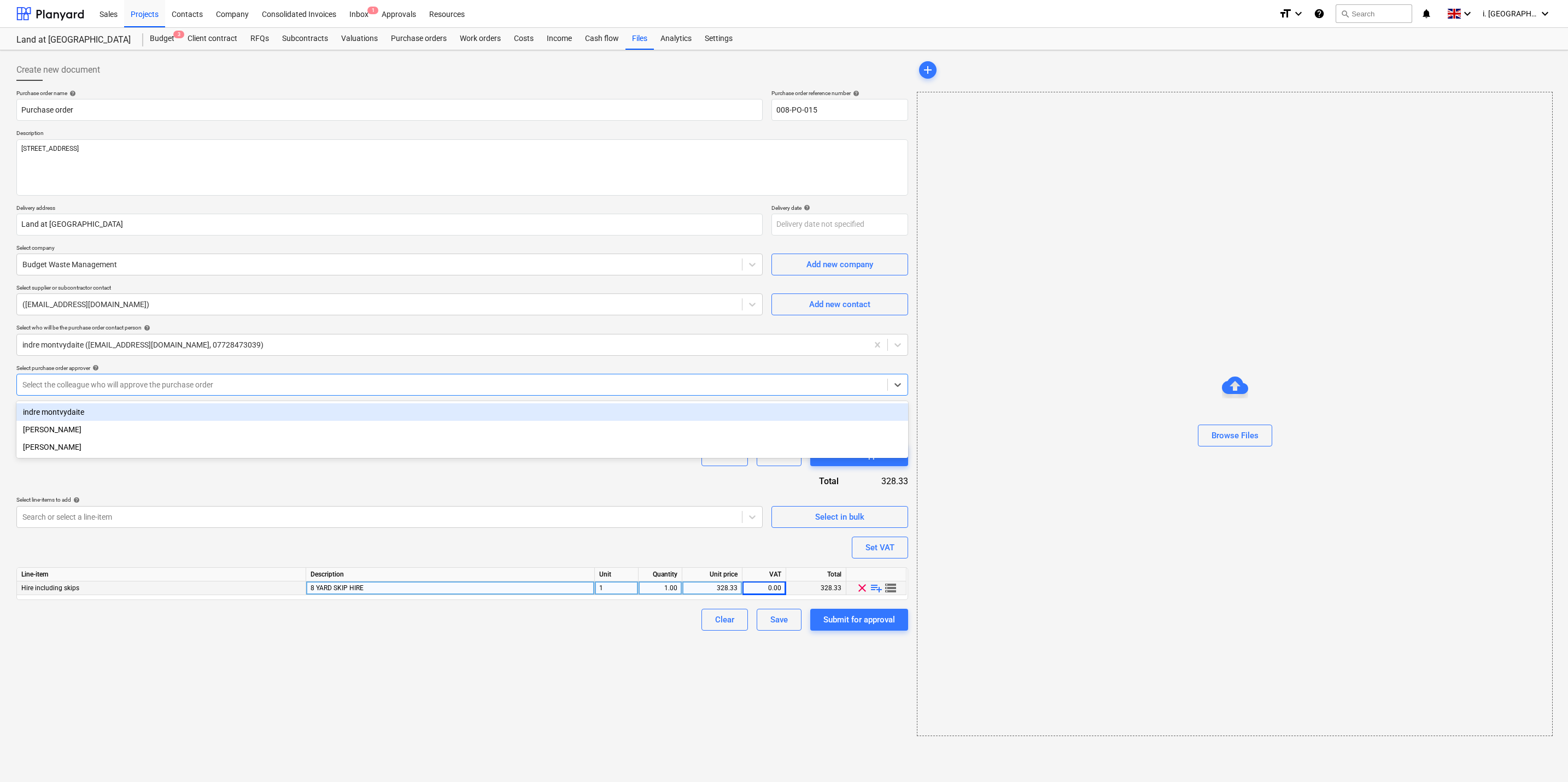
drag, startPoint x: 163, startPoint y: 436, endPoint x: 163, endPoint y: 416, distance: 20.0
click at [163, 416] on div "indre montvydaite Harry Ford Jasmin Westcarr" at bounding box center [462, 429] width 892 height 57
click at [163, 416] on div "indre montvydaite" at bounding box center [462, 412] width 892 height 18
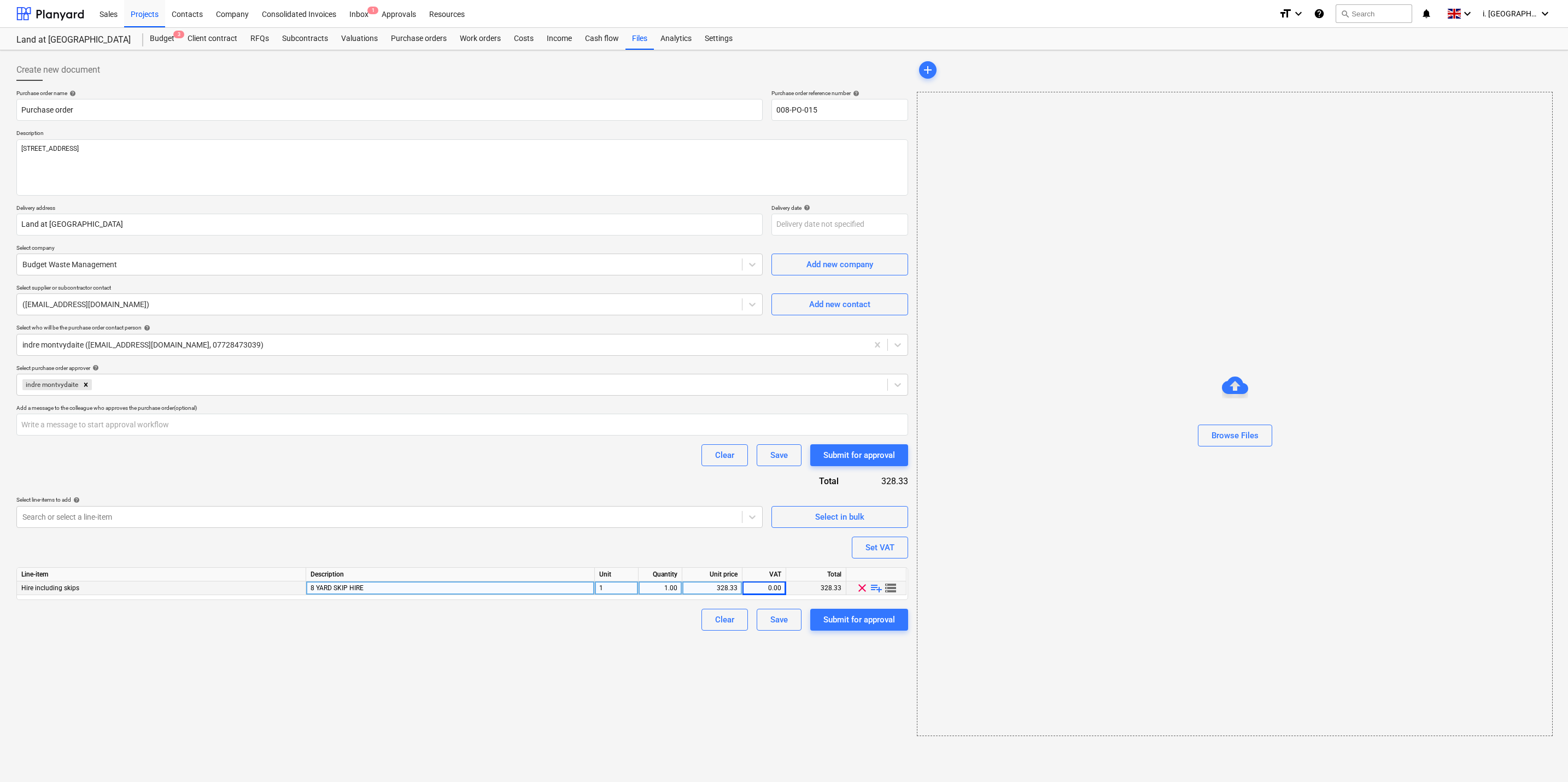
click at [121, 498] on div "Select line-items to add help" at bounding box center [390, 500] width 746 height 7
click at [148, 422] on input "text" at bounding box center [462, 425] width 892 height 22
click at [843, 620] on div "Submit for approval" at bounding box center [859, 620] width 72 height 14
type textarea "x"
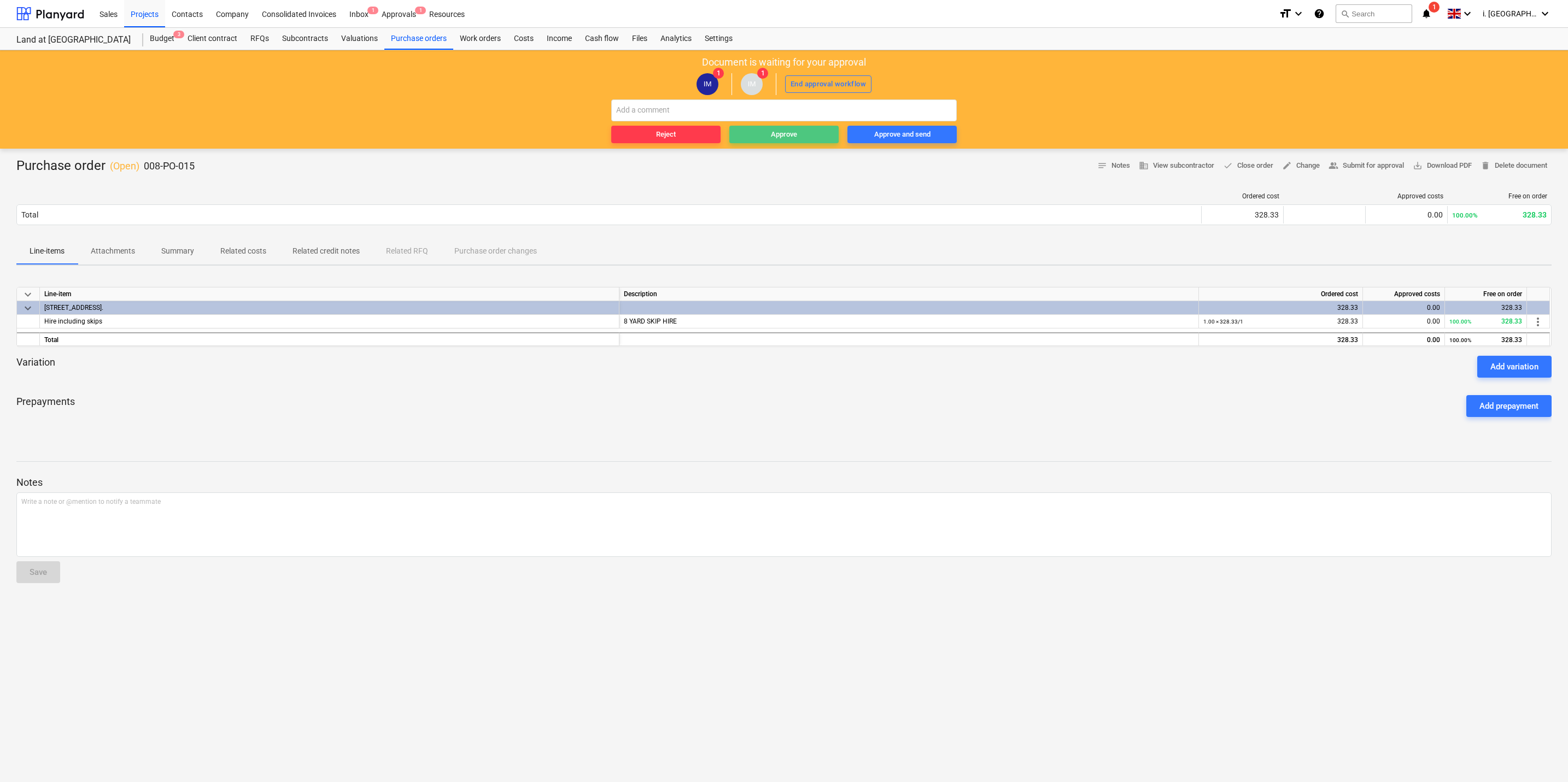
click at [766, 134] on span "Approve" at bounding box center [783, 134] width 100 height 13
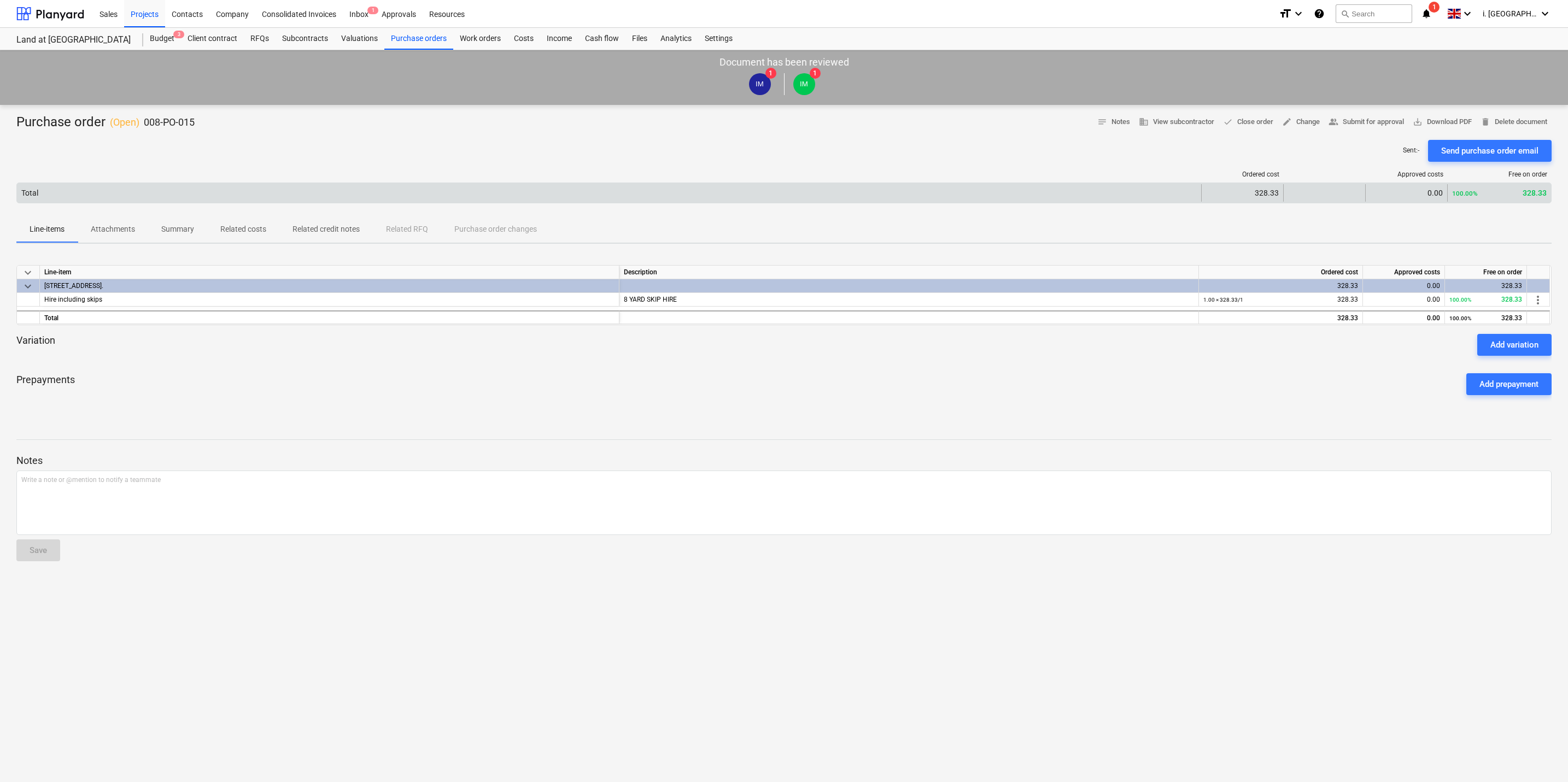
drag, startPoint x: 1463, startPoint y: 154, endPoint x: 1461, endPoint y: 187, distance: 33.1
click at [1461, 187] on div "Purchase order ( Open ) 008-PO-015 notes Notes business View subcontractor done…" at bounding box center [784, 443] width 1568 height 677
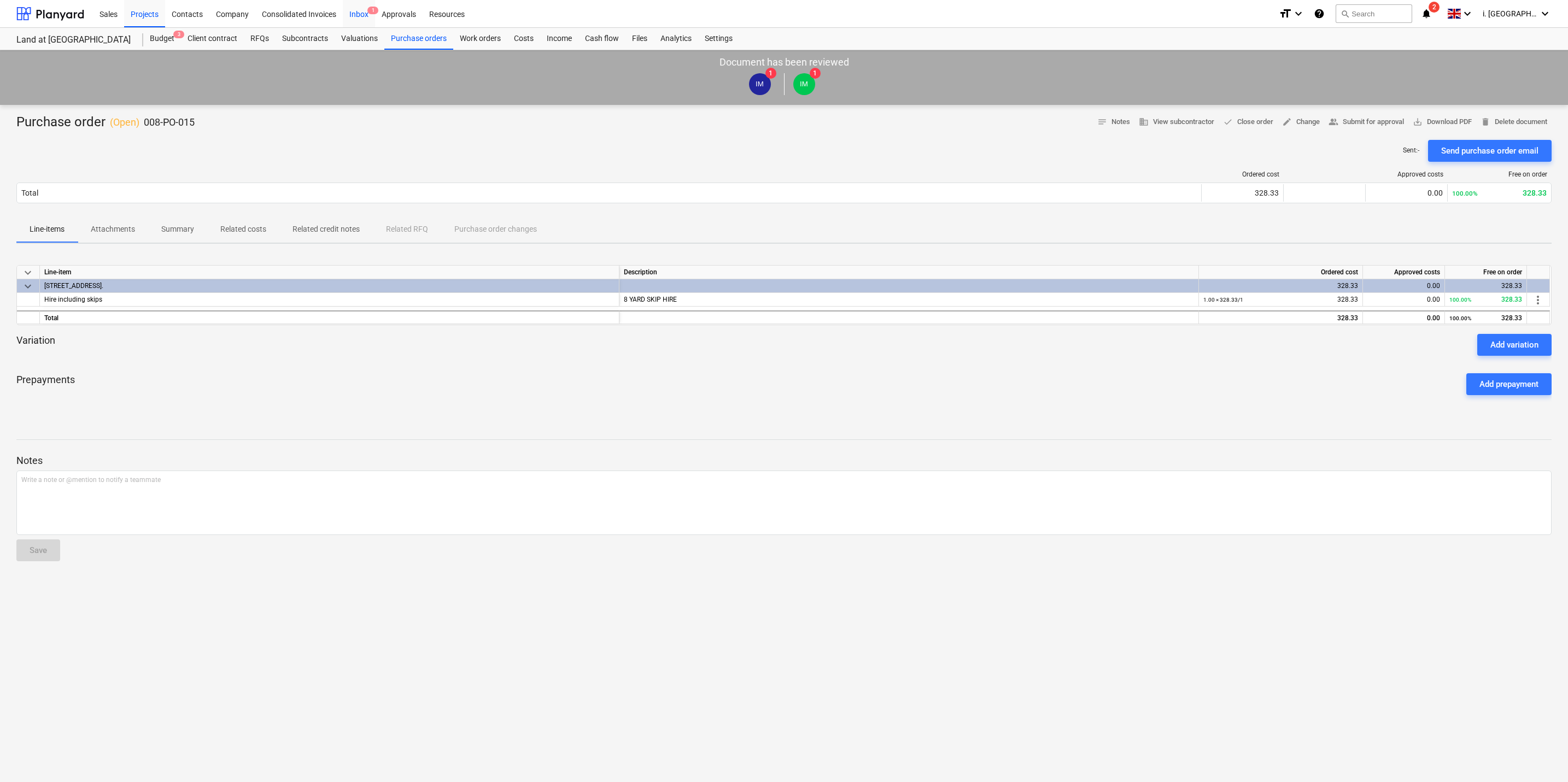
click at [359, 12] on div "Inbox 1" at bounding box center [359, 13] width 32 height 28
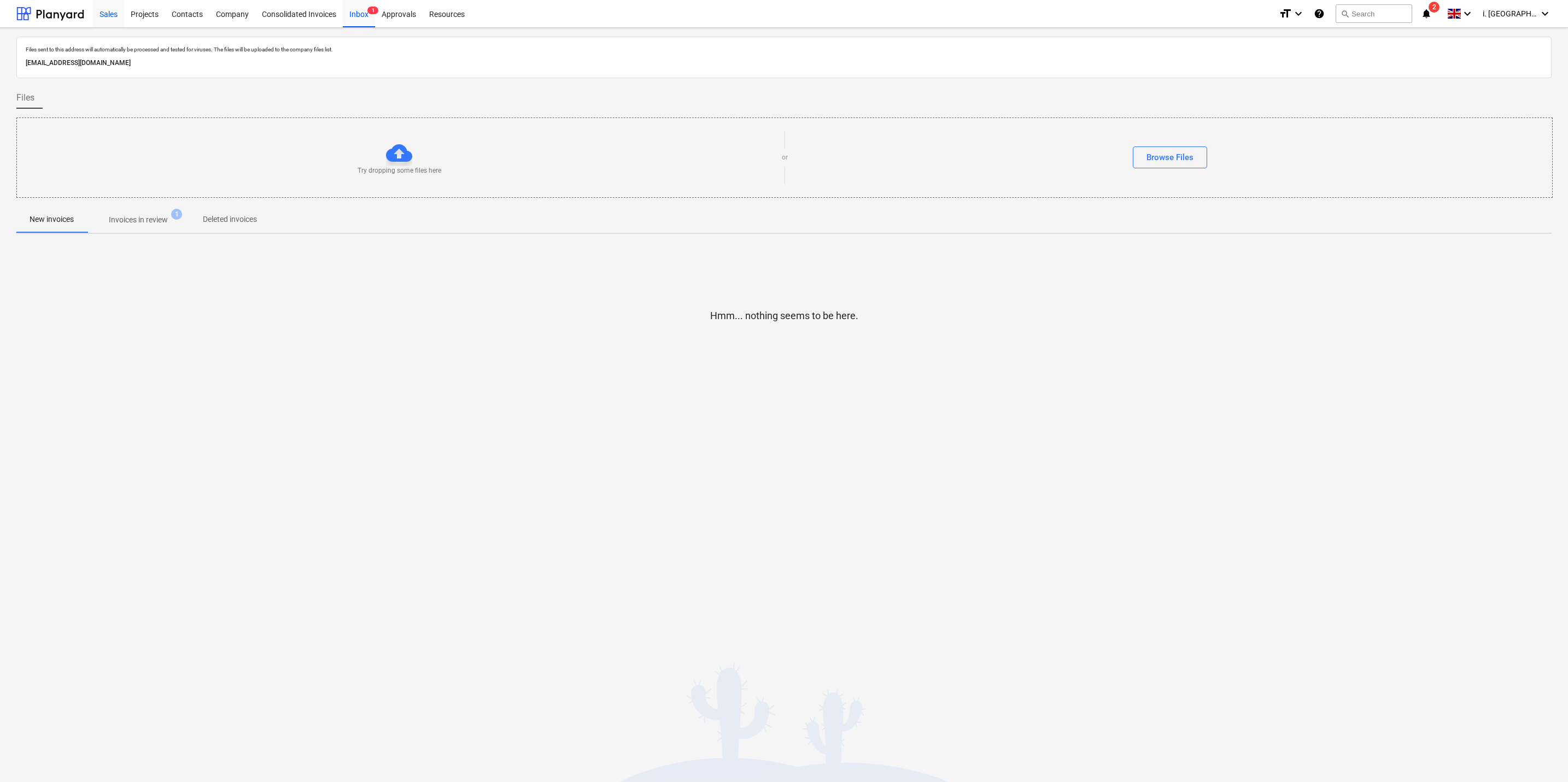
click at [109, 20] on div "Sales" at bounding box center [108, 13] width 31 height 28
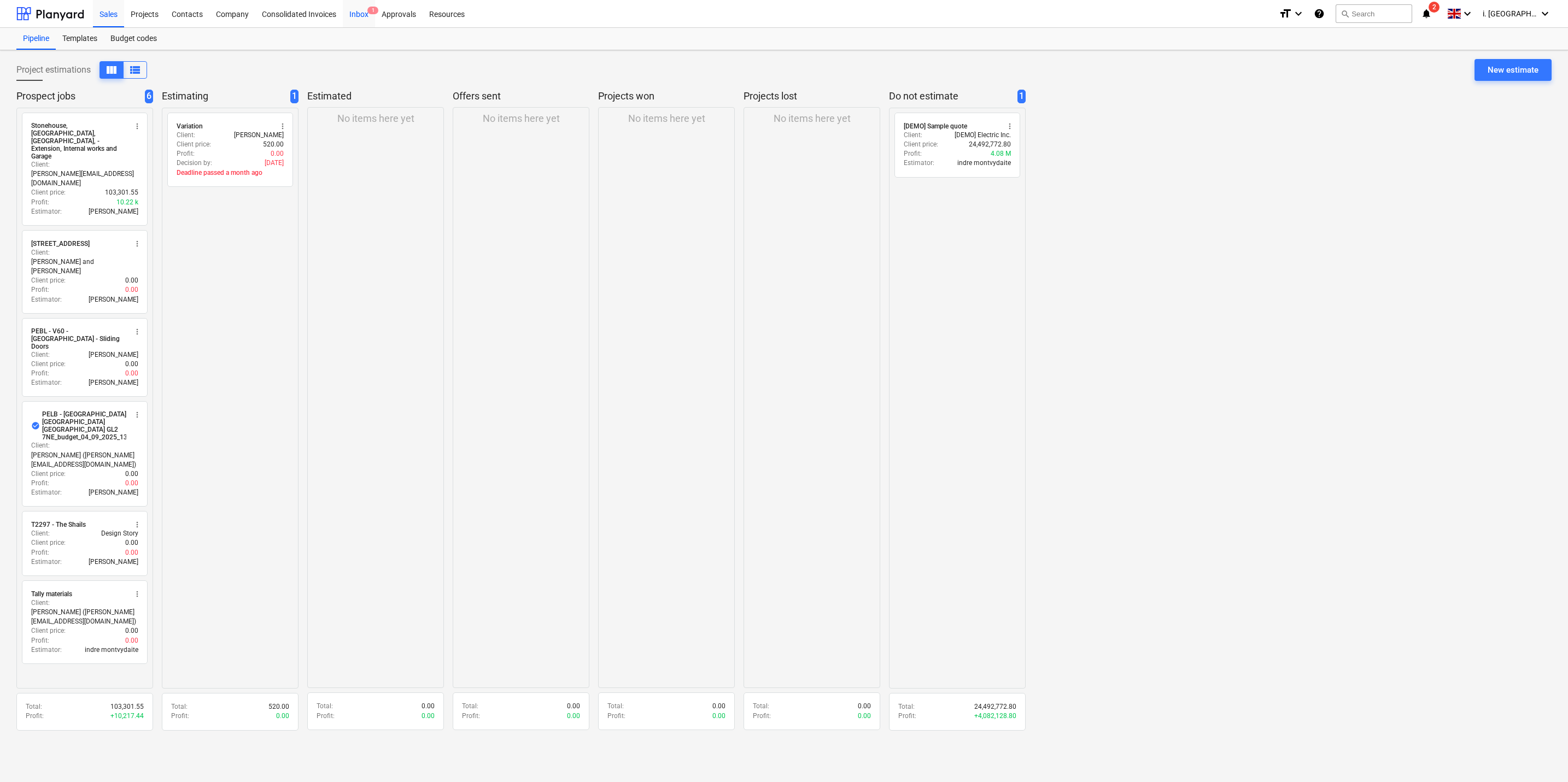
click at [360, 15] on div "Inbox 1" at bounding box center [359, 13] width 32 height 28
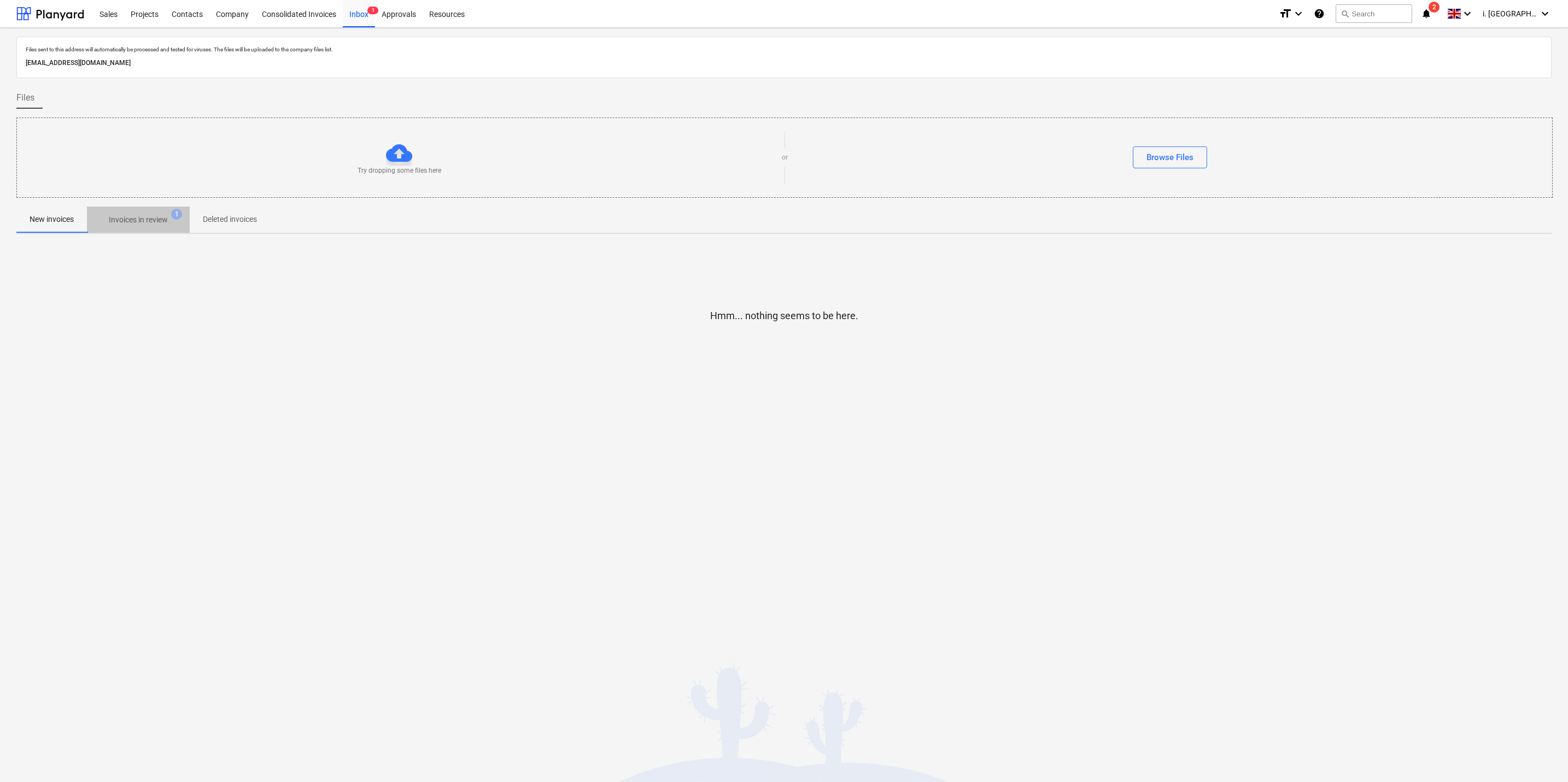
click at [117, 223] on p "Invoices in review" at bounding box center [138, 220] width 59 height 12
click at [62, 19] on div at bounding box center [50, 13] width 68 height 27
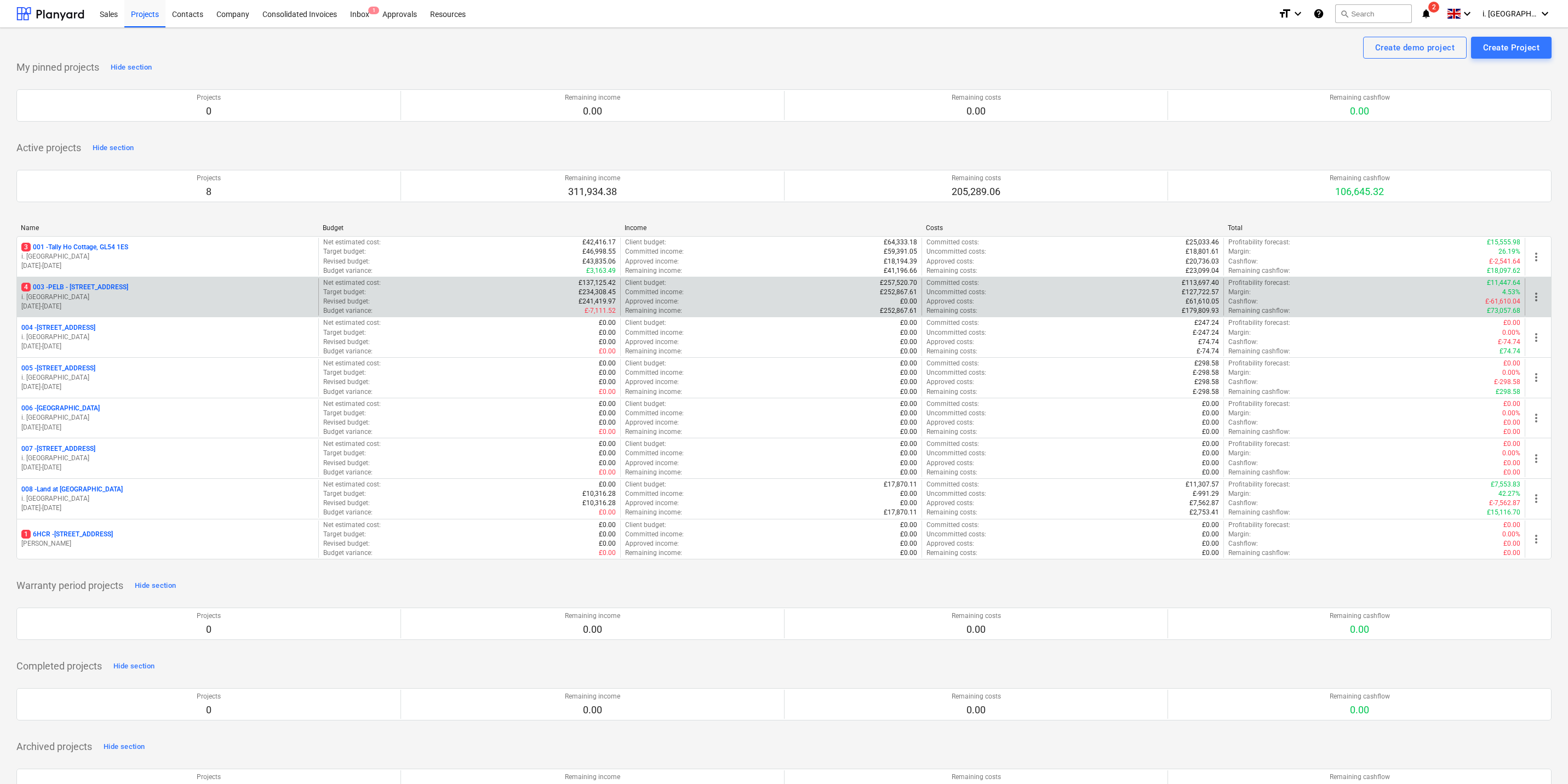
click at [61, 288] on p "4 003 - PELB - Castle lane, Moreton Valence, GL2 7NE" at bounding box center [74, 287] width 107 height 9
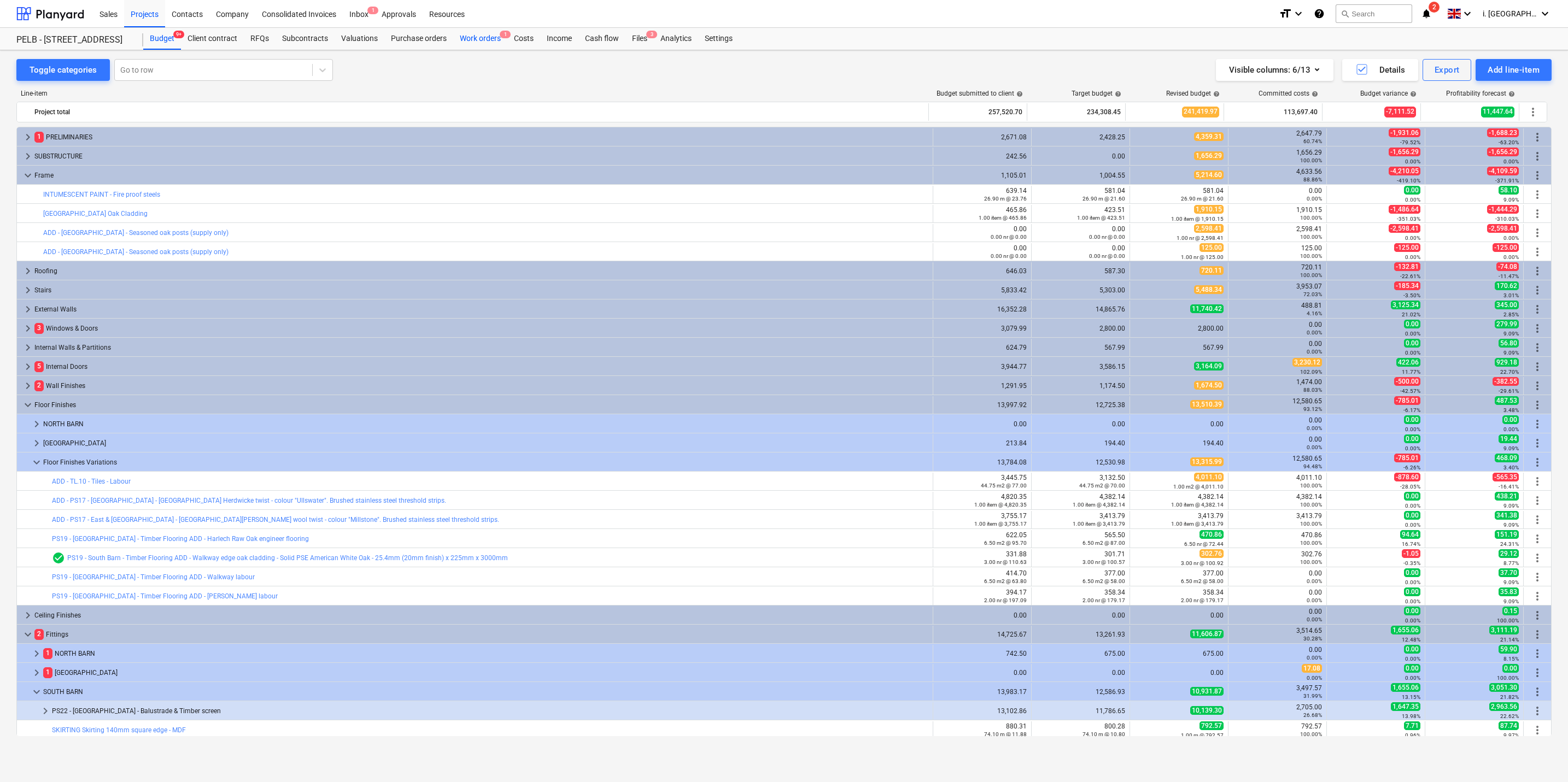
click at [481, 40] on div "Work orders 1" at bounding box center [480, 39] width 54 height 22
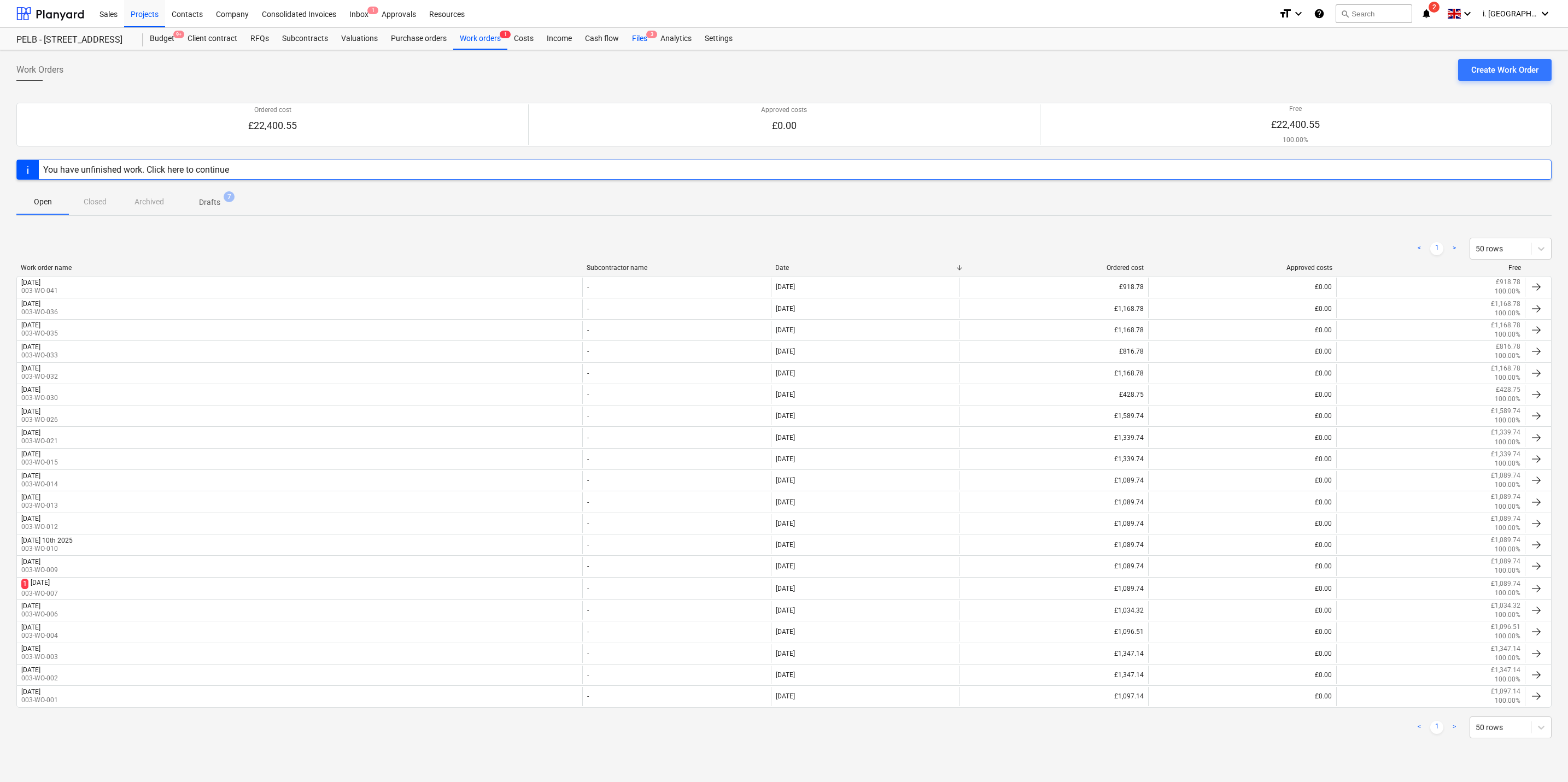
click at [632, 40] on div "Files 3" at bounding box center [640, 39] width 29 height 22
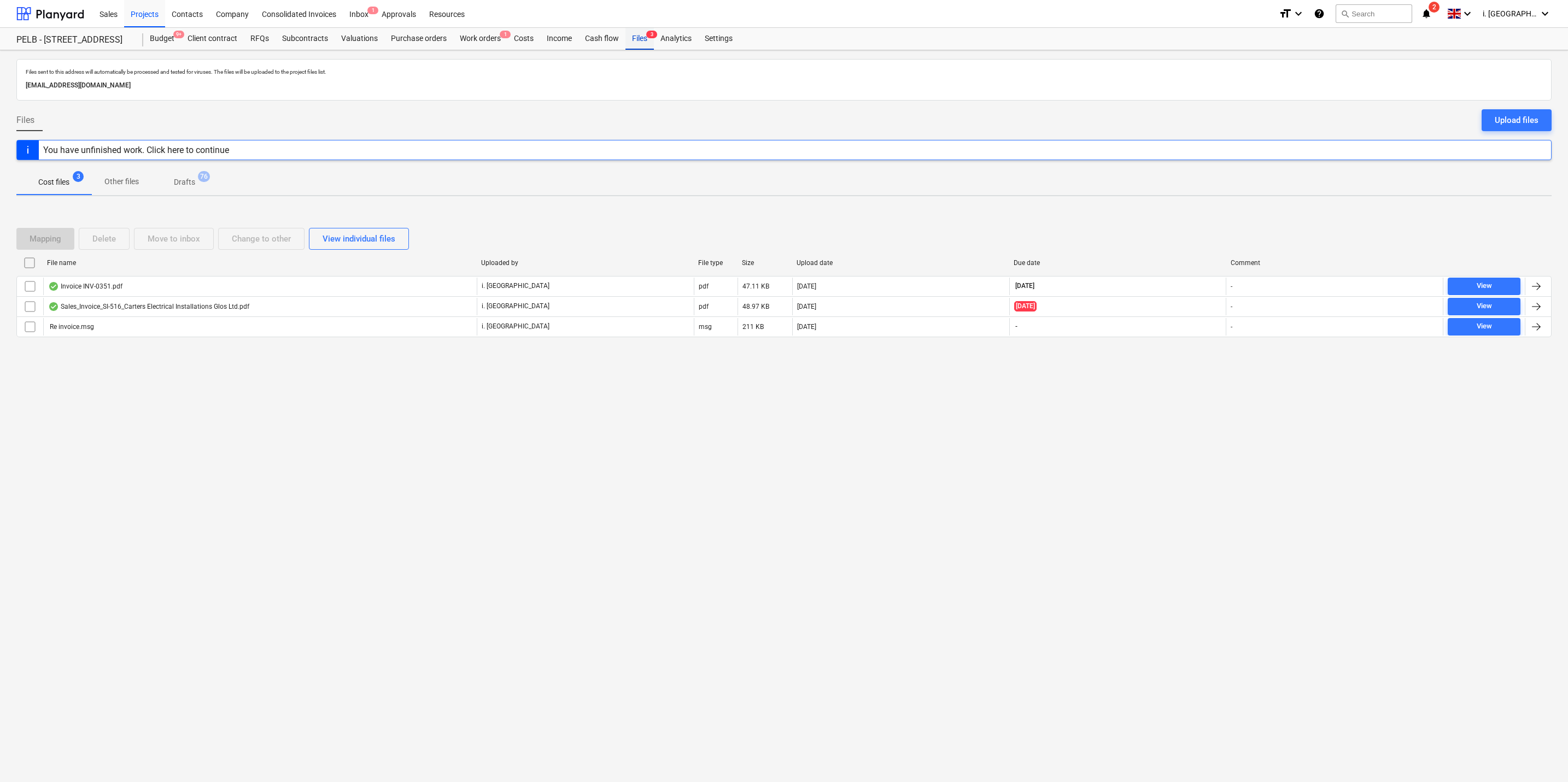
click at [628, 36] on div "Files 3" at bounding box center [640, 39] width 29 height 22
click at [128, 7] on div "Projects" at bounding box center [144, 13] width 41 height 28
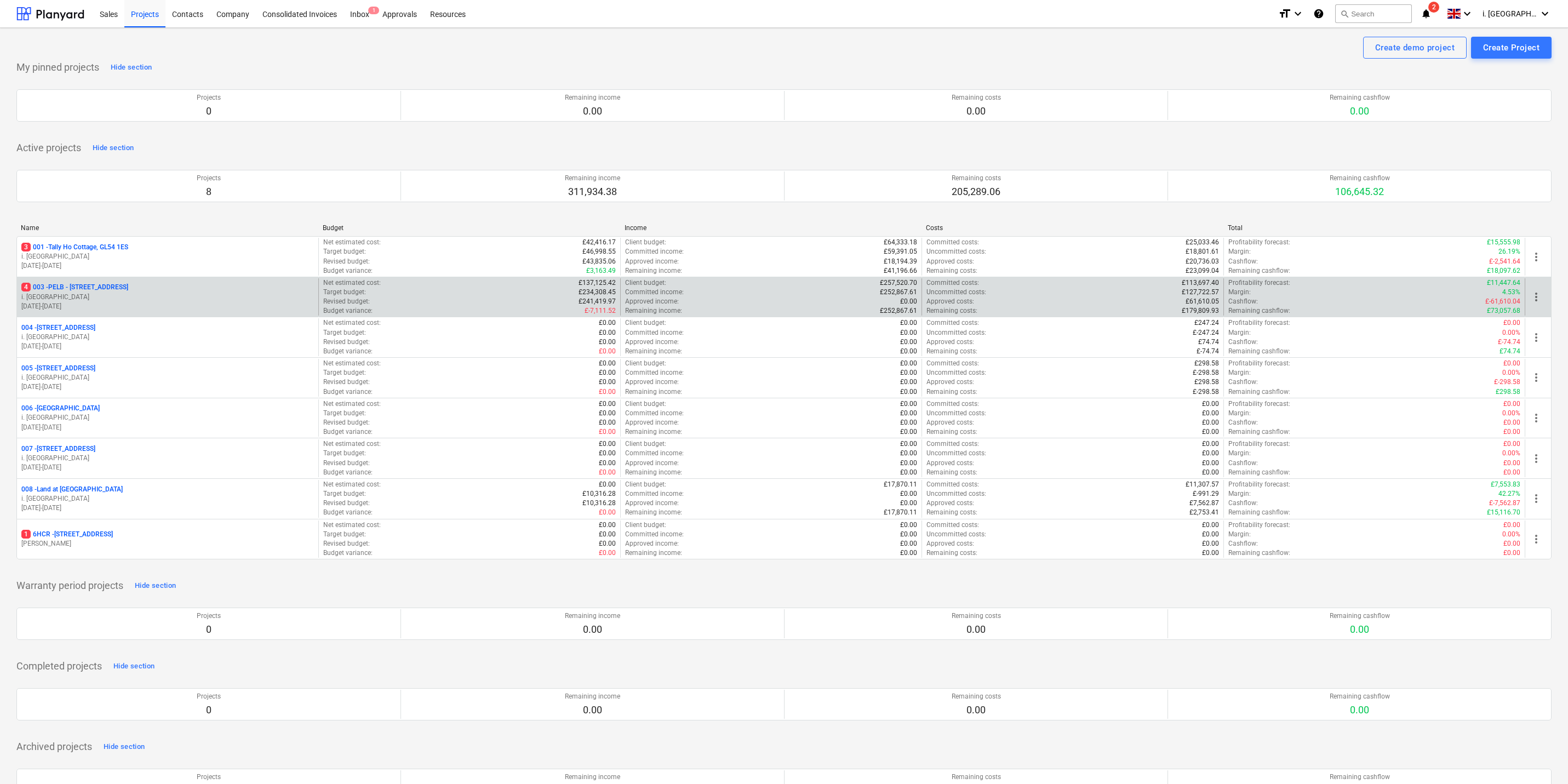
click at [188, 288] on div "4 003 - PELB - Castle lane, Moreton Valence, GL2 7NE" at bounding box center [168, 287] width 293 height 9
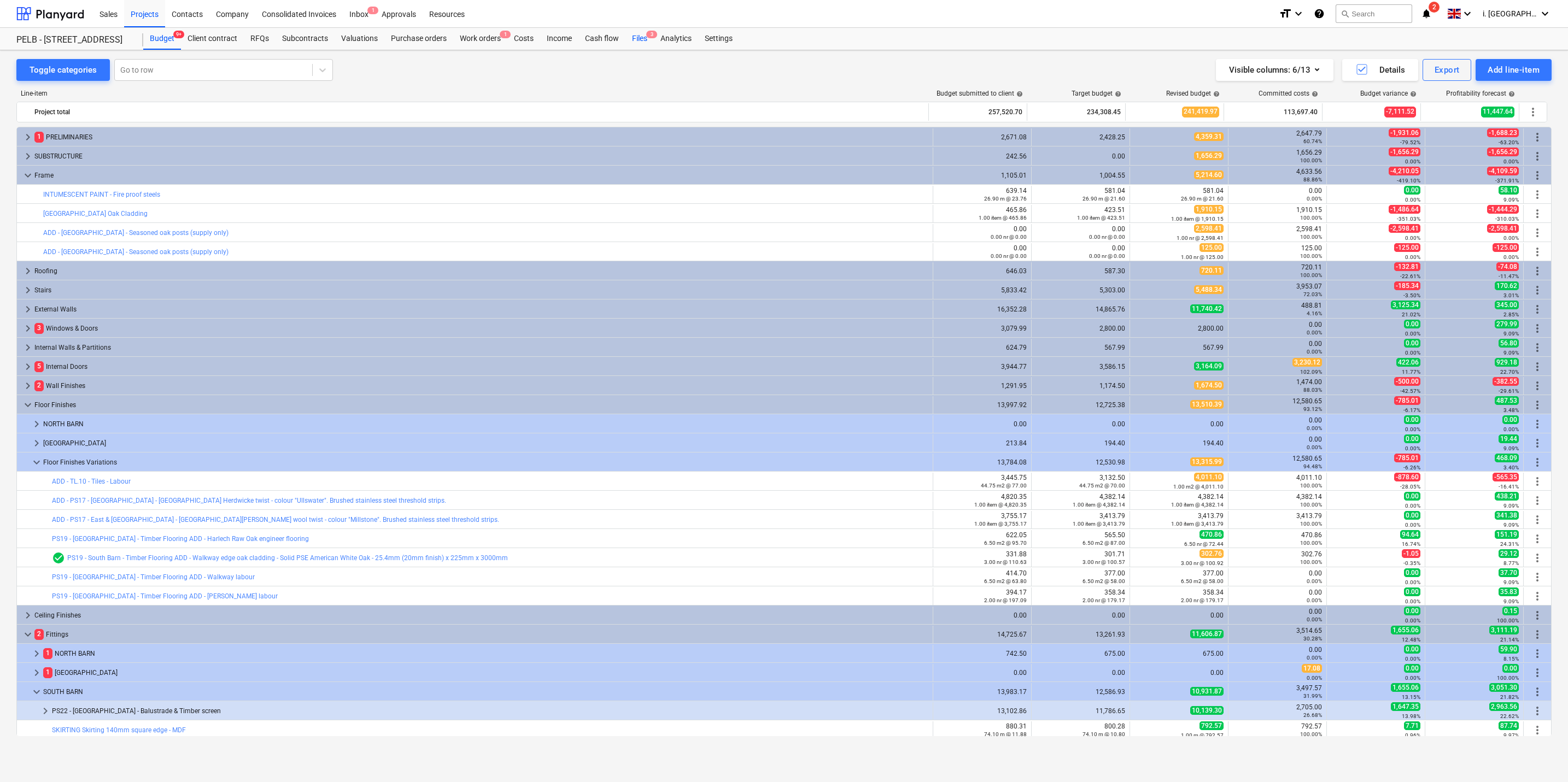
click at [629, 41] on div "Files 3" at bounding box center [640, 39] width 29 height 22
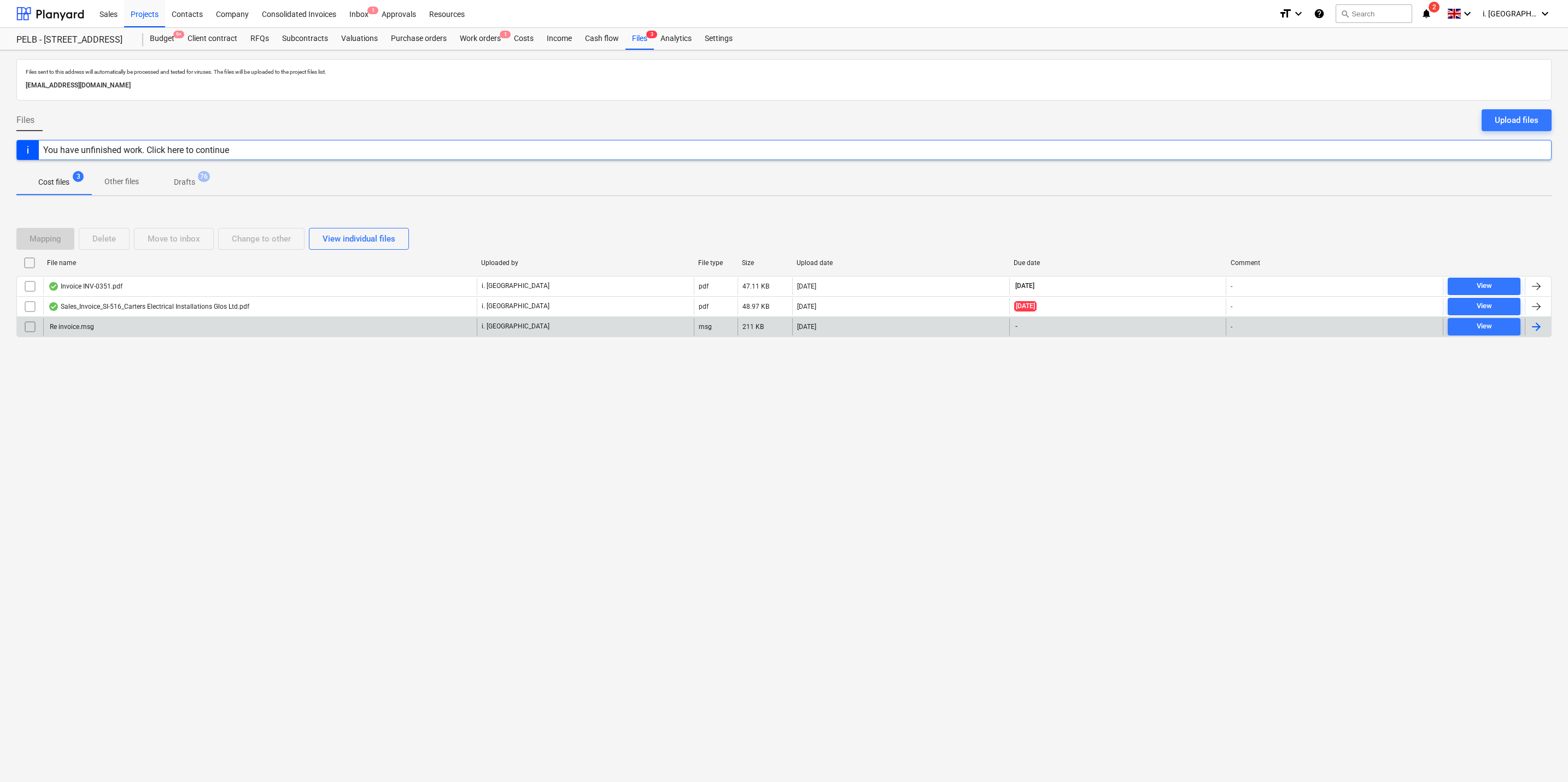
click at [109, 325] on div "Re invoice.msg" at bounding box center [260, 327] width 433 height 18
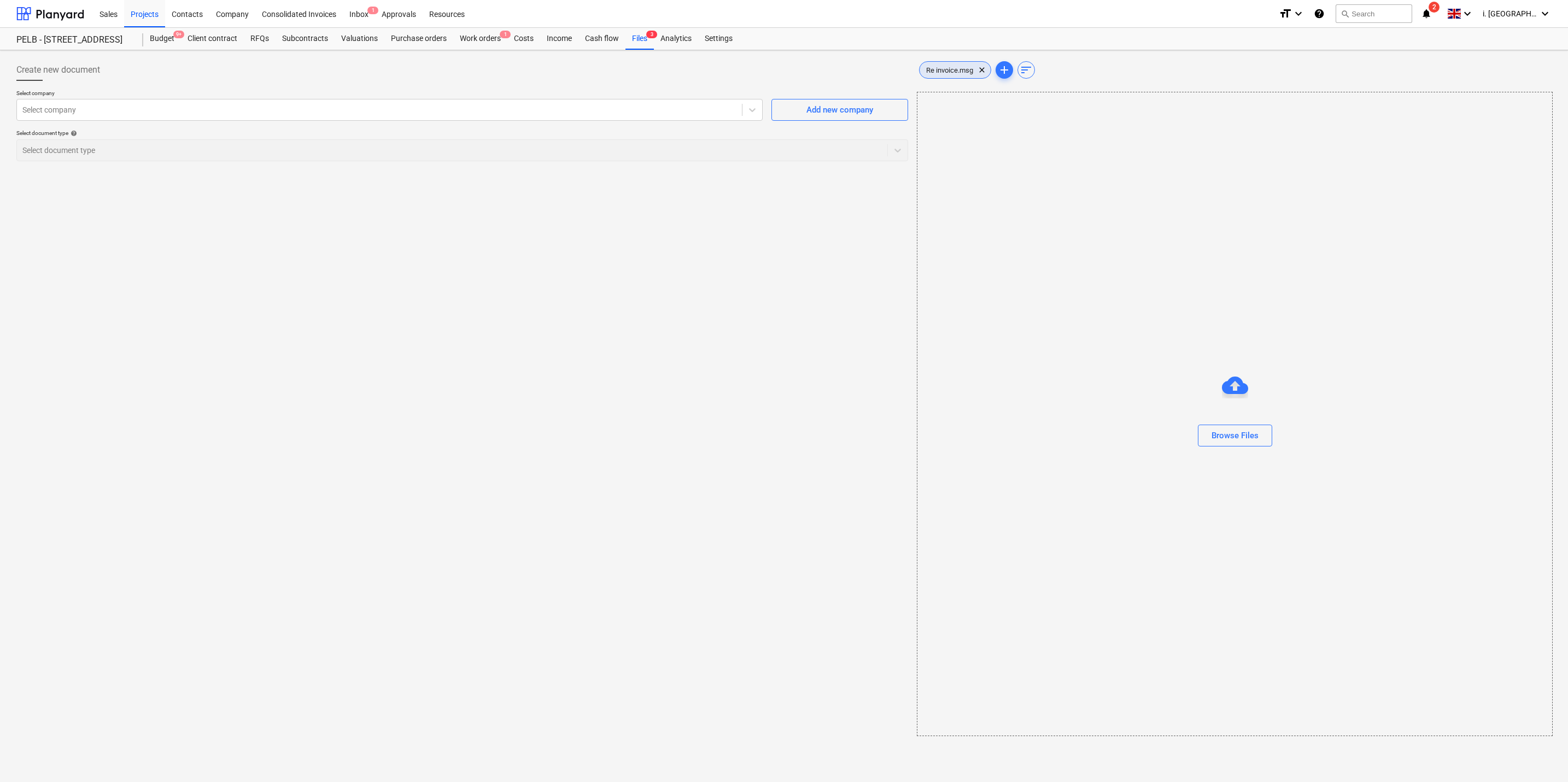
click at [942, 72] on span "Re invoice.msg" at bounding box center [950, 70] width 60 height 8
click at [1217, 525] on div "Download" at bounding box center [1231, 522] width 37 height 14
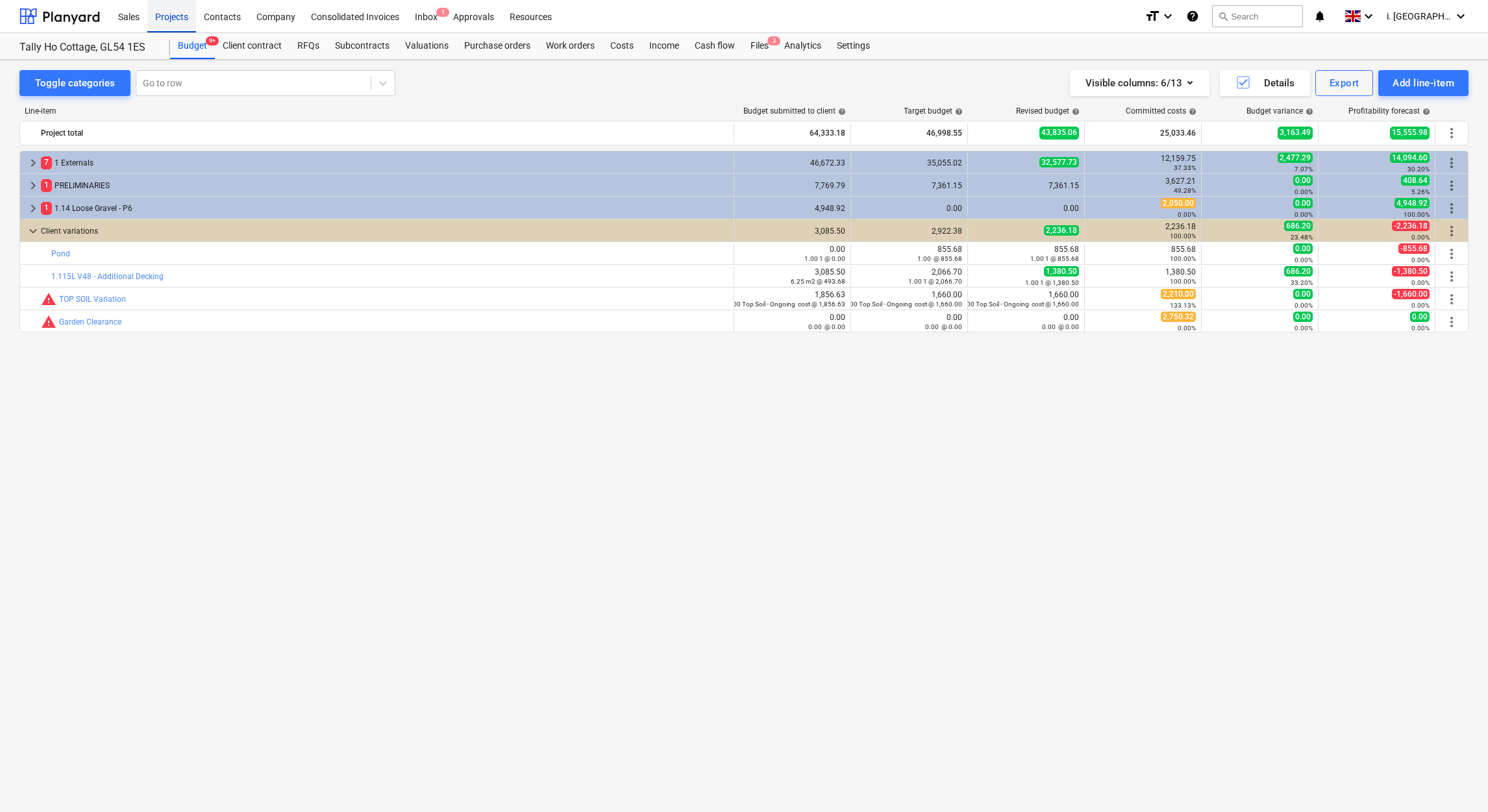
click at [169, 9] on div "Projects" at bounding box center [171, 16] width 48 height 33
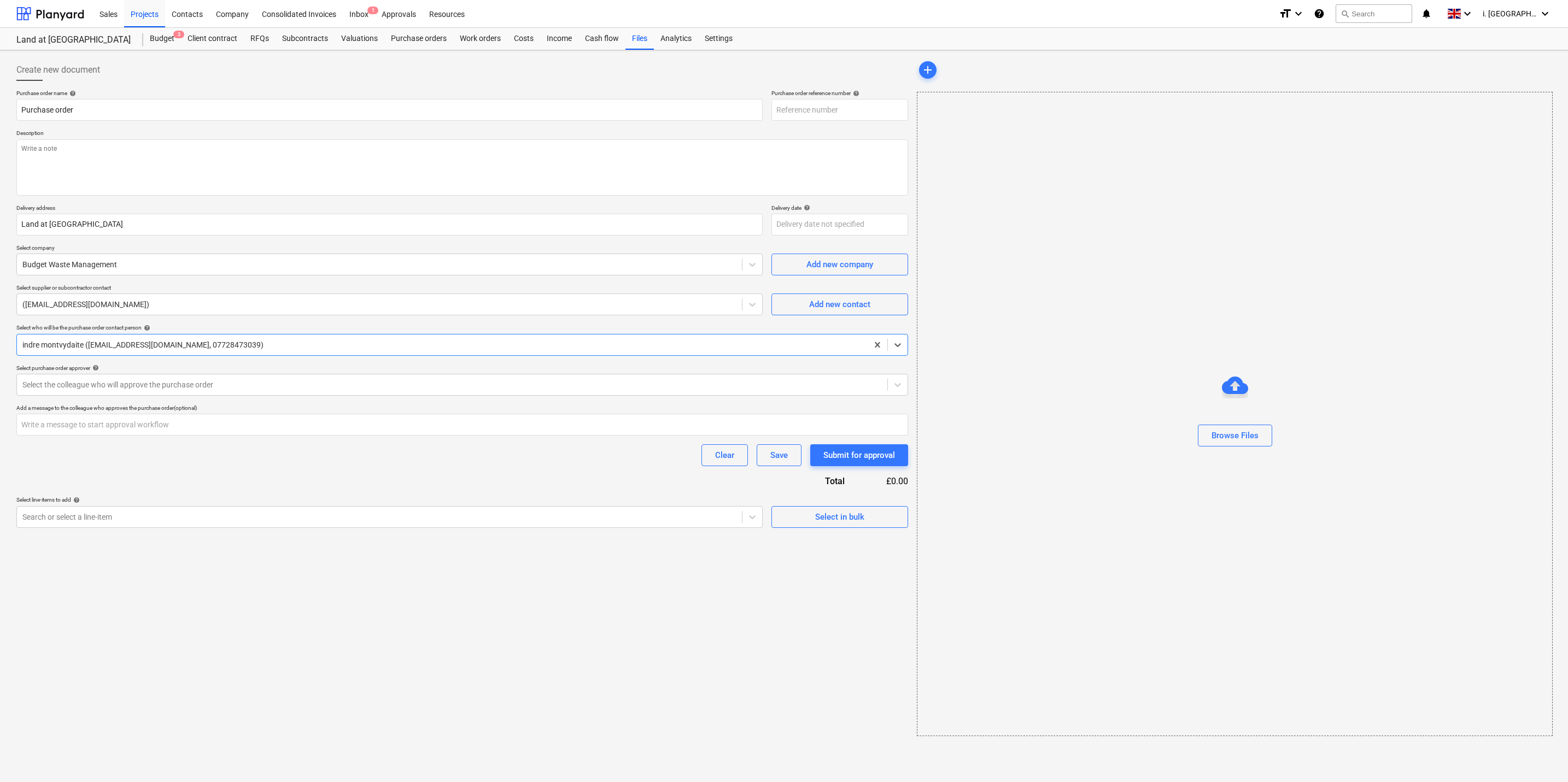
type textarea "x"
type input "008-PO-016"
type textarea "x"
click at [141, 19] on div "Projects" at bounding box center [144, 13] width 41 height 28
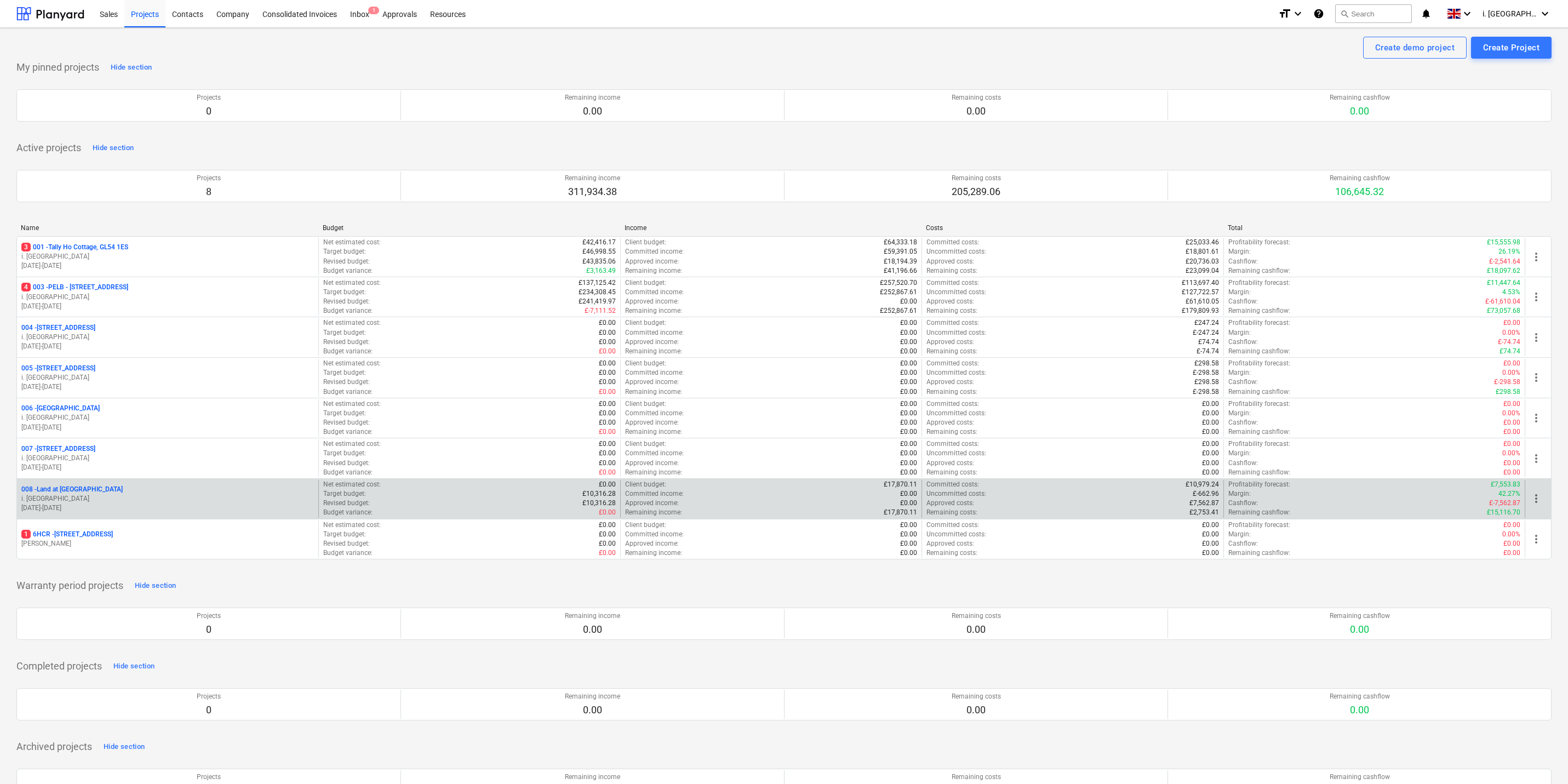
click at [96, 497] on p "i. [GEOGRAPHIC_DATA]" at bounding box center [168, 498] width 293 height 9
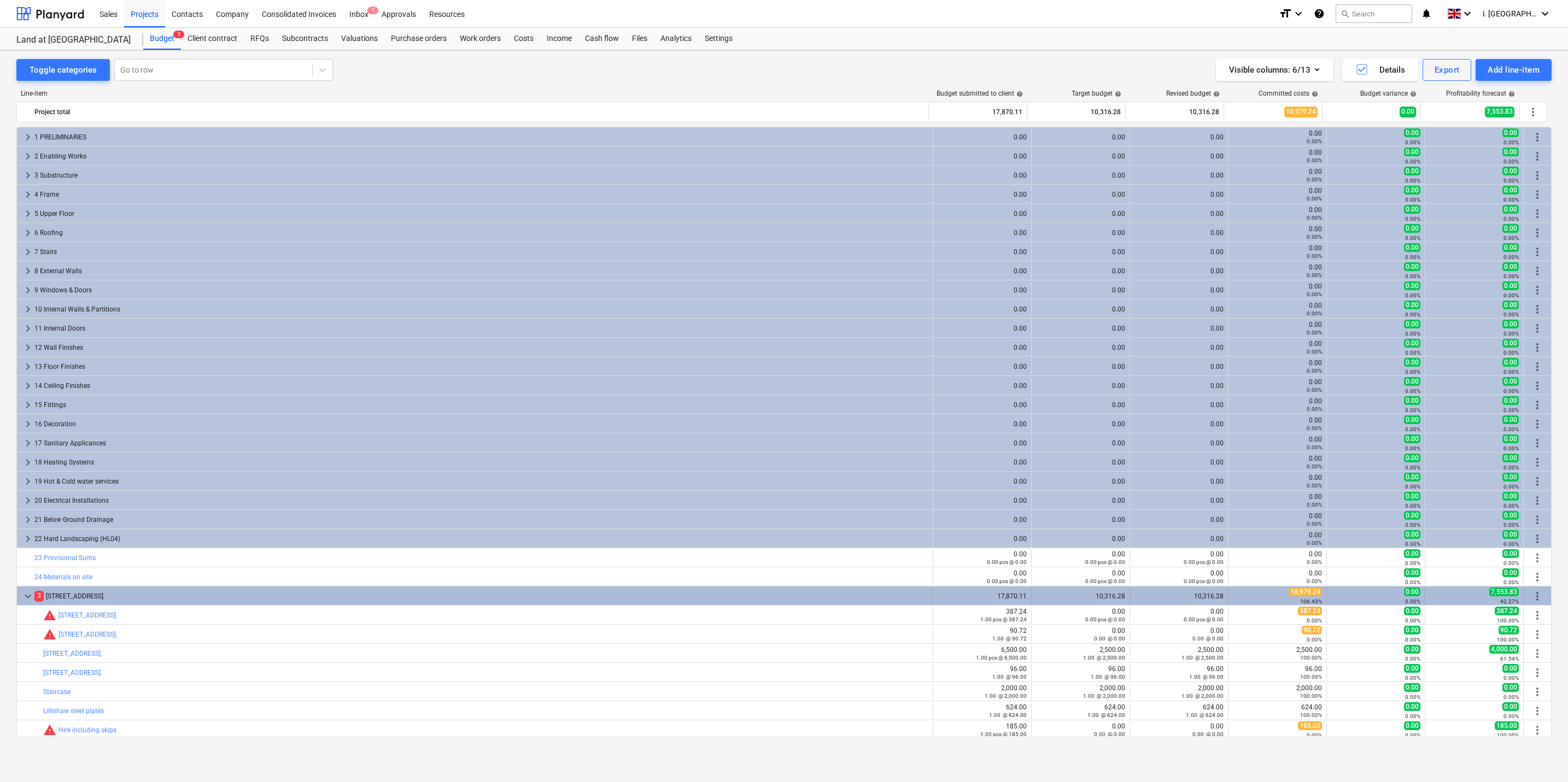
scroll to position [41, 0]
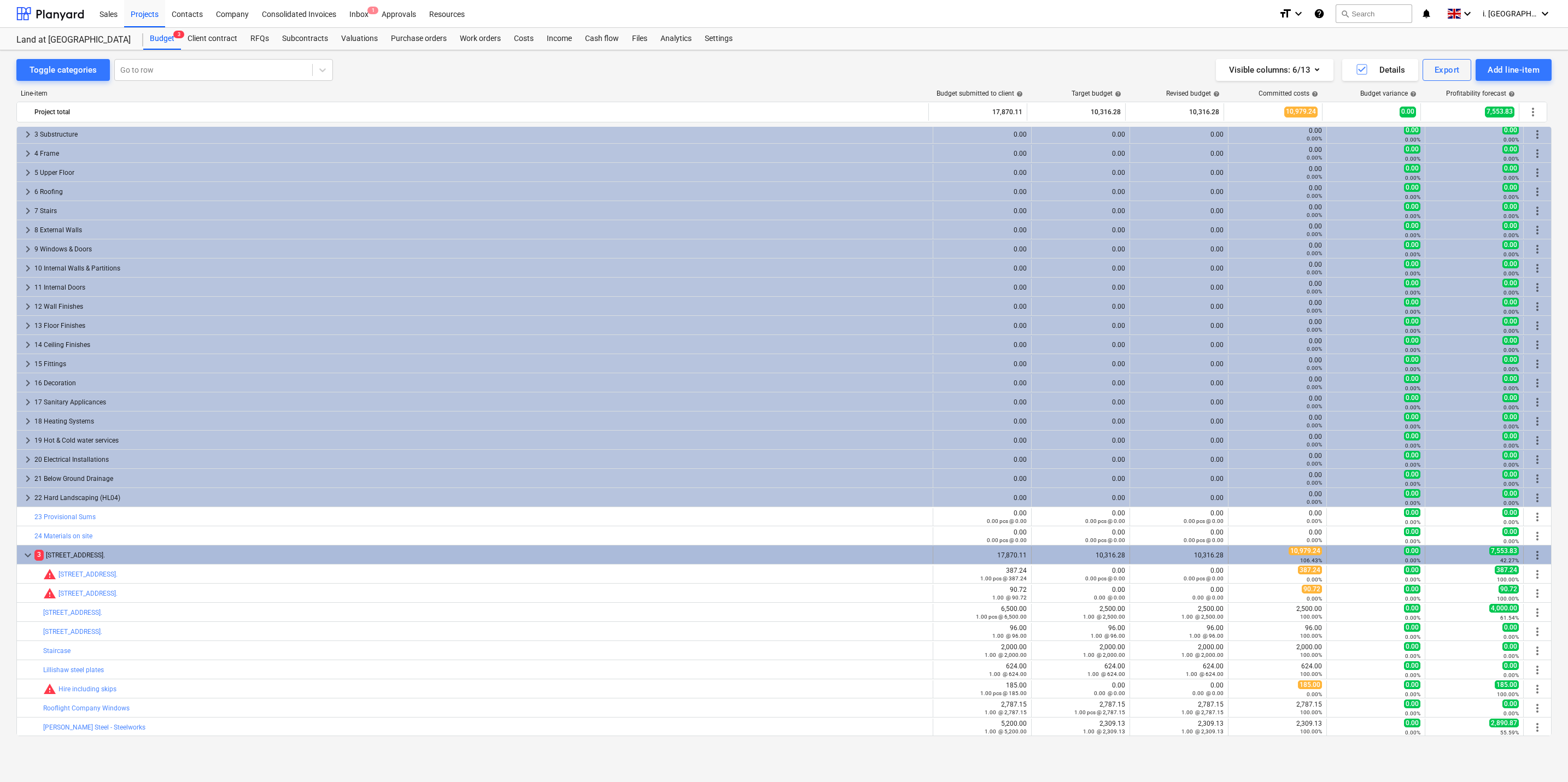
copy div "[STREET_ADDRESS]"
click at [1535, 554] on span "more_vert" at bounding box center [1538, 556] width 13 height 13
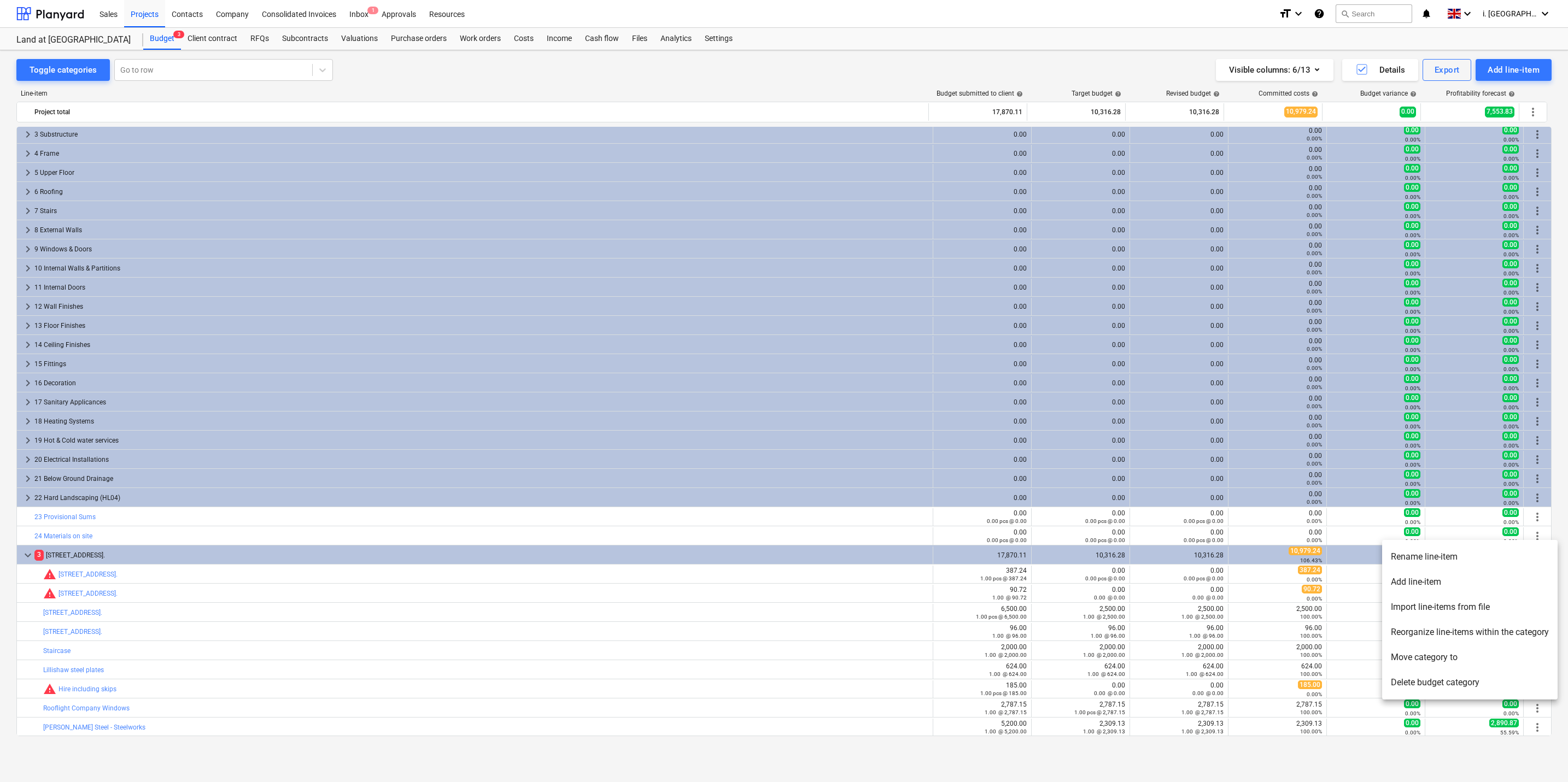
click at [1444, 554] on li "Rename line-item" at bounding box center [1470, 557] width 175 height 25
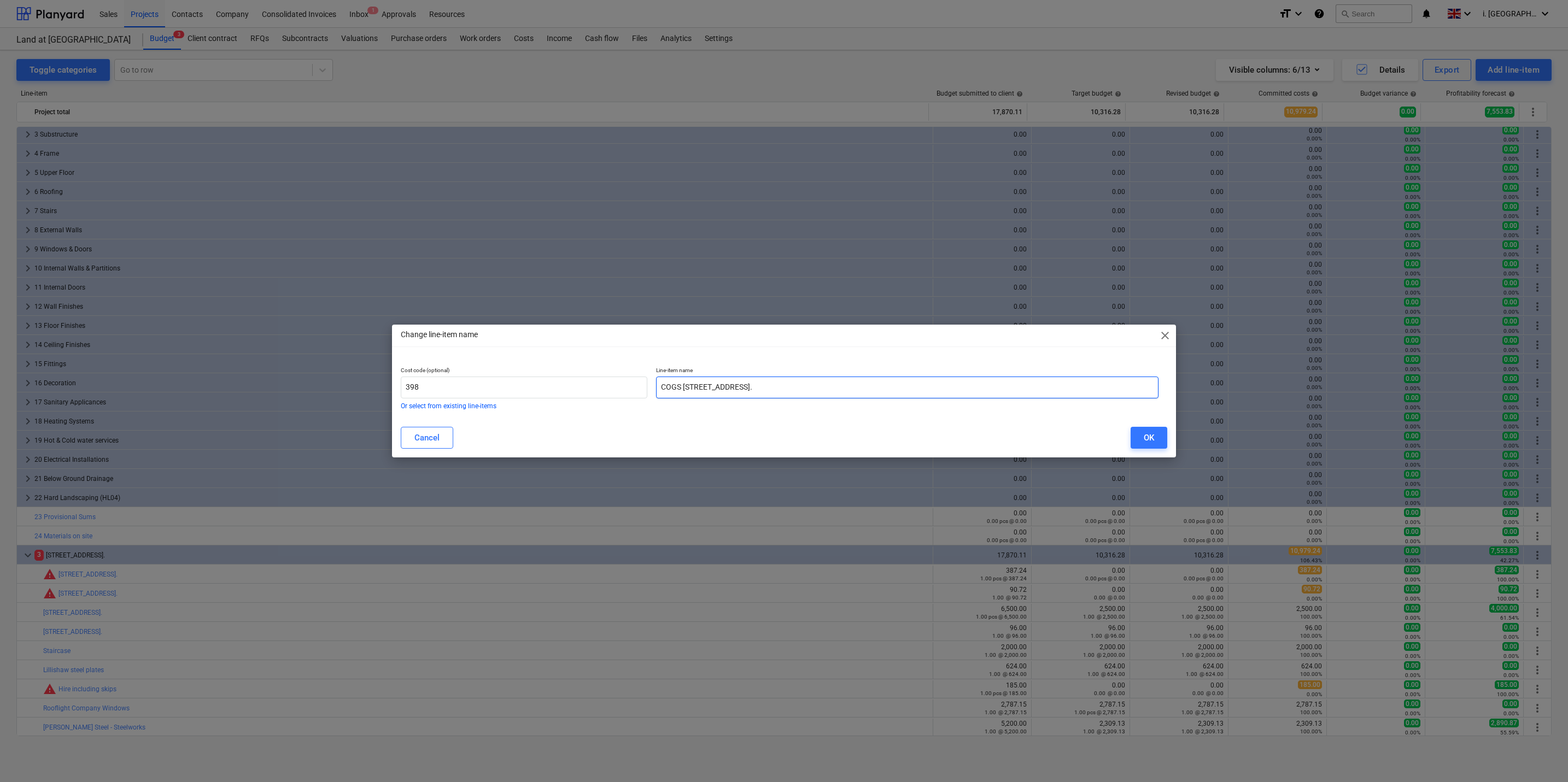
drag, startPoint x: 711, startPoint y: 387, endPoint x: 704, endPoint y: 384, distance: 7.6
click at [704, 384] on input "COGS [STREET_ADDRESS]." at bounding box center [907, 388] width 502 height 22
click at [747, 389] on input "COGS [STREET_ADDRESS]." at bounding box center [907, 388] width 502 height 22
drag, startPoint x: 749, startPoint y: 388, endPoint x: 953, endPoint y: 377, distance: 204.3
click at [953, 377] on input "COGS [STREET_ADDRESS]." at bounding box center [907, 388] width 502 height 22
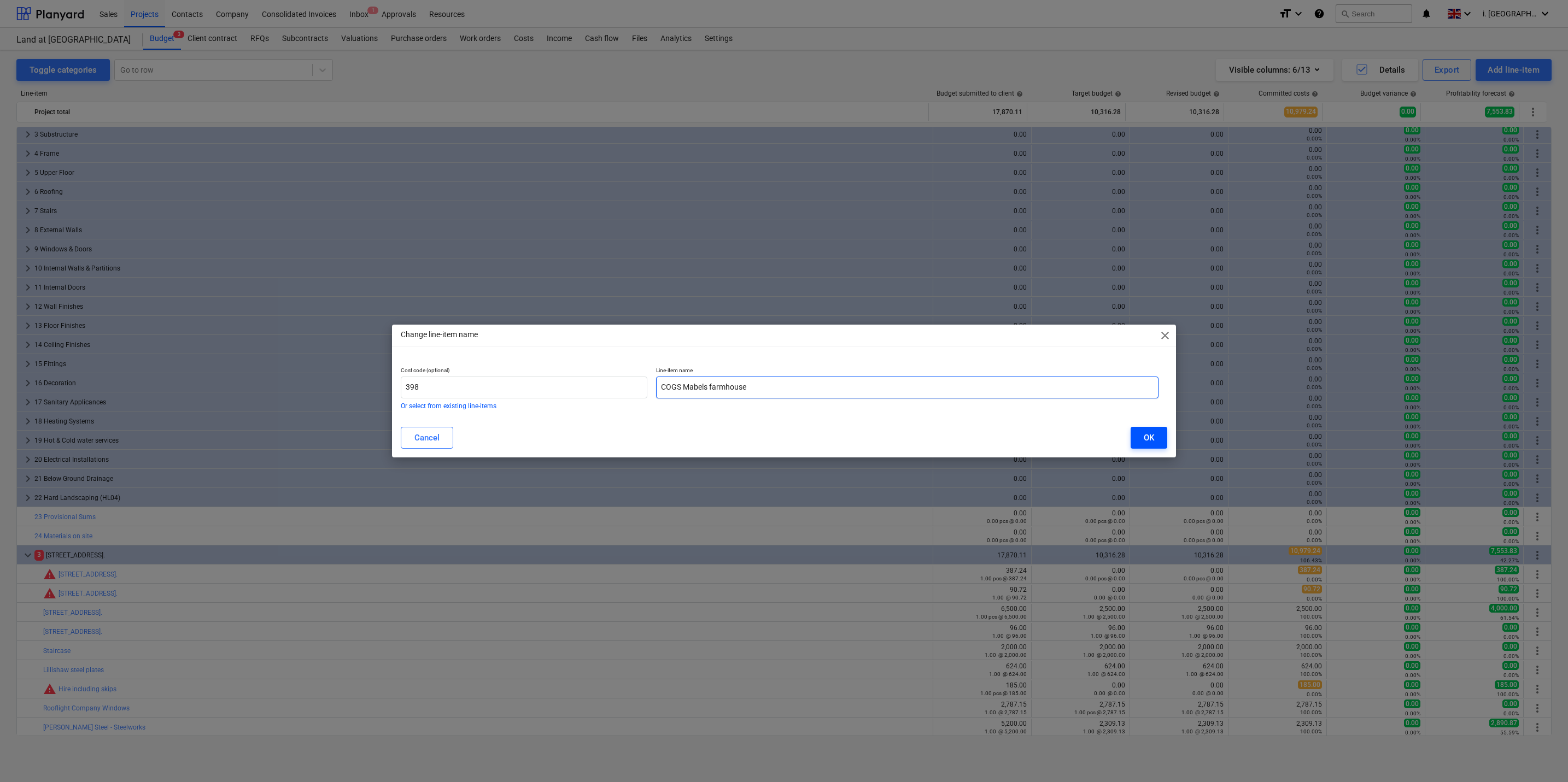
type input "COGS Mabels farmhouse"
click at [1155, 439] on button "OK" at bounding box center [1149, 438] width 37 height 22
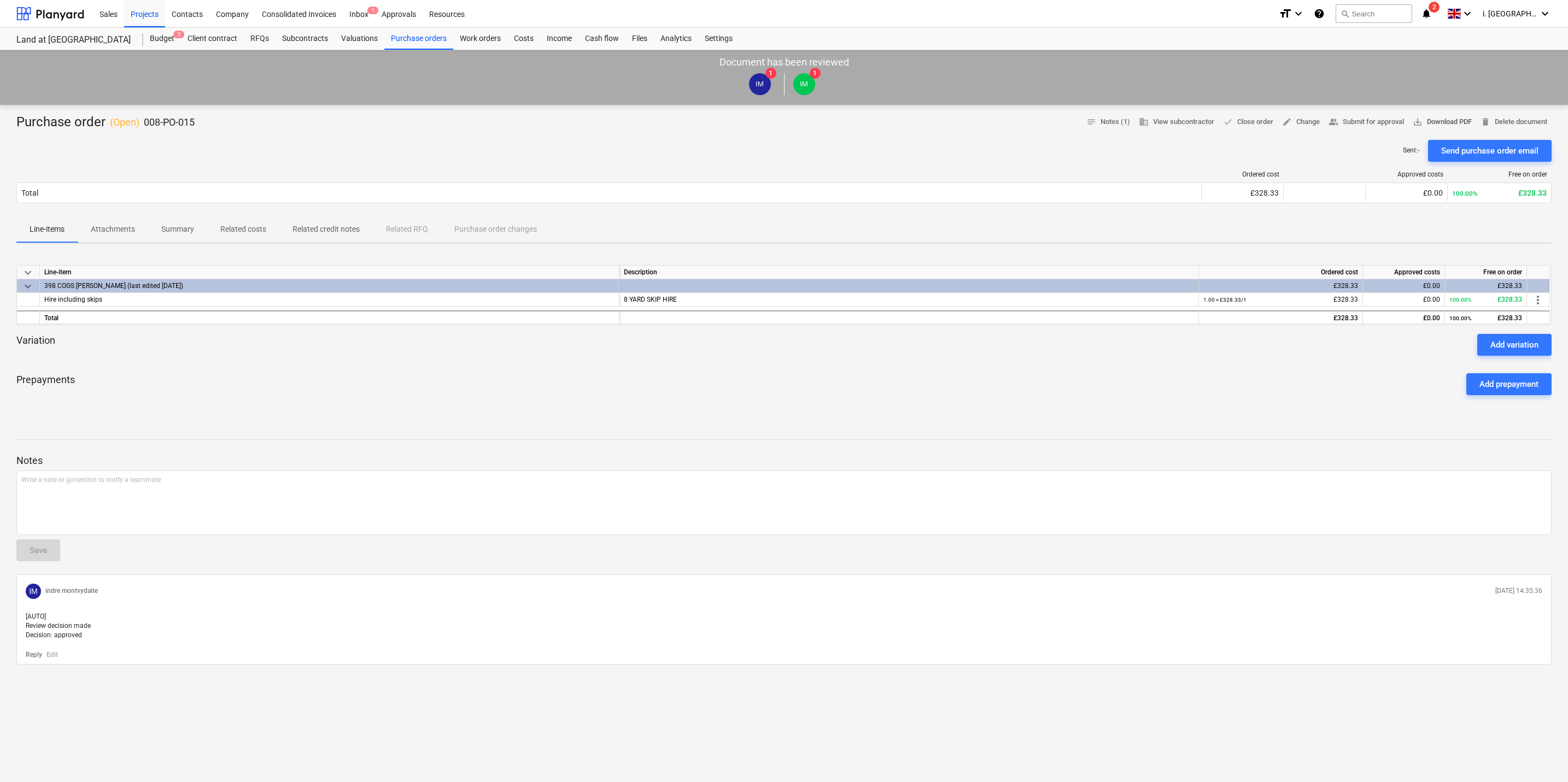
click at [1442, 124] on span "save_alt Download PDF" at bounding box center [1442, 122] width 59 height 13
